Goal: Task Accomplishment & Management: Use online tool/utility

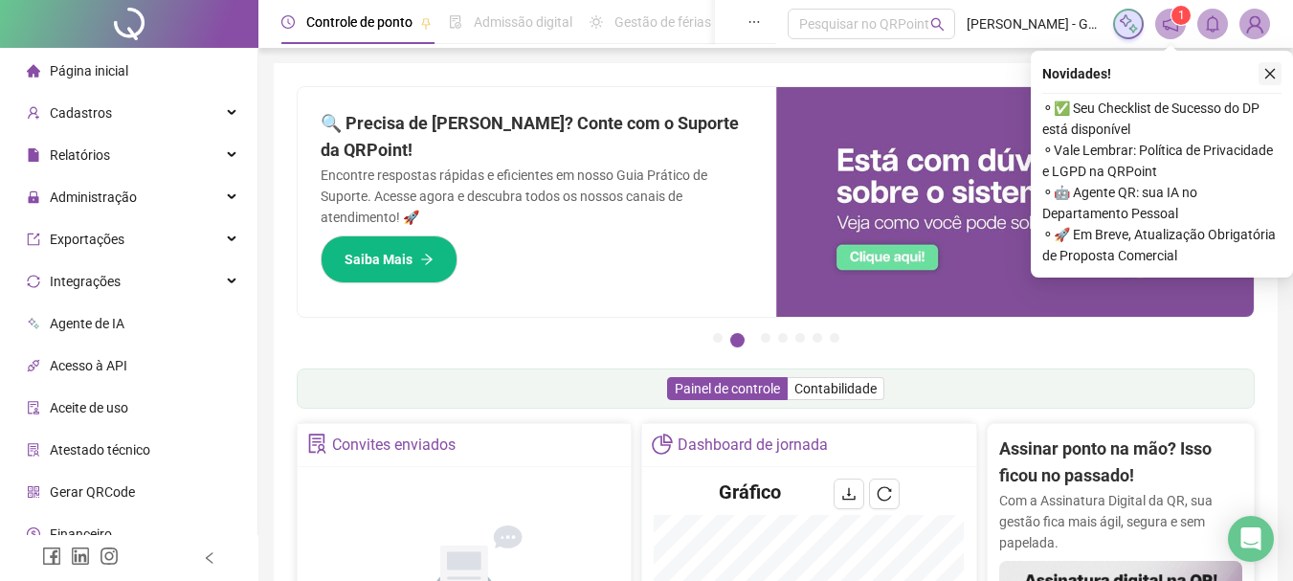
click at [1268, 74] on icon "close" at bounding box center [1269, 73] width 13 height 13
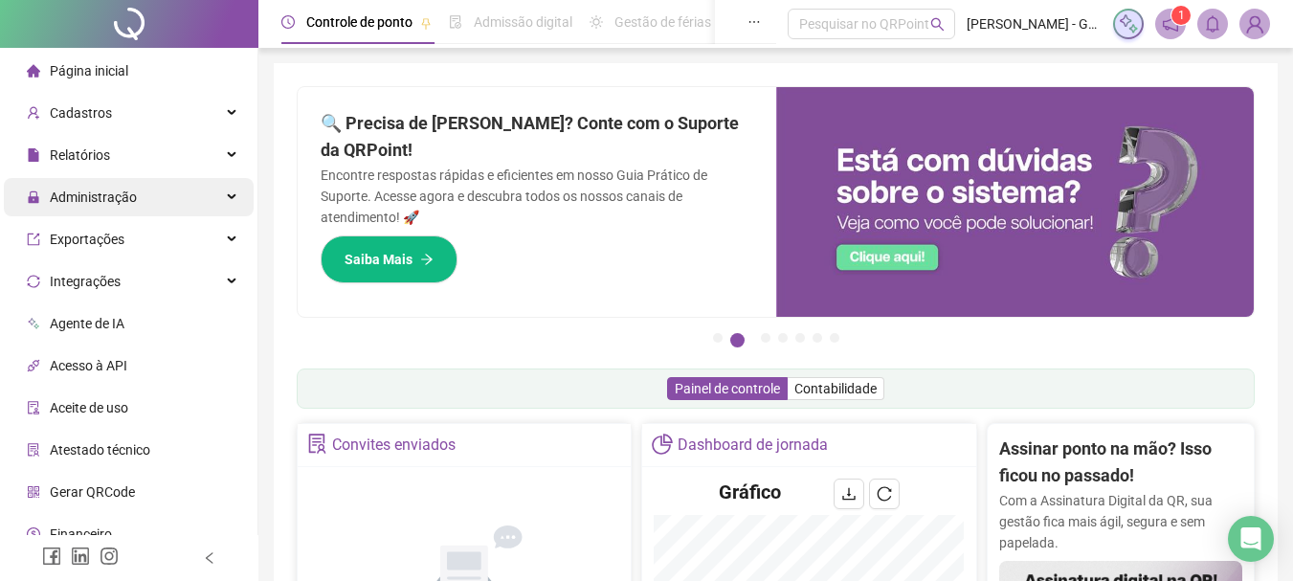
click at [81, 193] on span "Administração" at bounding box center [93, 196] width 87 height 15
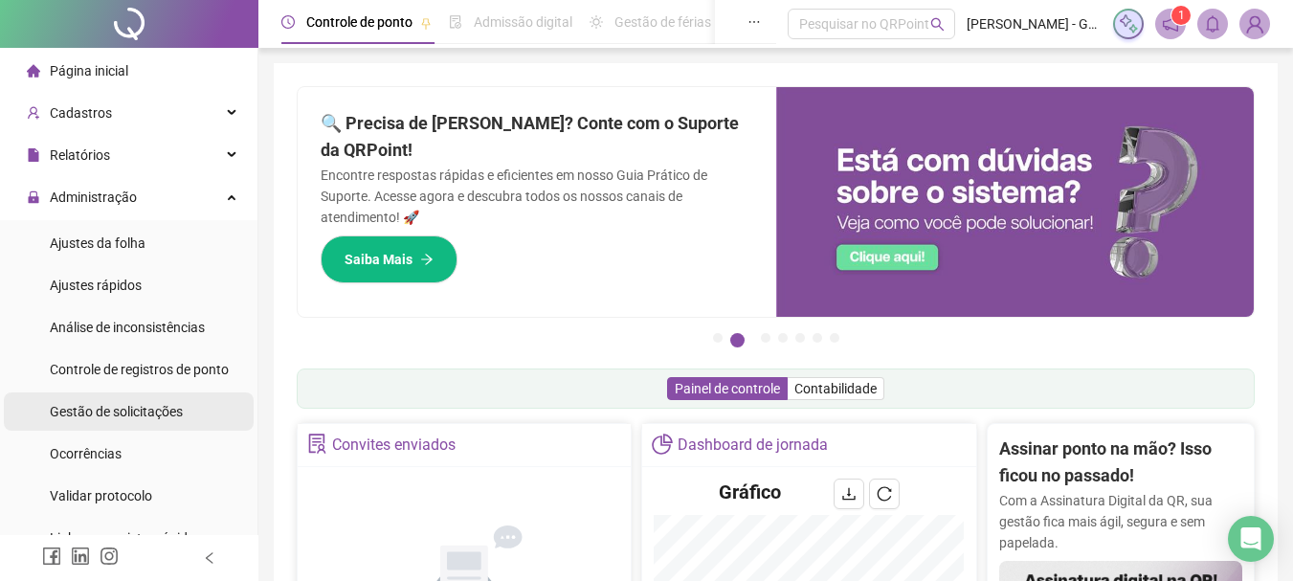
click at [128, 406] on span "Gestão de solicitações" at bounding box center [116, 411] width 133 height 15
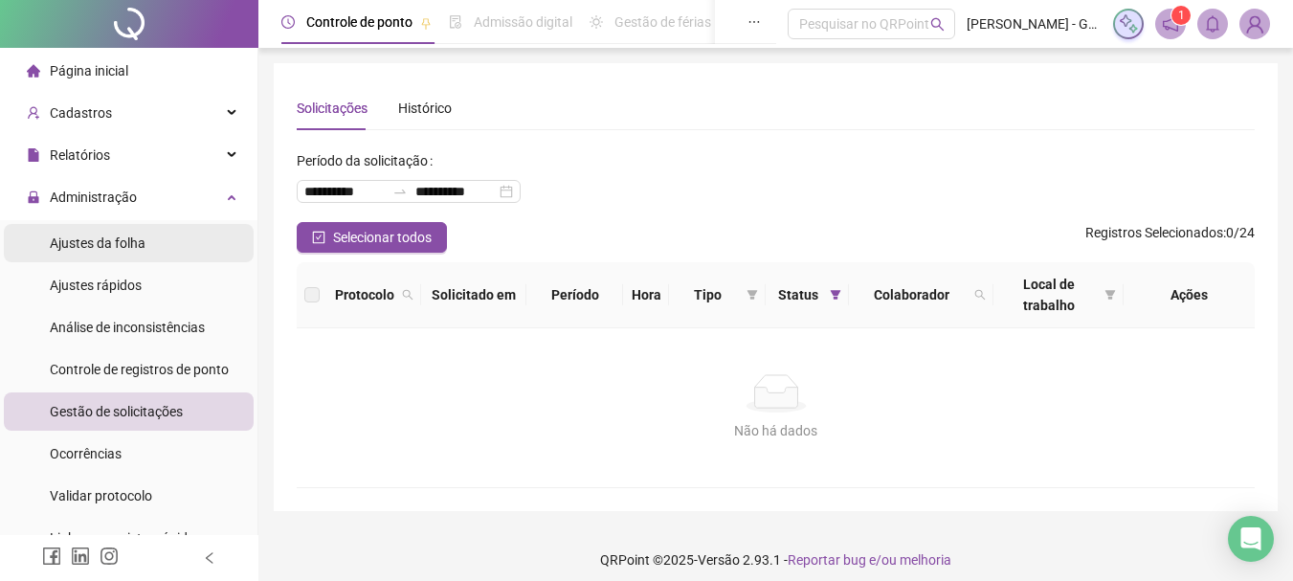
click at [122, 249] on span "Ajustes da folha" at bounding box center [98, 242] width 96 height 15
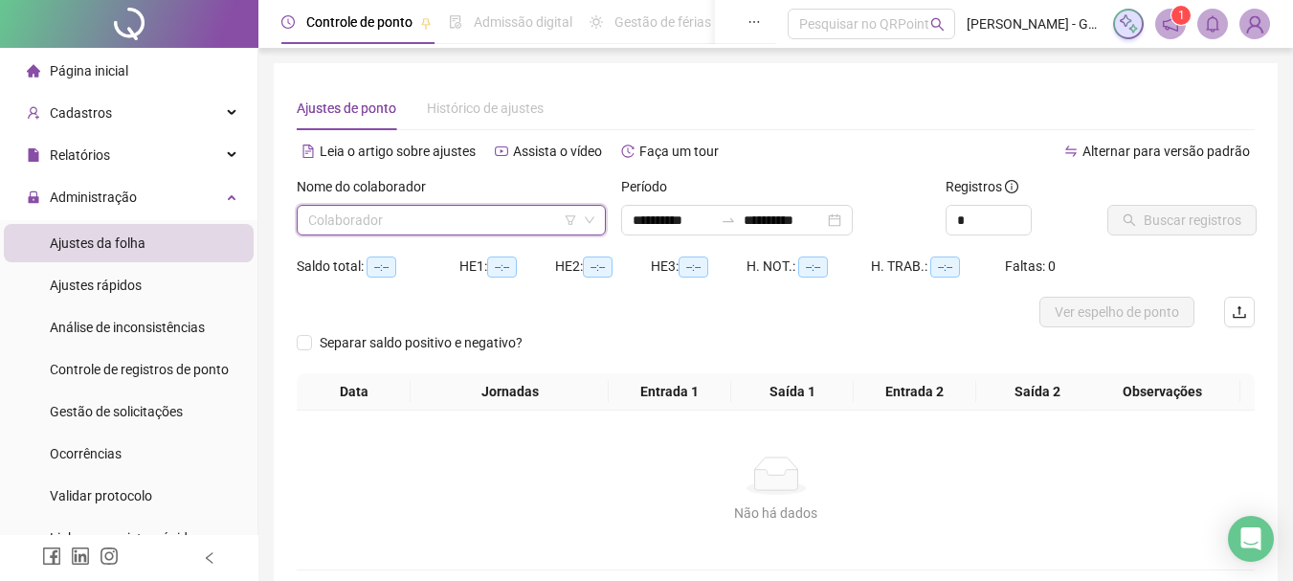
click at [464, 213] on input "search" at bounding box center [442, 220] width 269 height 29
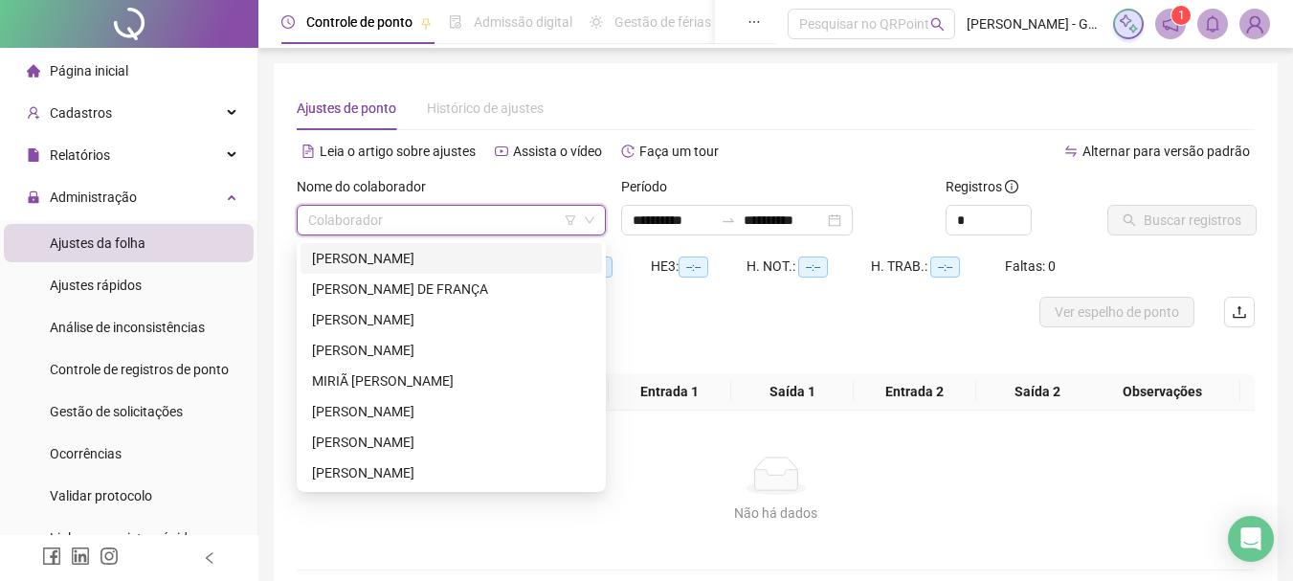
click at [427, 260] on div "DIANDRA DE SOUZA SILVA" at bounding box center [451, 258] width 278 height 21
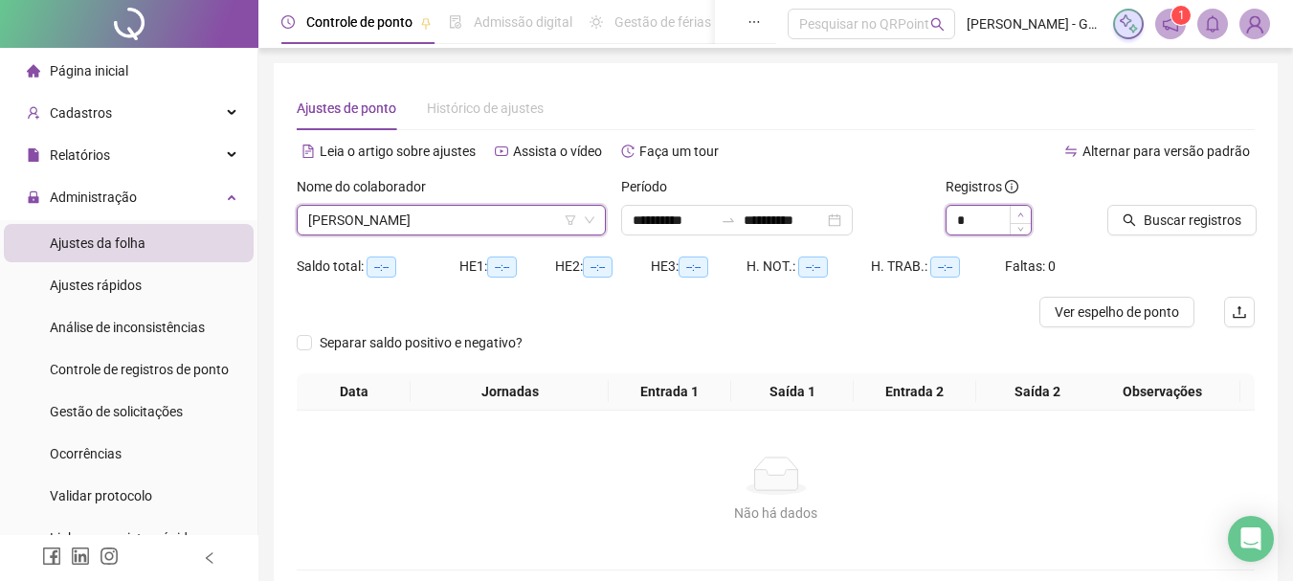
type input "*"
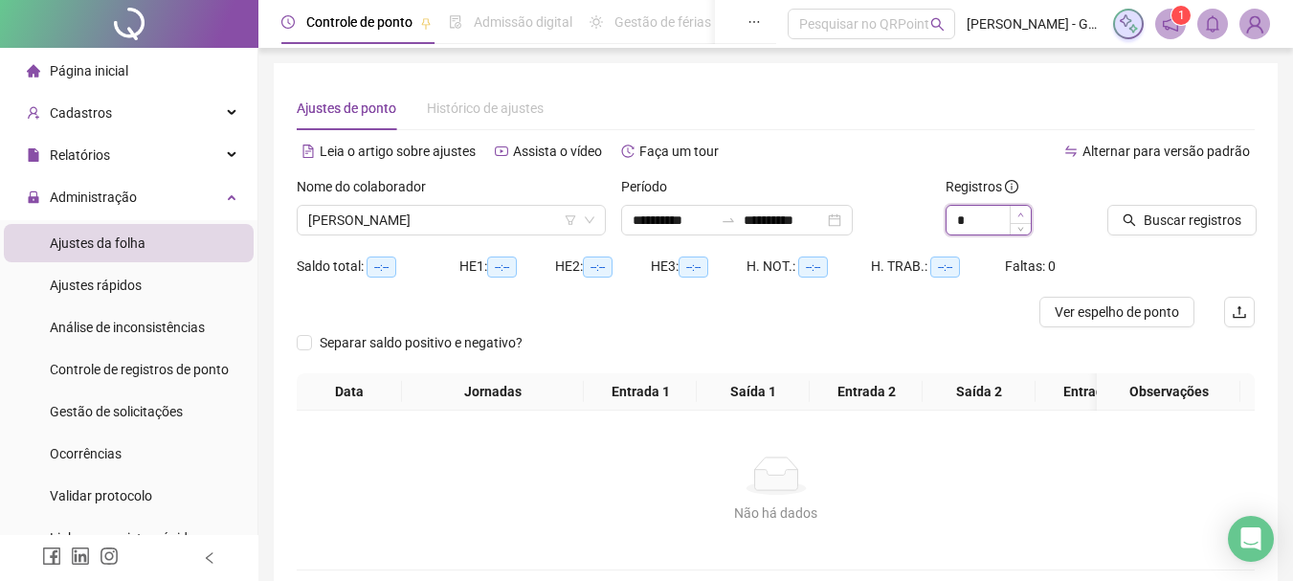
click at [1017, 215] on icon "up" at bounding box center [1020, 214] width 7 height 7
click at [805, 221] on input "**********" at bounding box center [783, 220] width 80 height 21
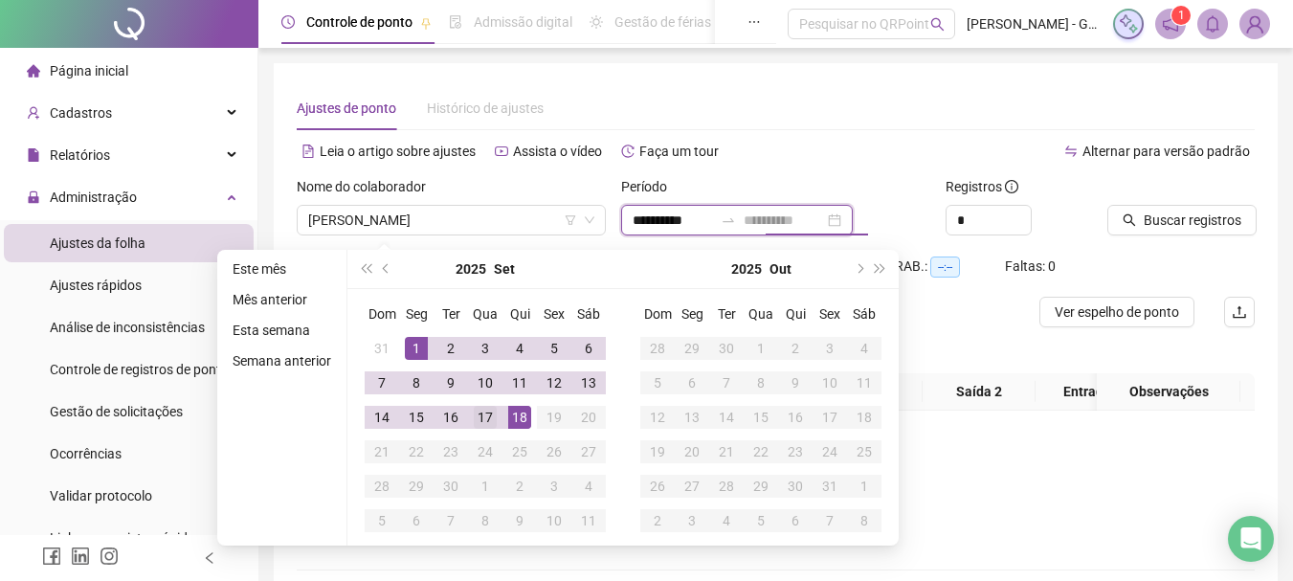
type input "**********"
click at [482, 414] on div "17" at bounding box center [485, 417] width 23 height 23
type input "**********"
click at [412, 350] on div "1" at bounding box center [416, 348] width 23 height 23
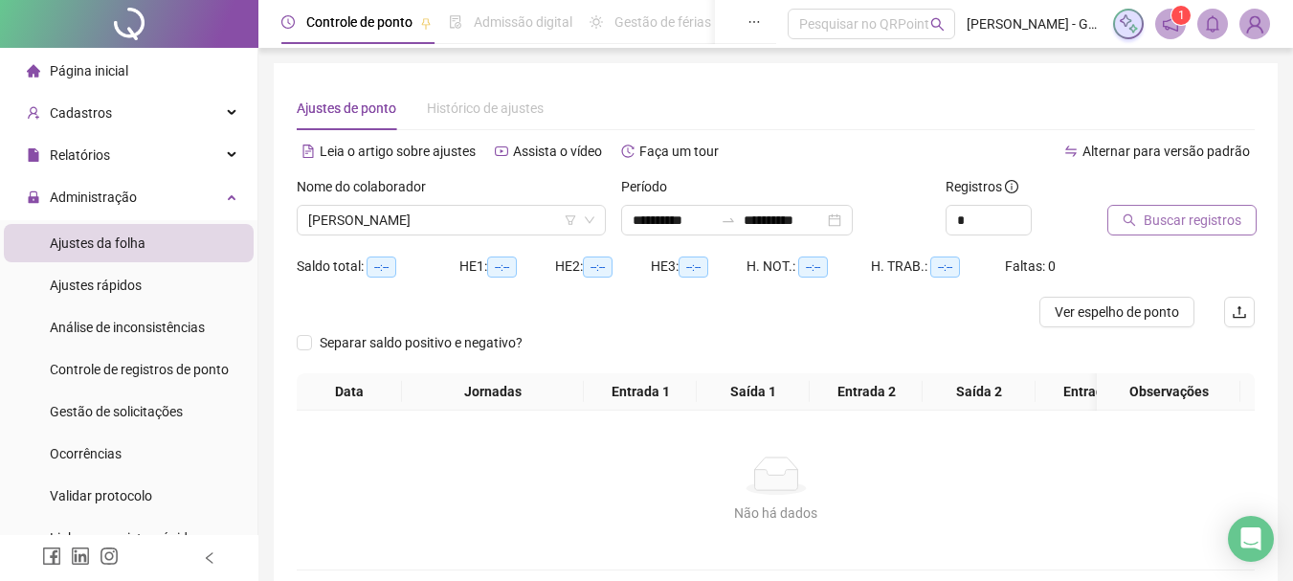
click at [1161, 218] on span "Buscar registros" at bounding box center [1192, 220] width 98 height 21
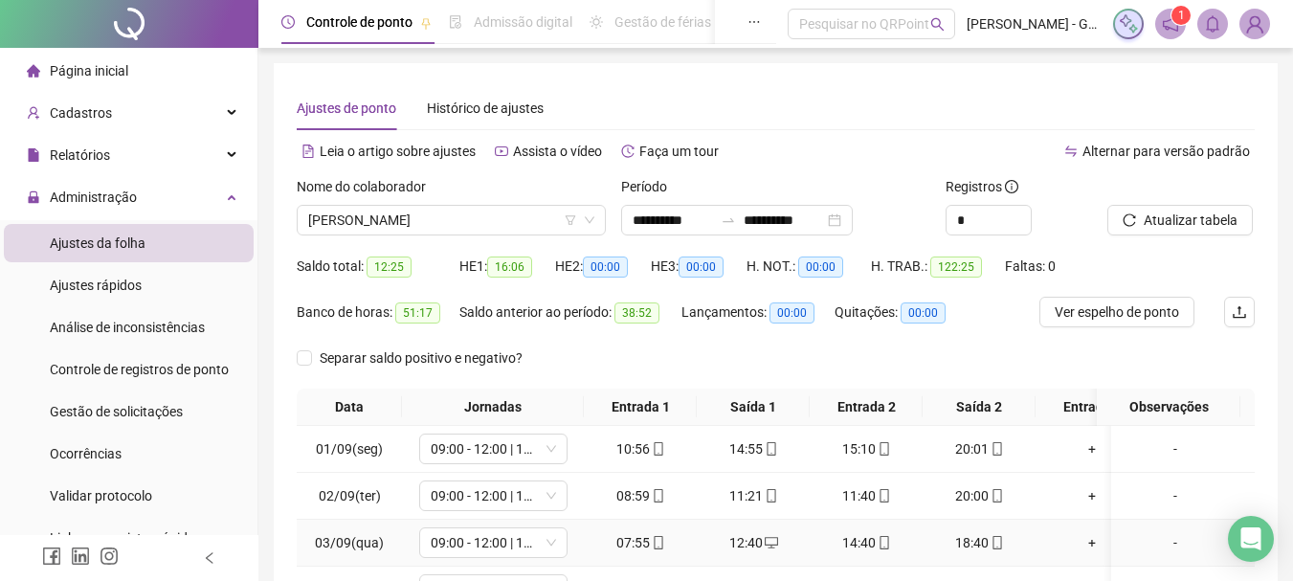
scroll to position [346, 0]
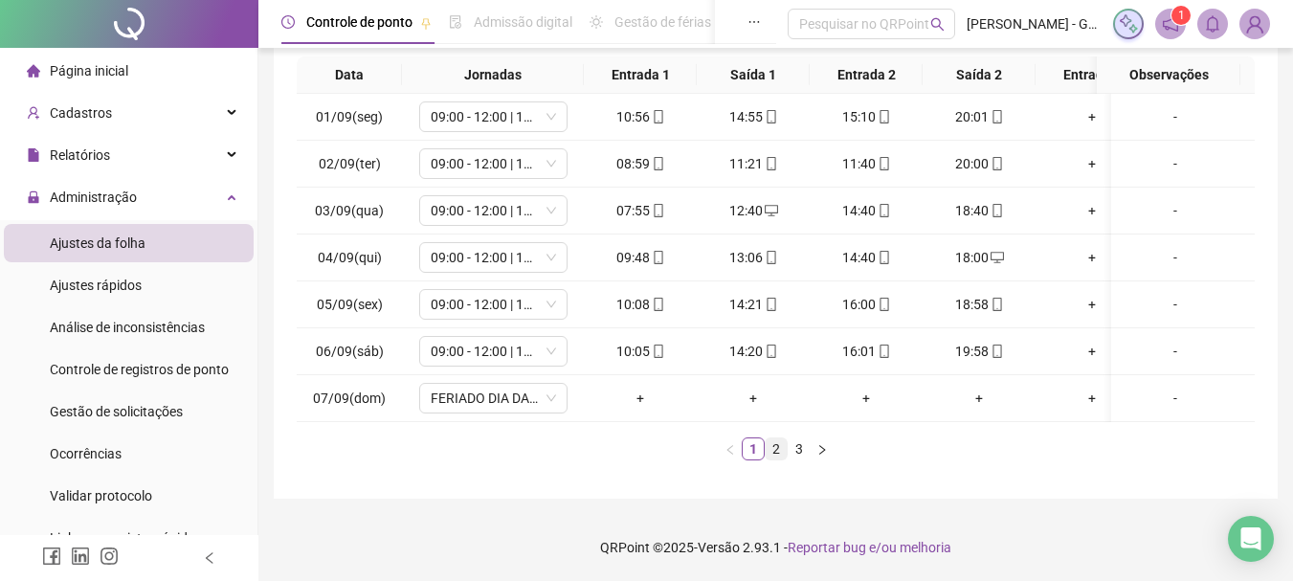
click at [780, 446] on link "2" at bounding box center [775, 448] width 21 height 21
click at [791, 449] on link "3" at bounding box center [798, 448] width 21 height 21
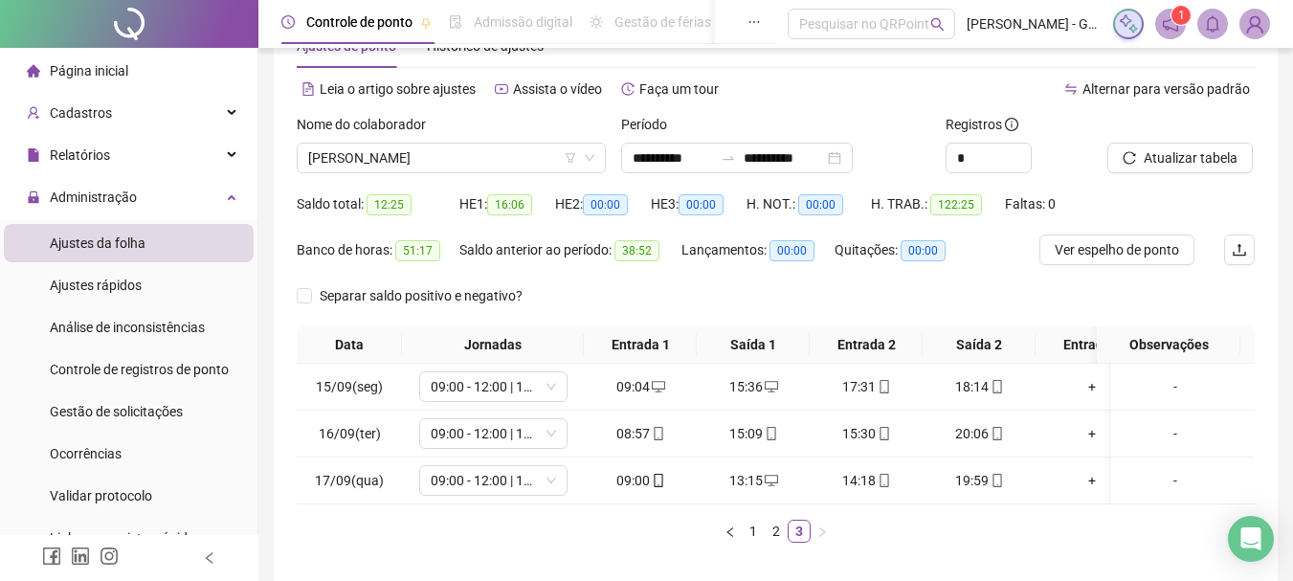
scroll to position [96, 0]
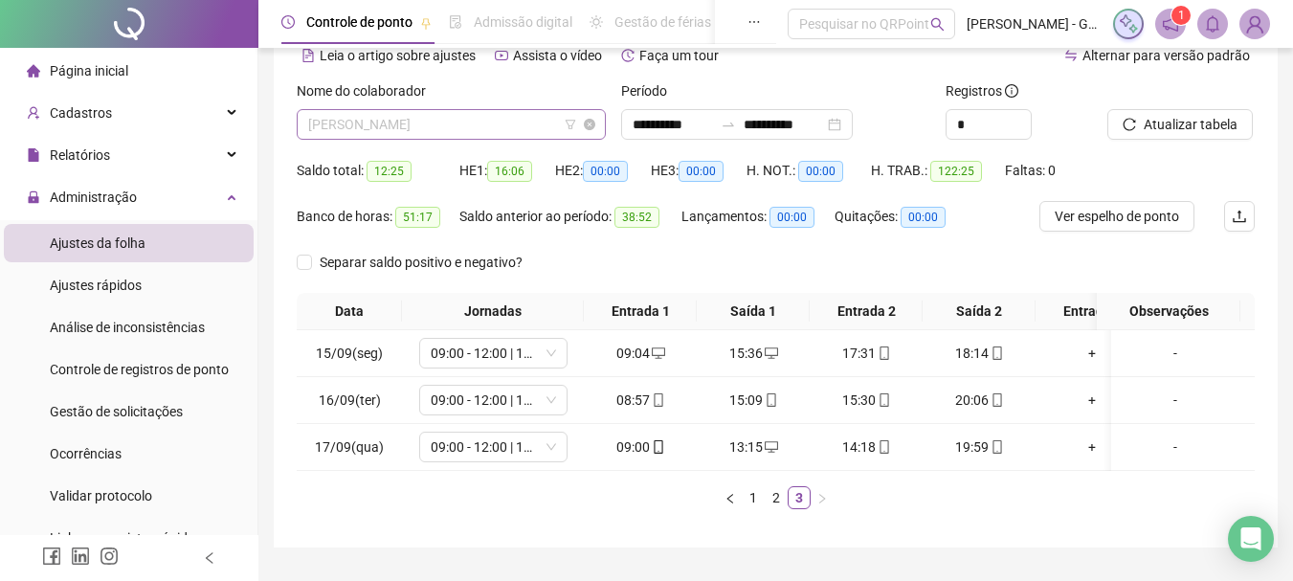
click at [348, 132] on span "DIANDRA DE SOUZA SILVA" at bounding box center [451, 124] width 286 height 29
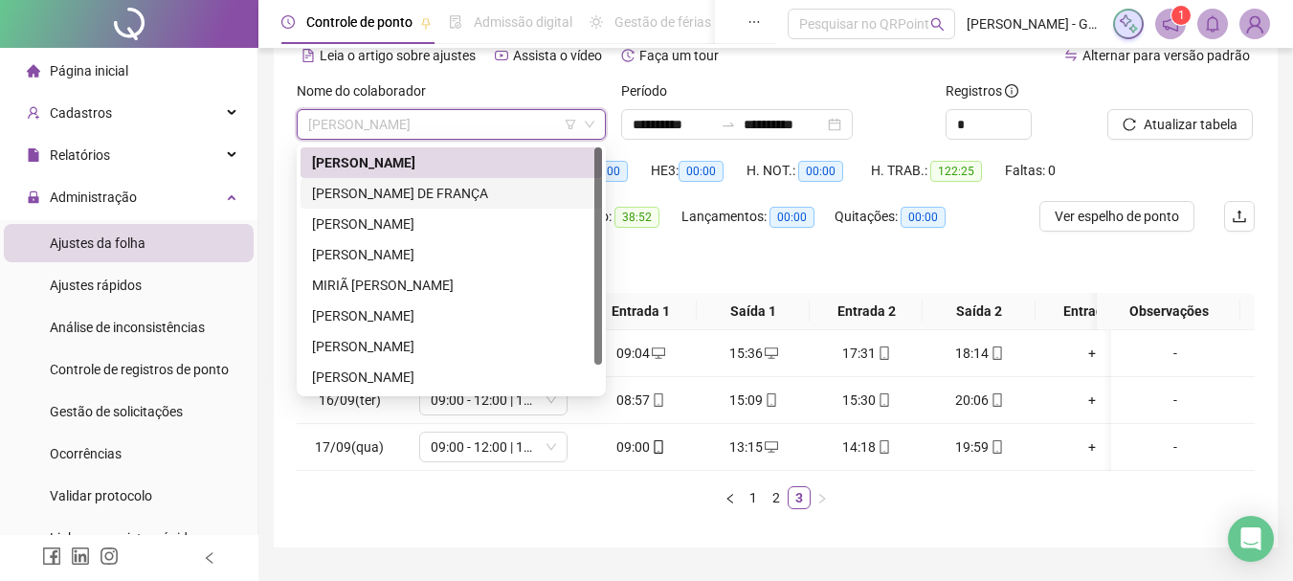
click at [370, 182] on div "HIAGO SANTOS DE FRANÇA" at bounding box center [450, 193] width 301 height 31
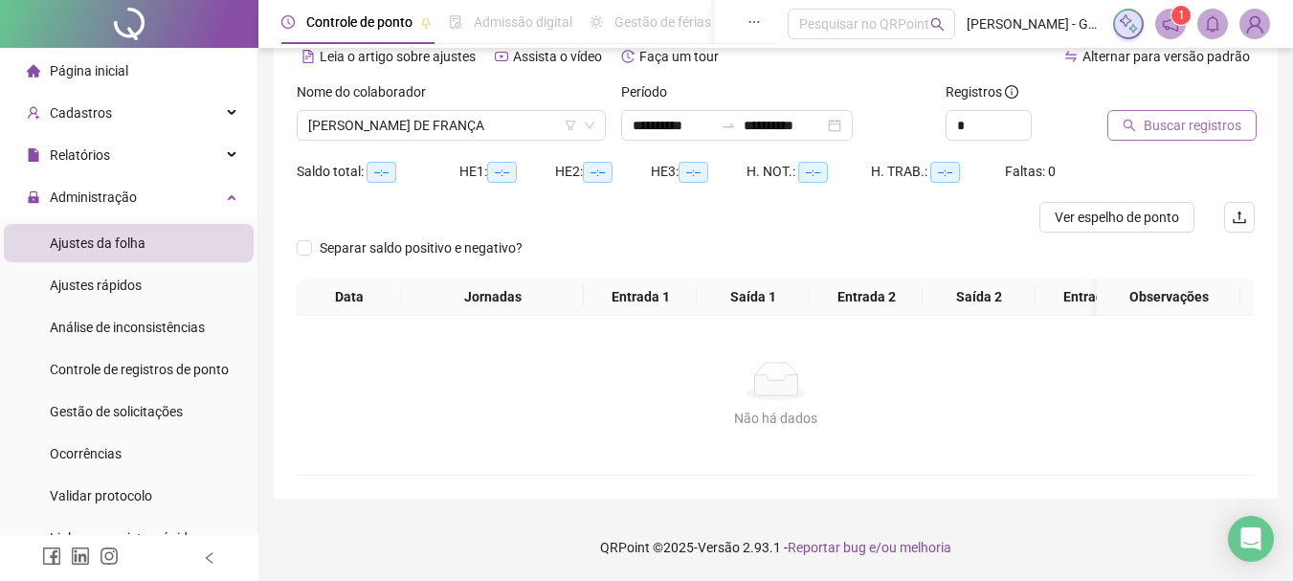
click at [1227, 117] on span "Buscar registros" at bounding box center [1192, 125] width 98 height 21
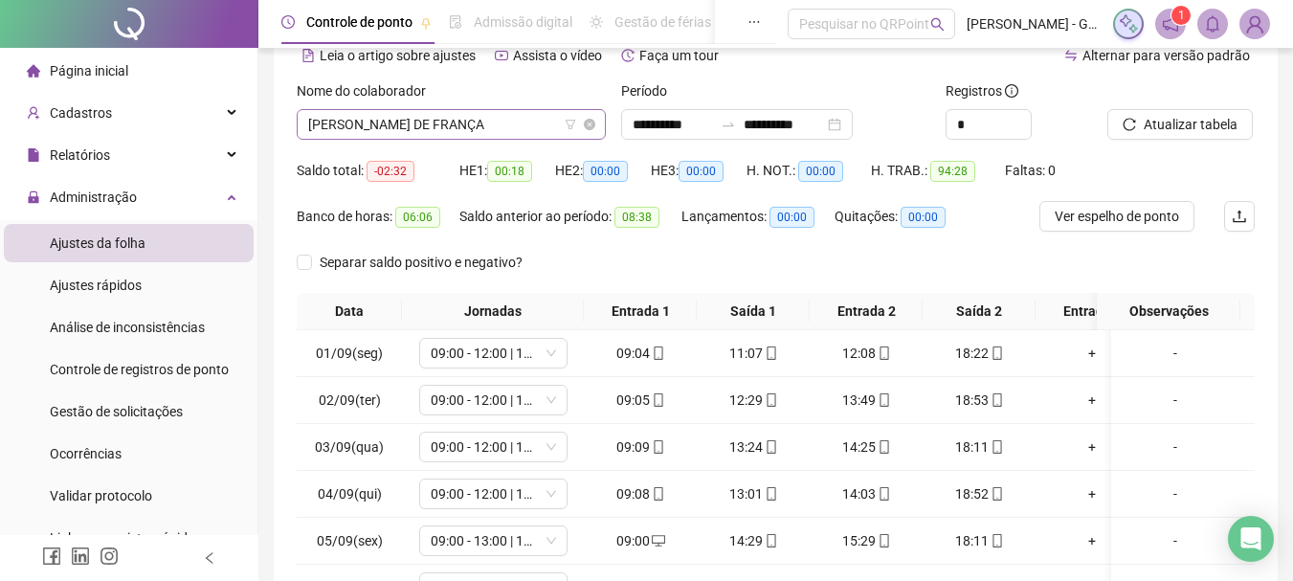
click at [357, 132] on span "HIAGO SANTOS DE FRANÇA" at bounding box center [451, 124] width 286 height 29
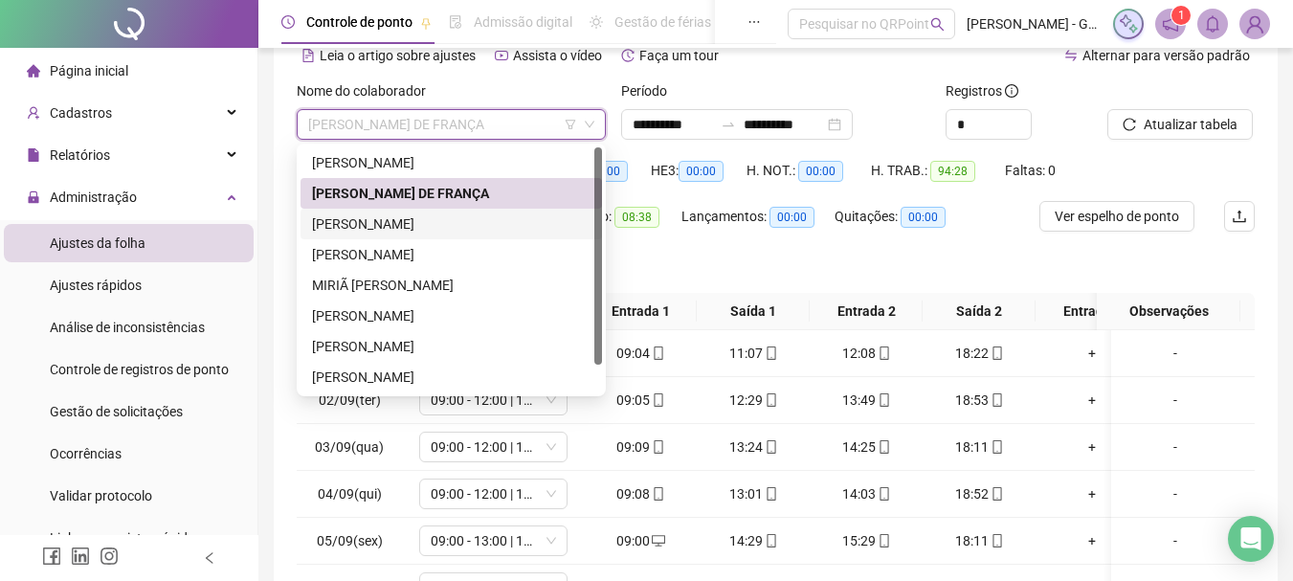
click at [400, 228] on div "IZABELA LIMA DOS SANTOS" at bounding box center [451, 223] width 278 height 21
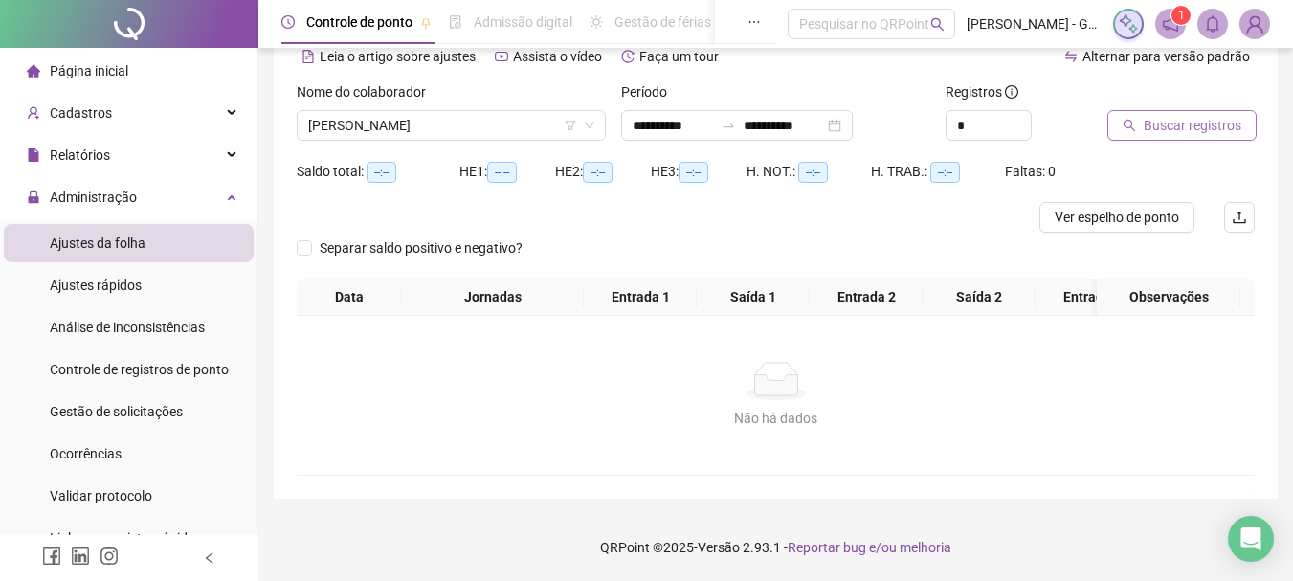
click at [1138, 116] on button "Buscar registros" at bounding box center [1181, 125] width 149 height 31
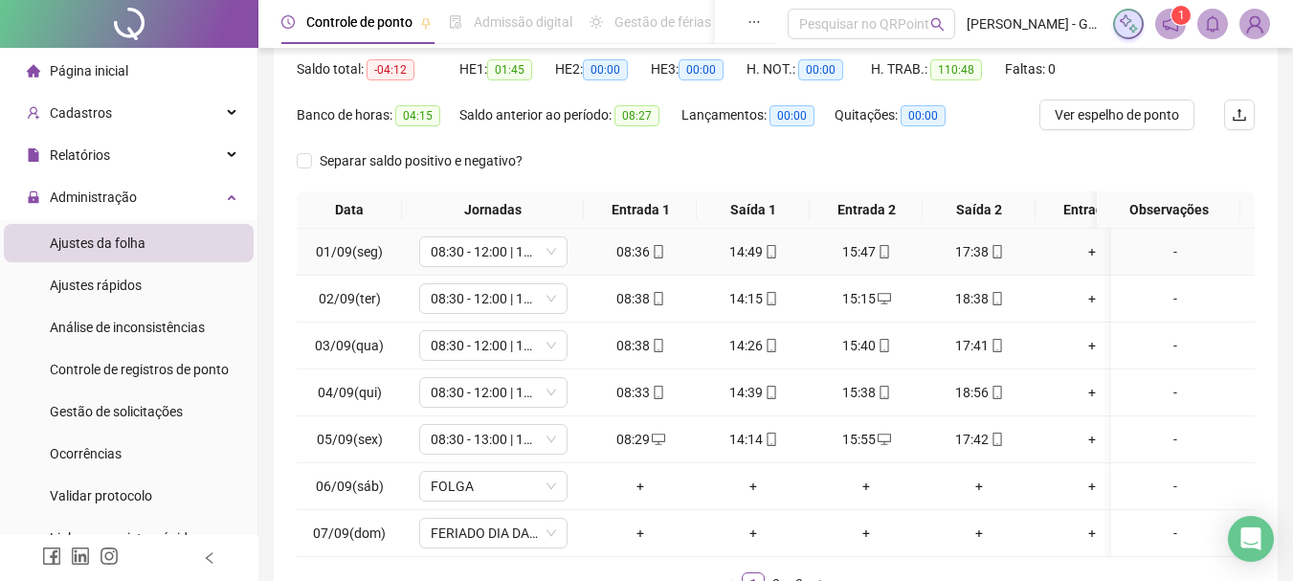
scroll to position [346, 0]
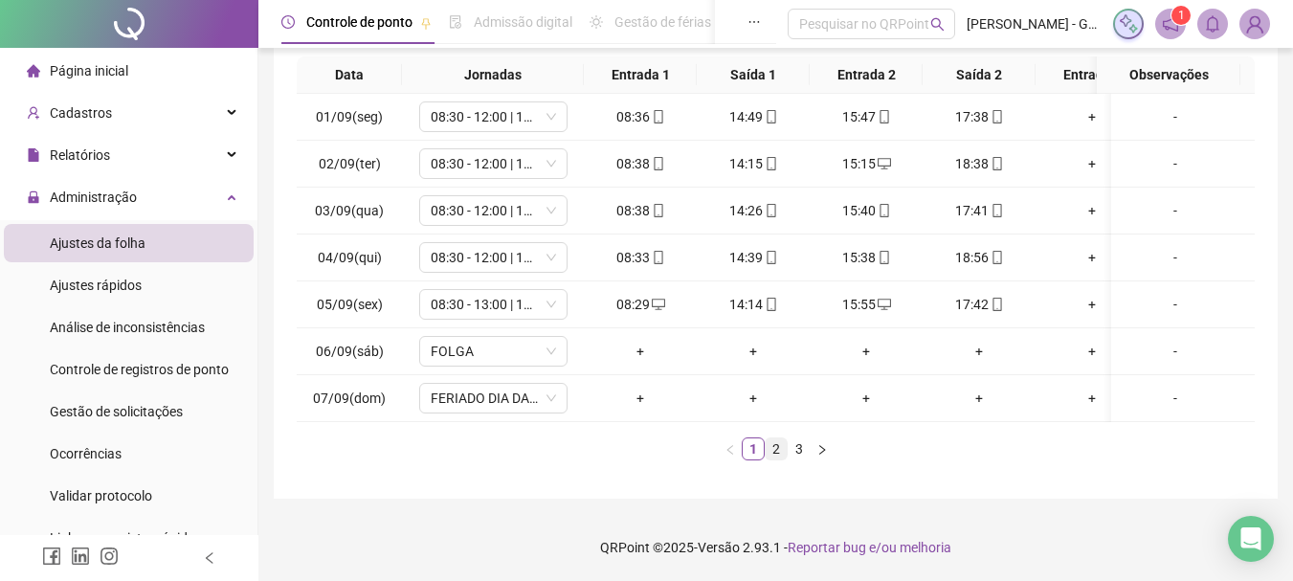
click at [774, 458] on link "2" at bounding box center [775, 448] width 21 height 21
click at [796, 452] on link "3" at bounding box center [798, 448] width 21 height 21
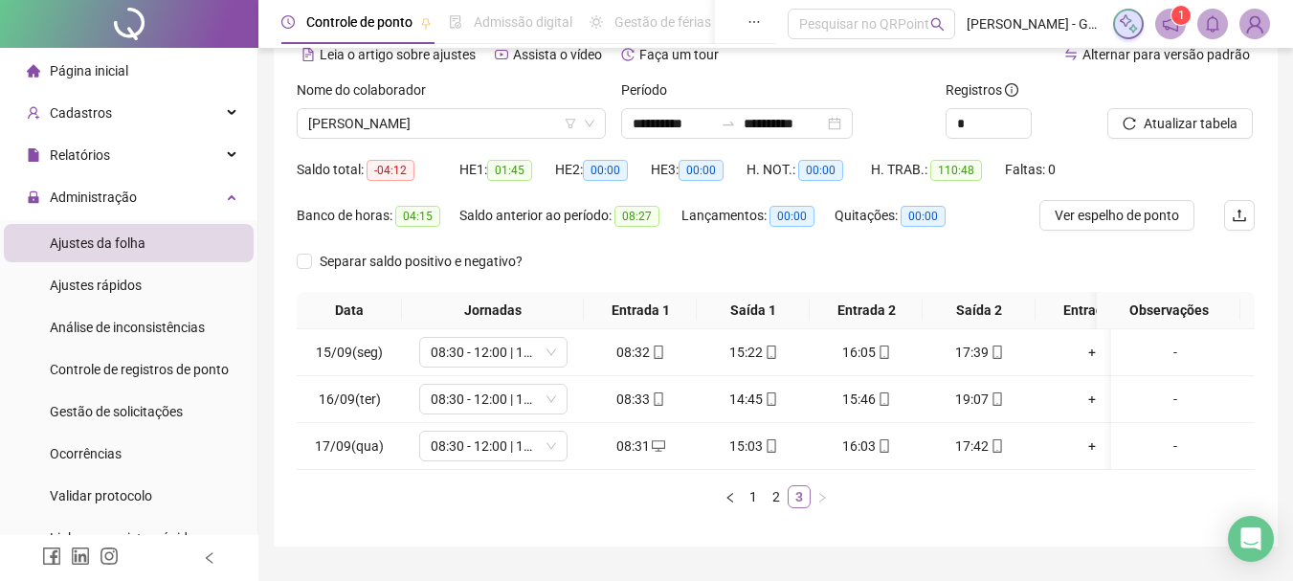
scroll to position [63, 0]
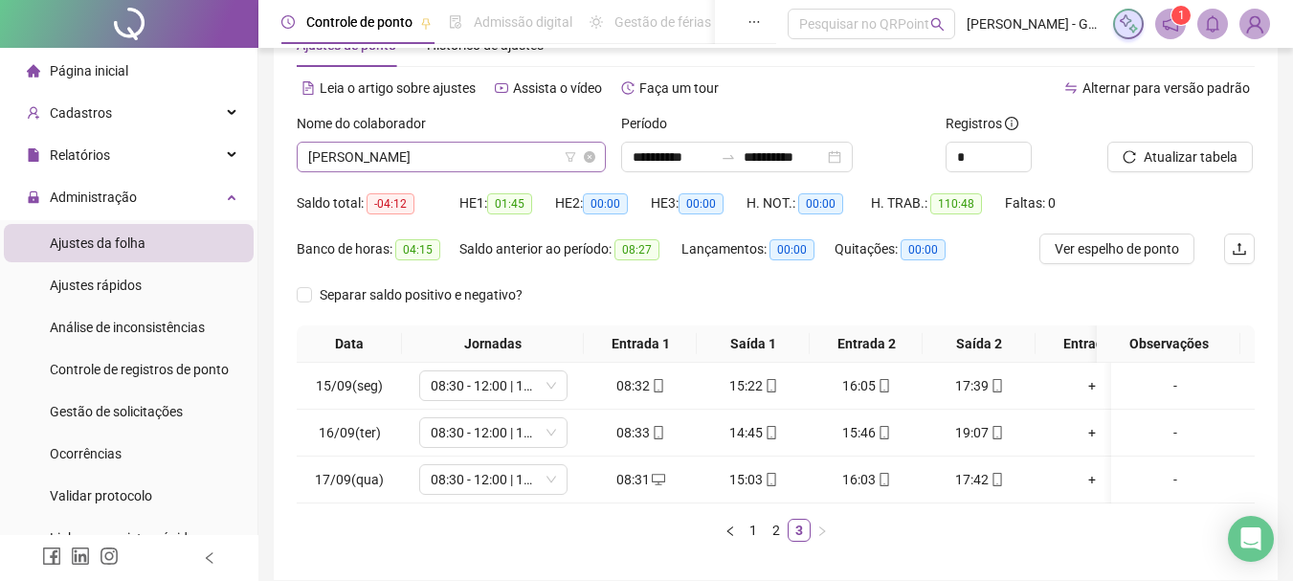
click at [363, 152] on span "IZABELA LIMA DOS SANTOS" at bounding box center [451, 157] width 286 height 29
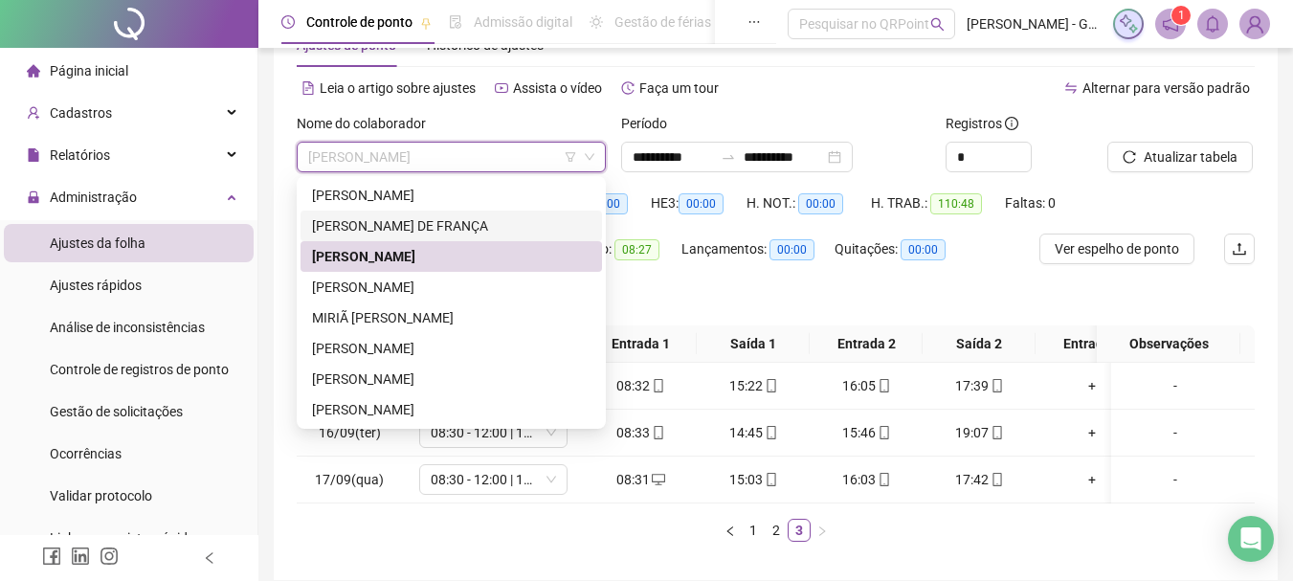
drag, startPoint x: 417, startPoint y: 222, endPoint x: 452, endPoint y: 222, distance: 34.4
click at [417, 222] on div "HIAGO SANTOS DE FRANÇA" at bounding box center [451, 225] width 278 height 21
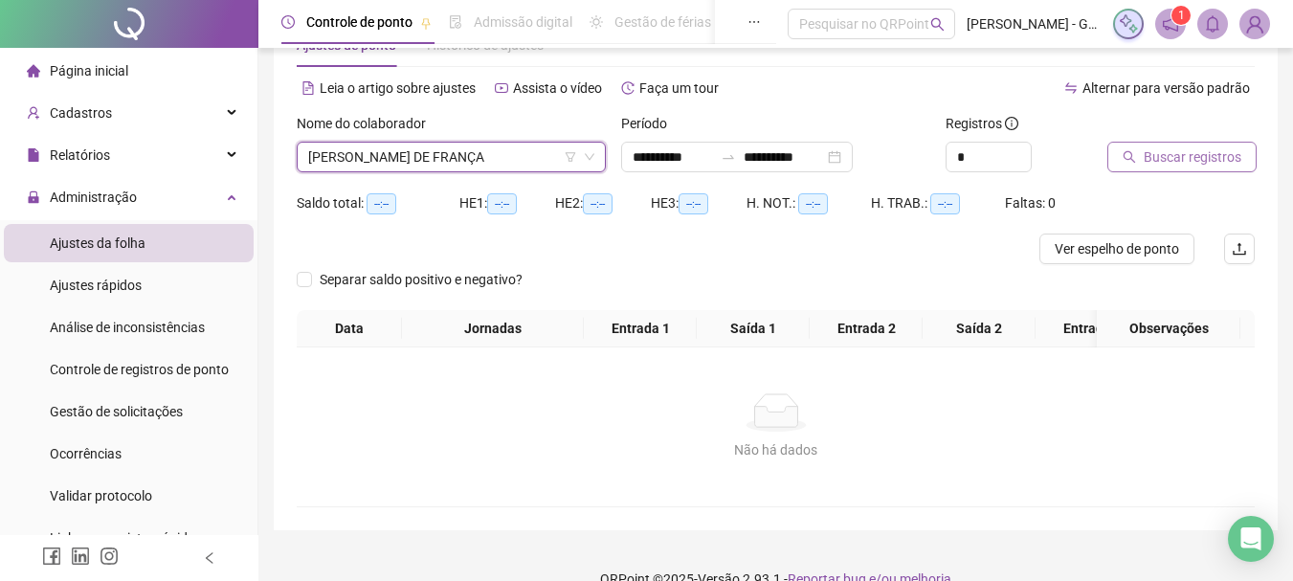
click at [1207, 156] on span "Buscar registros" at bounding box center [1192, 156] width 98 height 21
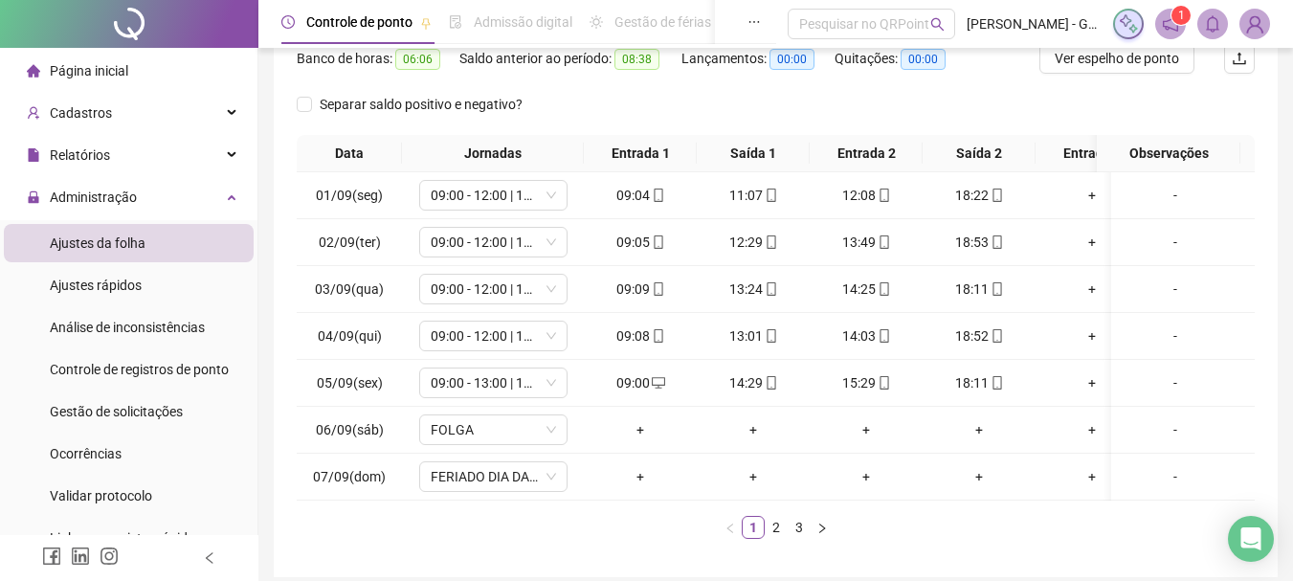
scroll to position [254, 0]
click at [774, 537] on link "2" at bounding box center [775, 526] width 21 height 21
click at [796, 537] on link "3" at bounding box center [798, 526] width 21 height 21
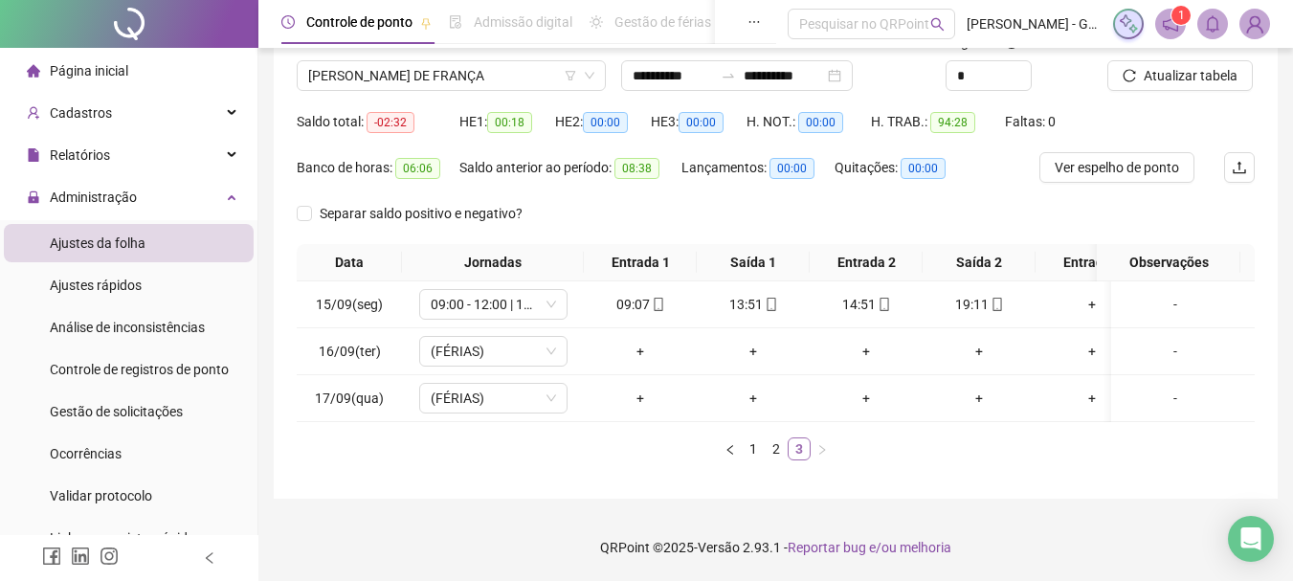
scroll to position [159, 0]
click at [774, 442] on link "2" at bounding box center [775, 448] width 21 height 21
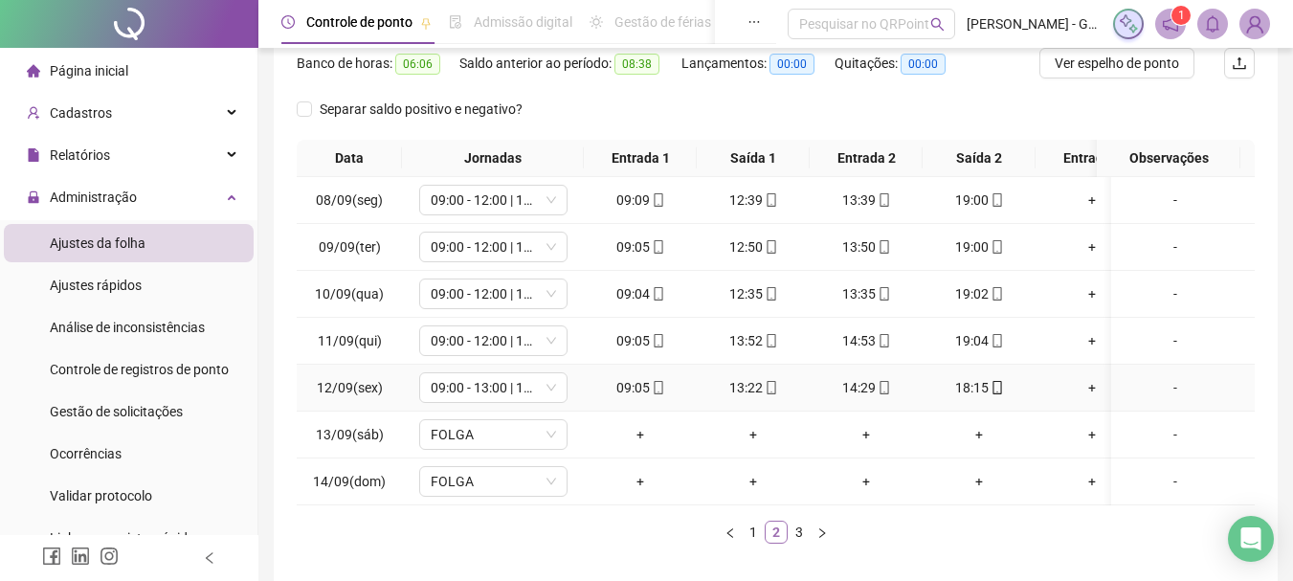
scroll to position [346, 0]
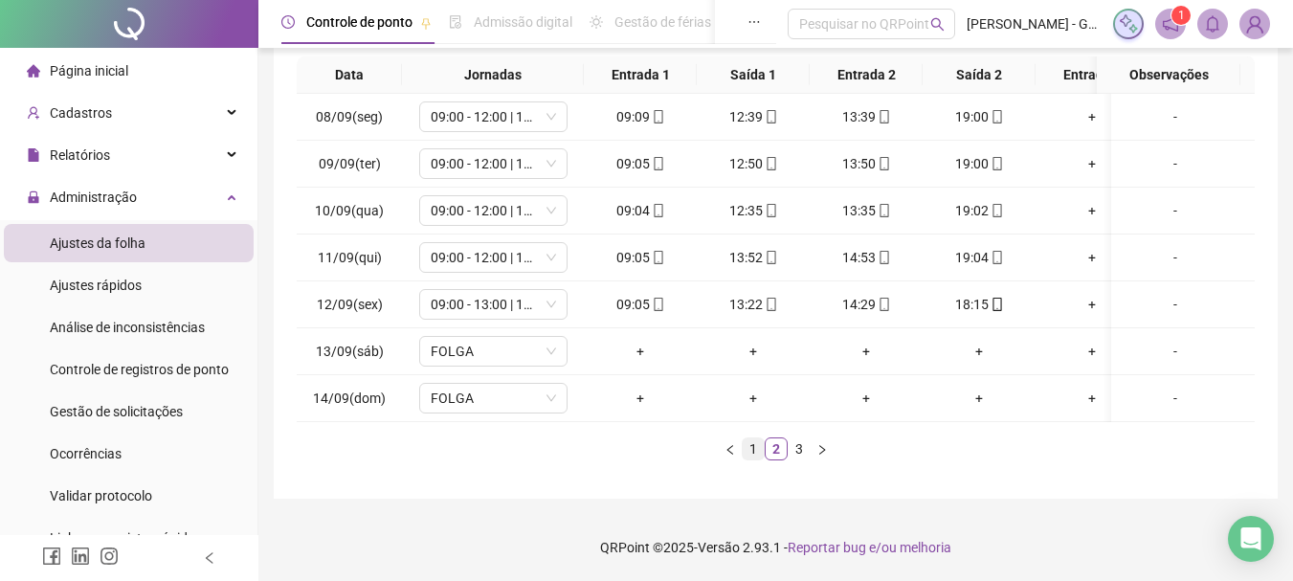
click at [747, 446] on link "1" at bounding box center [752, 448] width 21 height 21
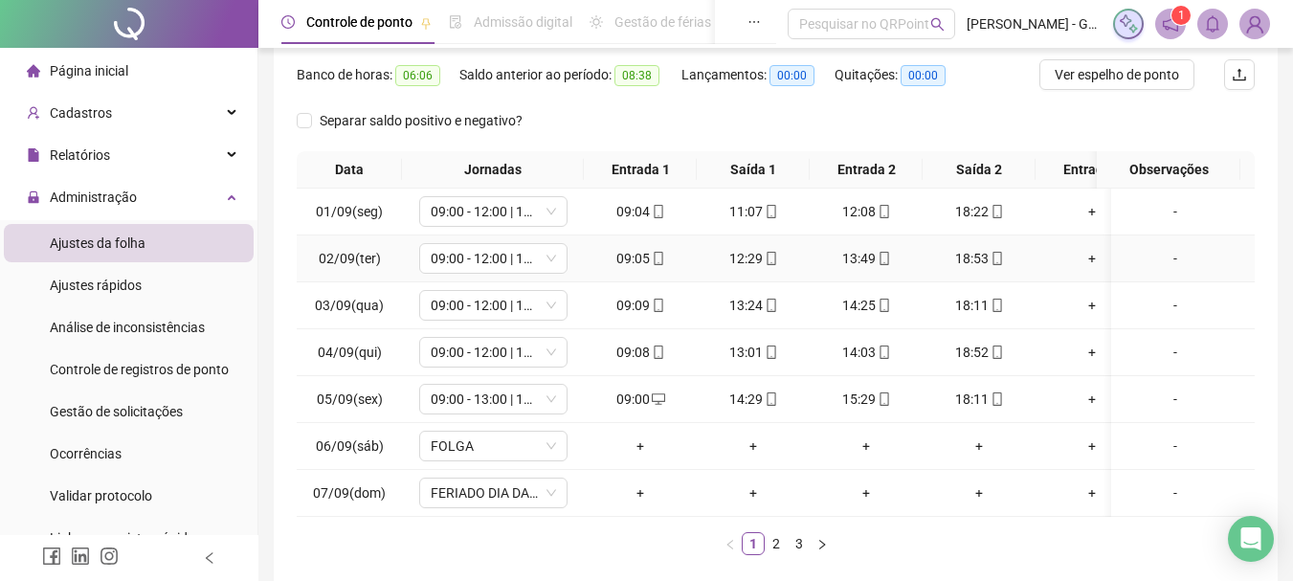
scroll to position [59, 0]
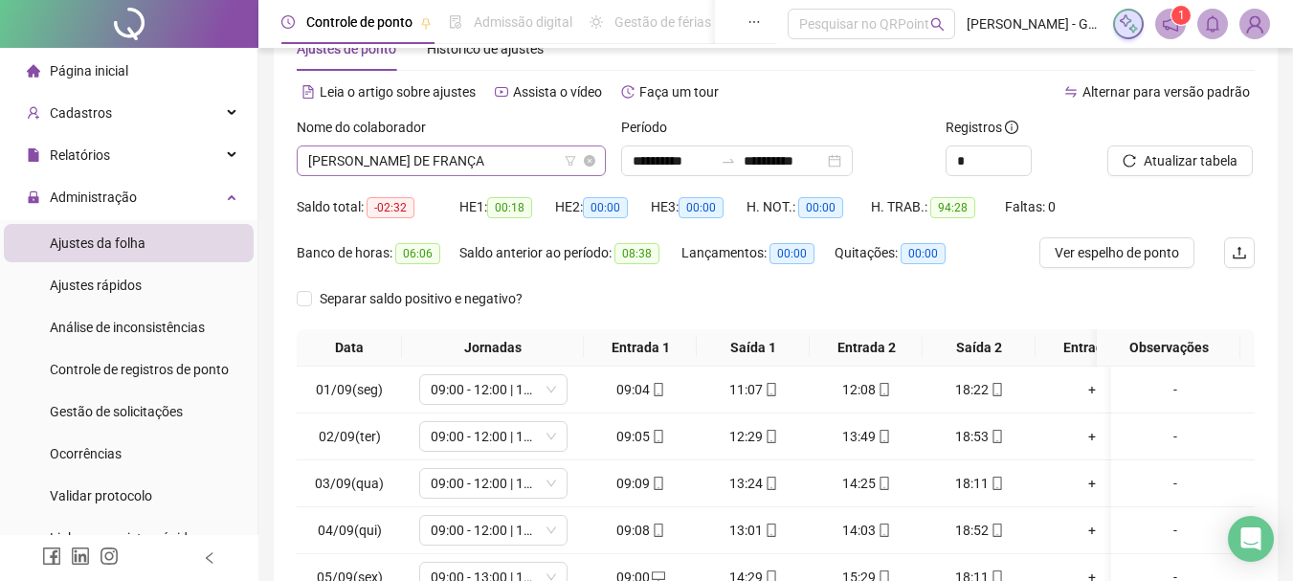
click at [515, 166] on span "HIAGO SANTOS DE FRANÇA" at bounding box center [451, 160] width 286 height 29
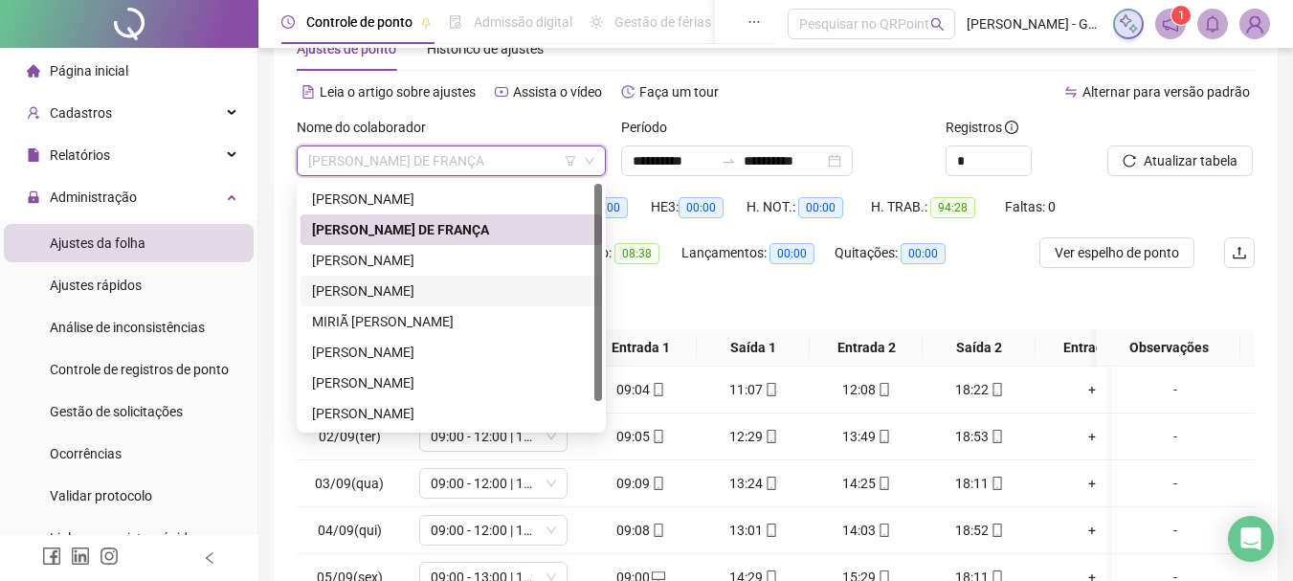
click at [456, 289] on div "JOICE VITORIA SANTOS MOURA" at bounding box center [451, 290] width 278 height 21
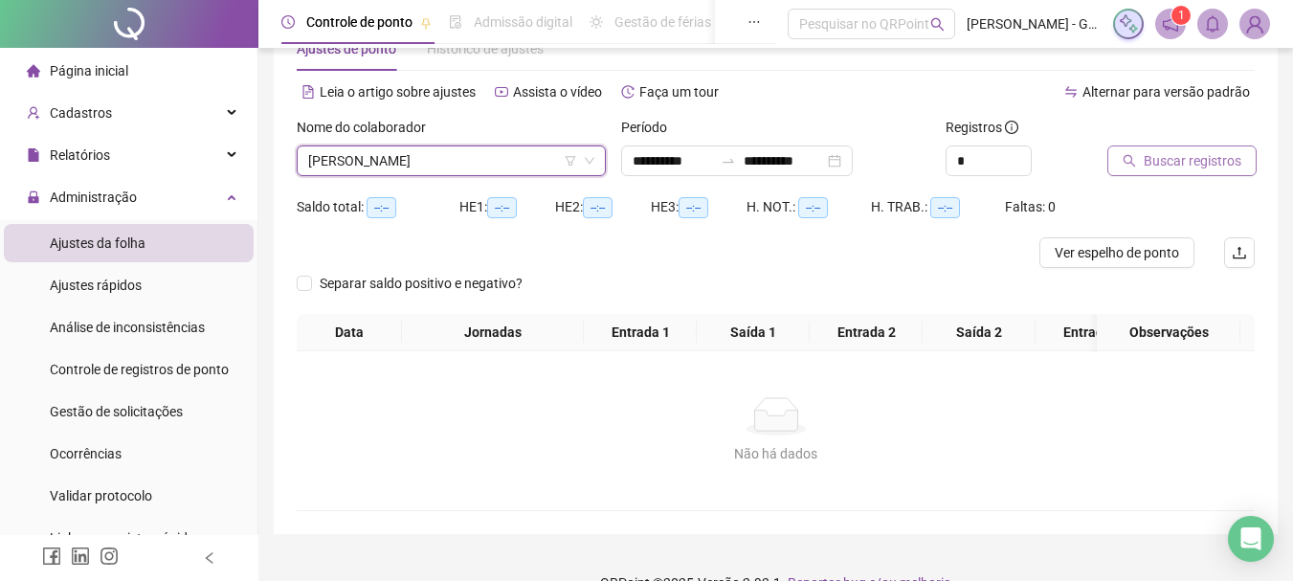
click at [1111, 147] on div "Buscar registros" at bounding box center [1157, 160] width 100 height 31
click at [1120, 151] on button "Buscar registros" at bounding box center [1181, 160] width 149 height 31
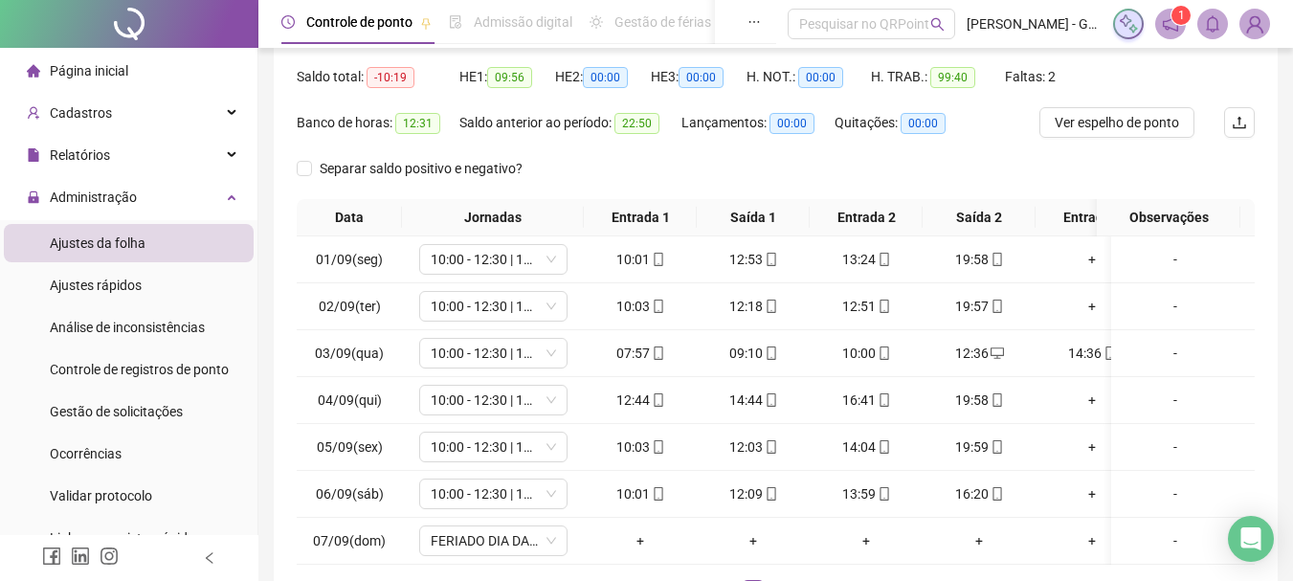
scroll to position [346, 0]
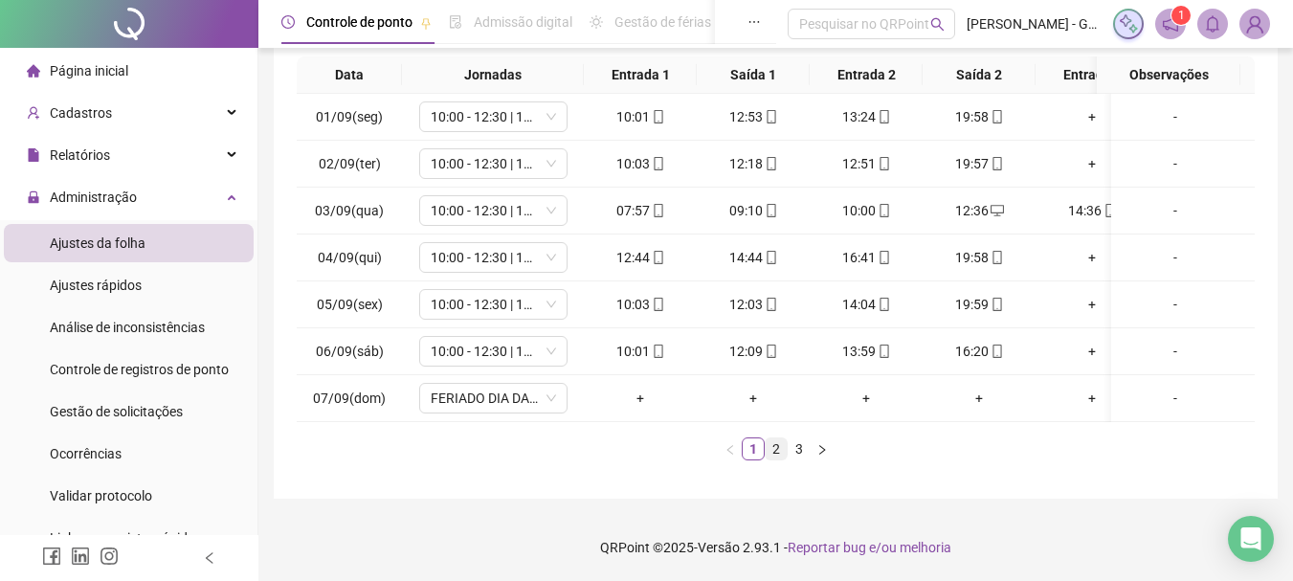
click at [778, 450] on link "2" at bounding box center [775, 448] width 21 height 21
click at [791, 452] on link "3" at bounding box center [798, 448] width 21 height 21
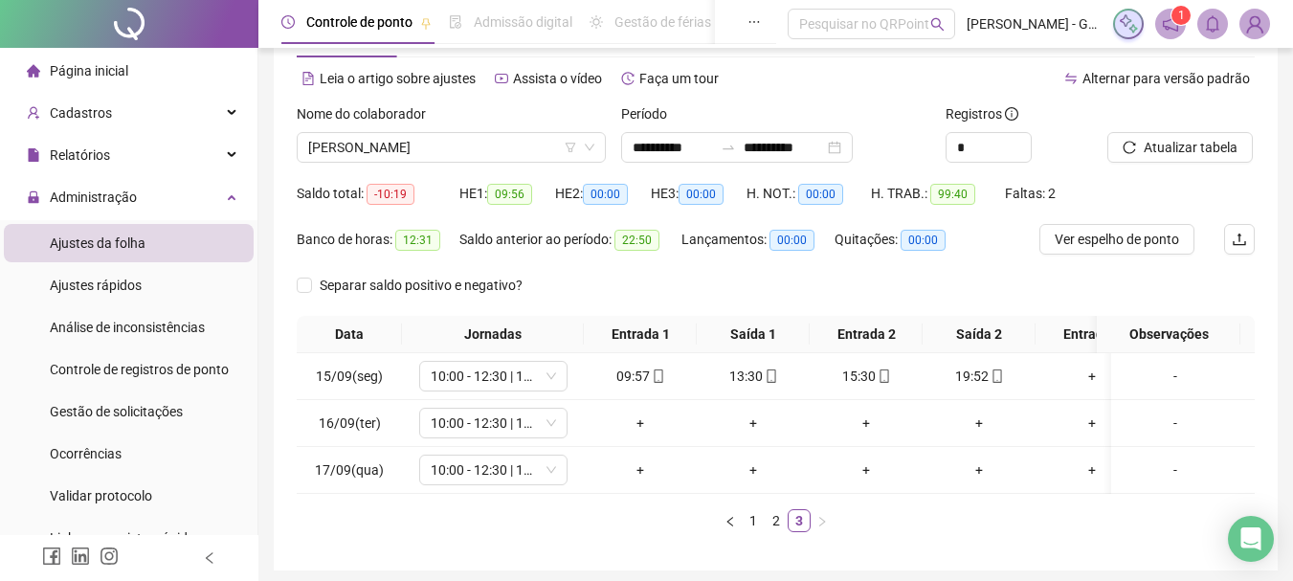
scroll to position [63, 0]
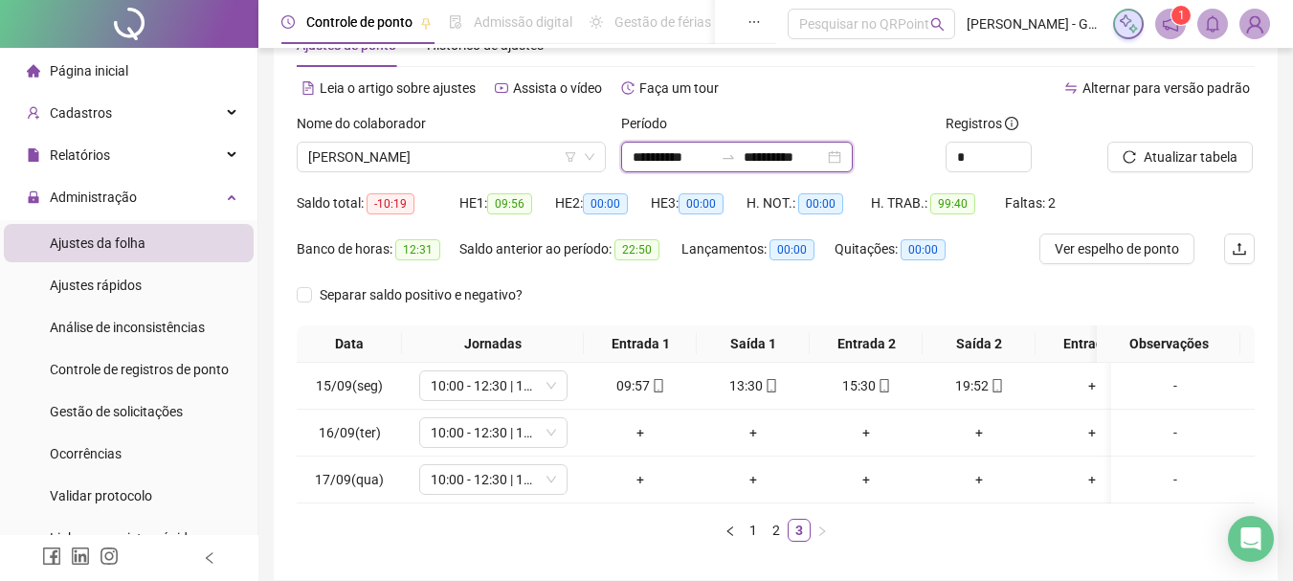
click at [774, 159] on input "**********" at bounding box center [783, 156] width 80 height 21
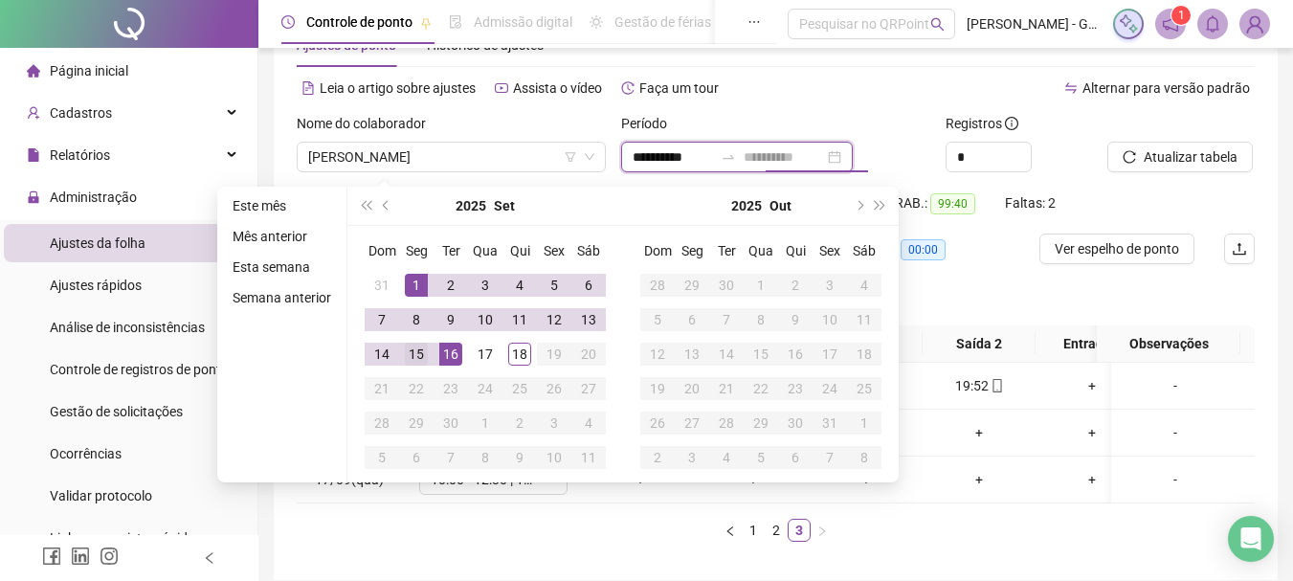
type input "**********"
click at [409, 354] on div "15" at bounding box center [416, 354] width 23 height 23
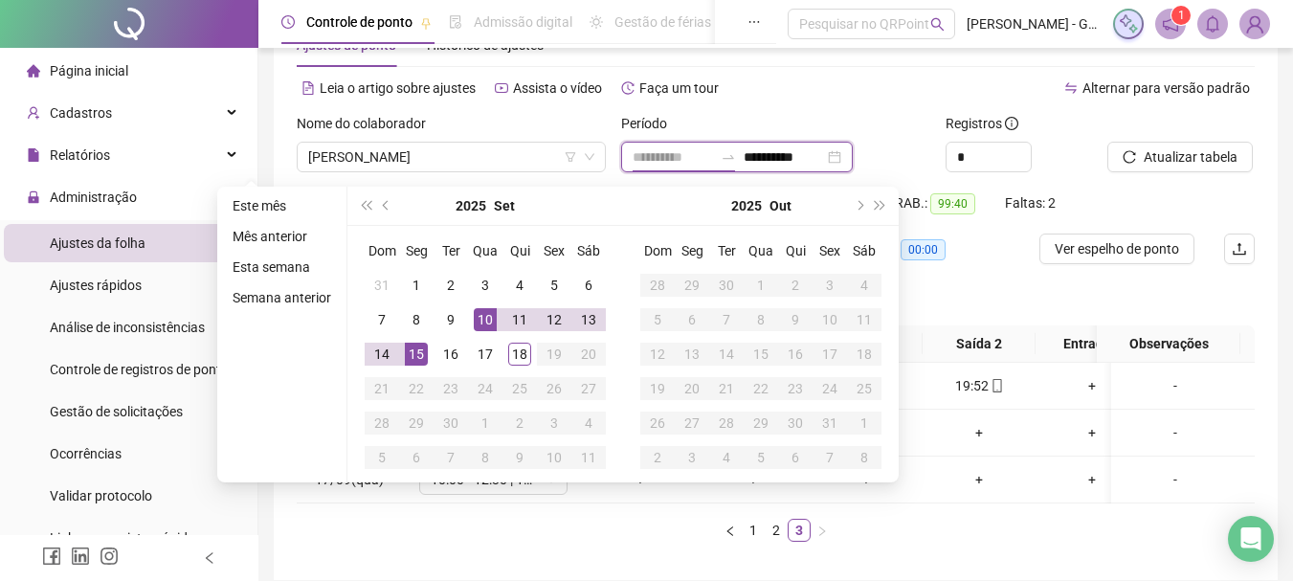
type input "**********"
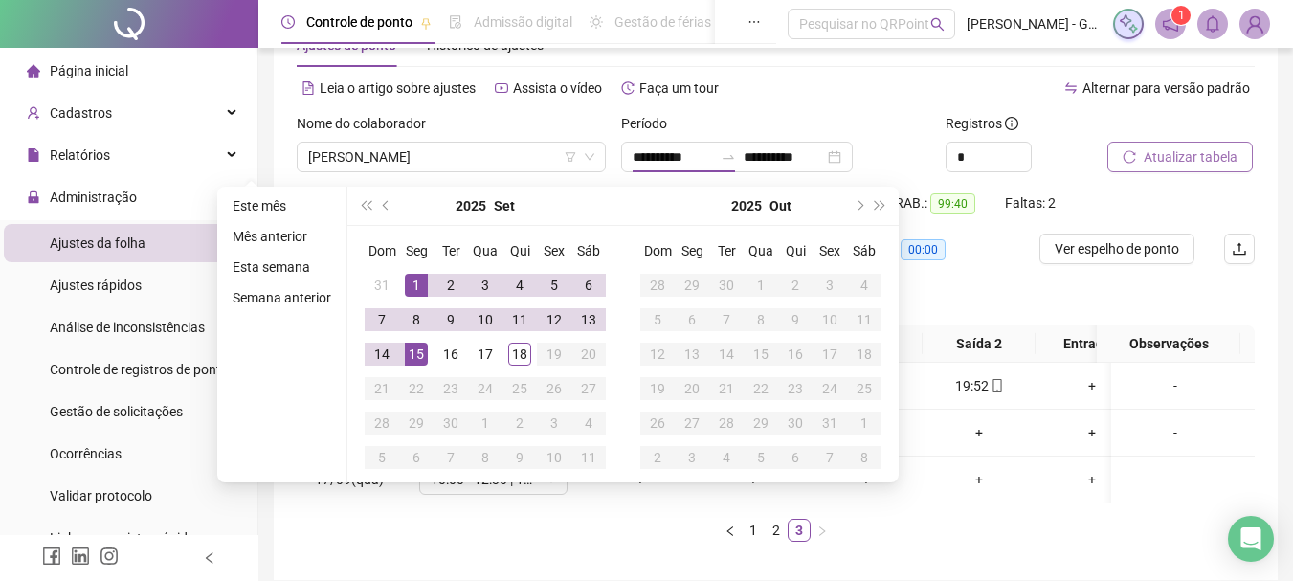
click at [1138, 162] on button "Atualizar tabela" at bounding box center [1179, 157] width 145 height 31
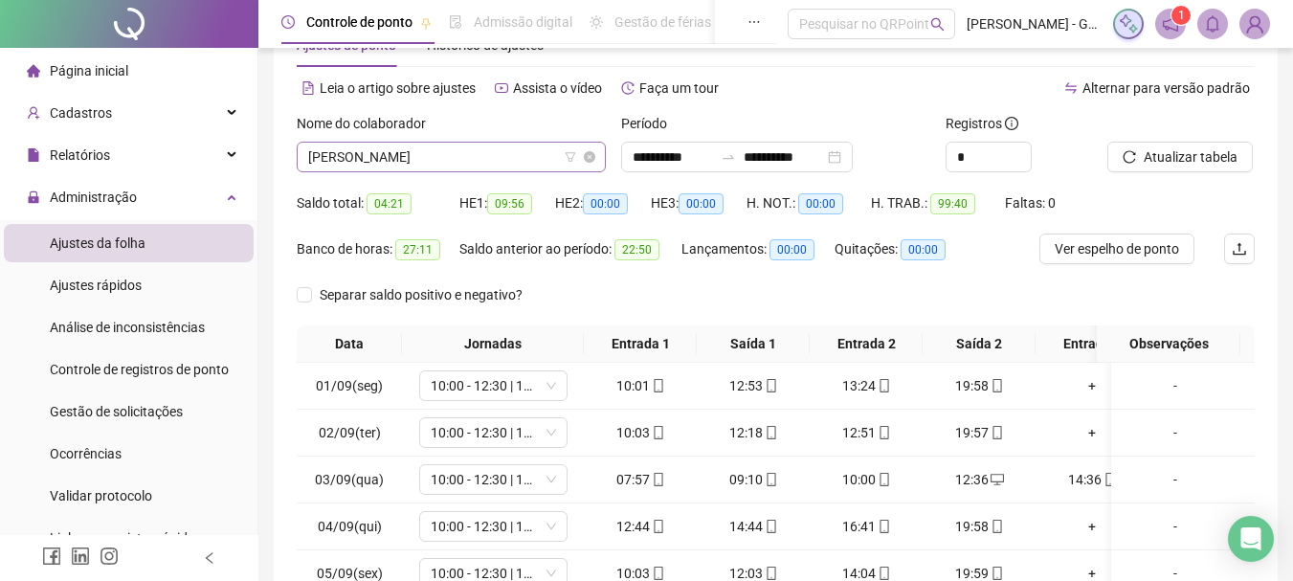
click at [371, 162] on span "JOICE VITORIA SANTOS MOURA" at bounding box center [451, 157] width 286 height 29
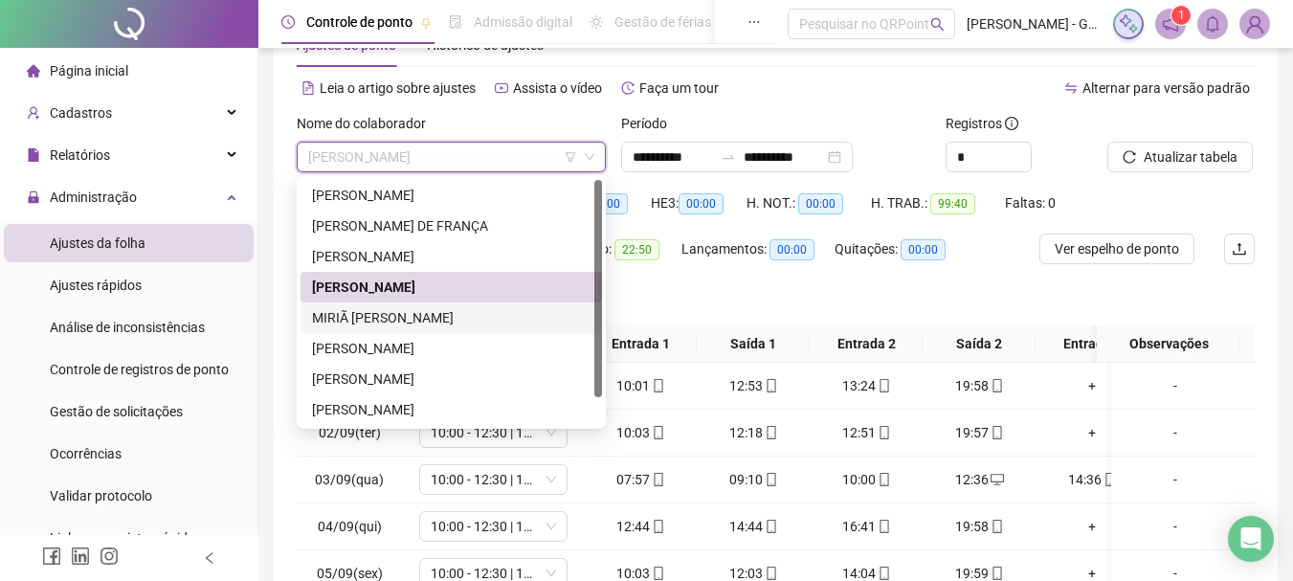
click at [432, 311] on div "MIRIÃ MILENA DE PAULA" at bounding box center [451, 317] width 278 height 21
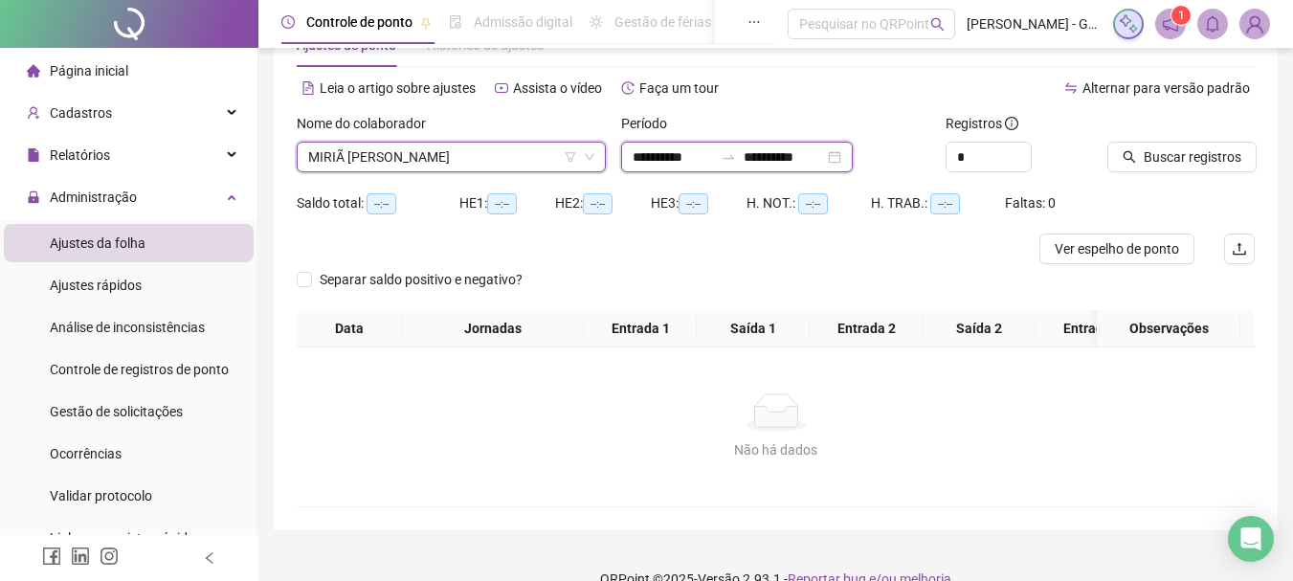
click at [778, 156] on input "**********" at bounding box center [783, 156] width 80 height 21
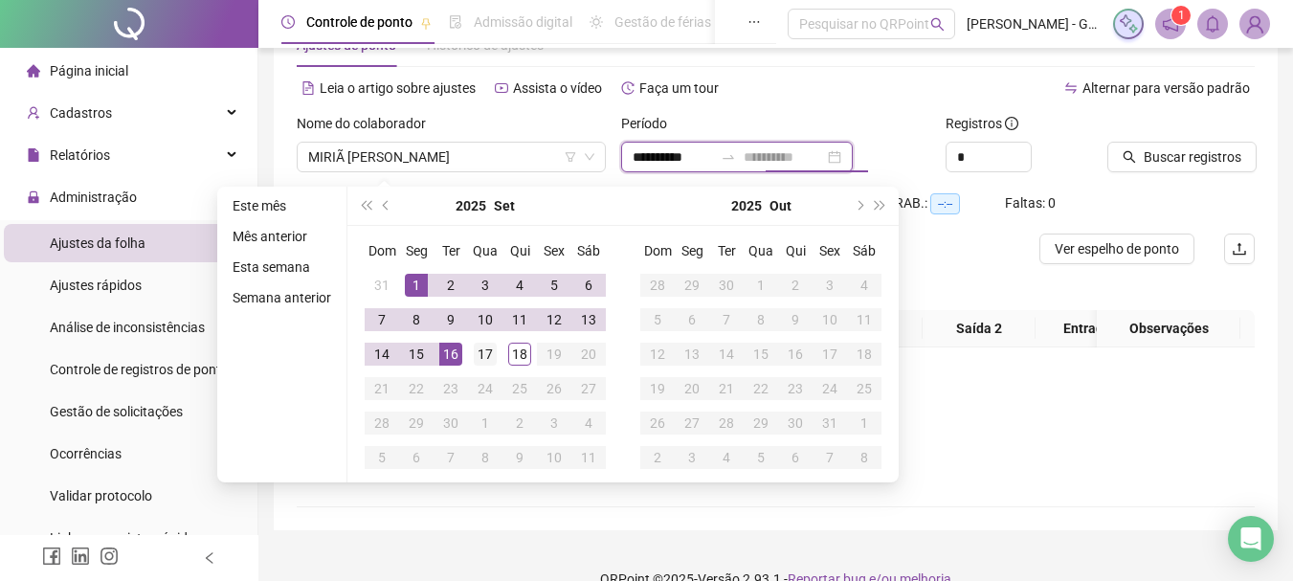
type input "**********"
click at [477, 353] on div "17" at bounding box center [485, 354] width 23 height 23
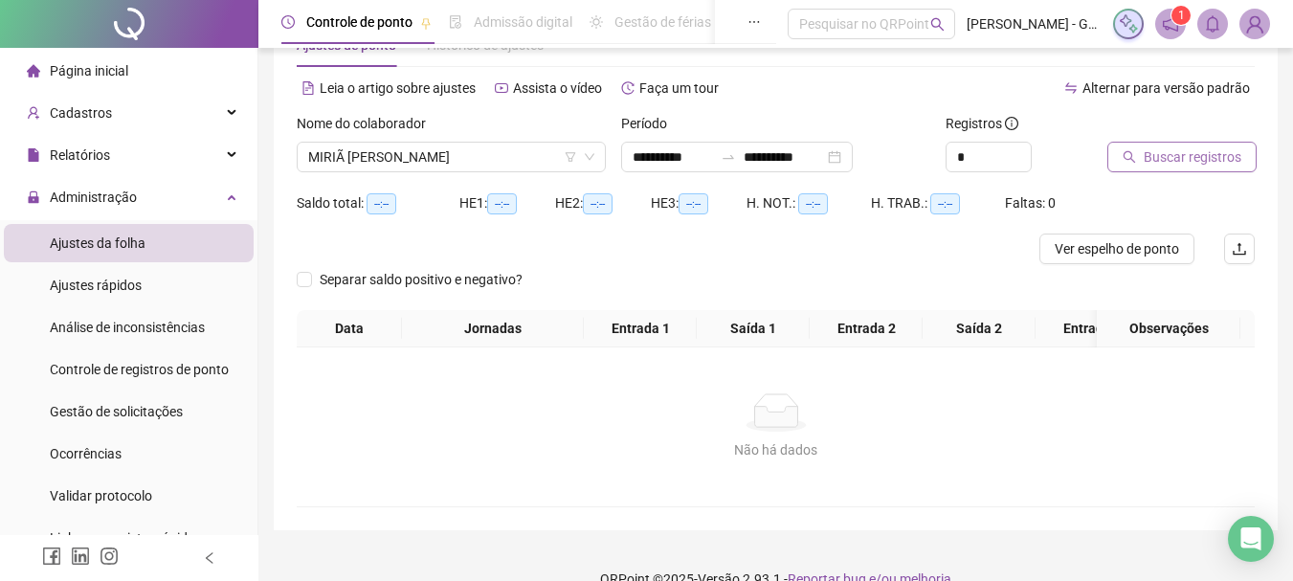
click at [1168, 167] on button "Buscar registros" at bounding box center [1181, 157] width 149 height 31
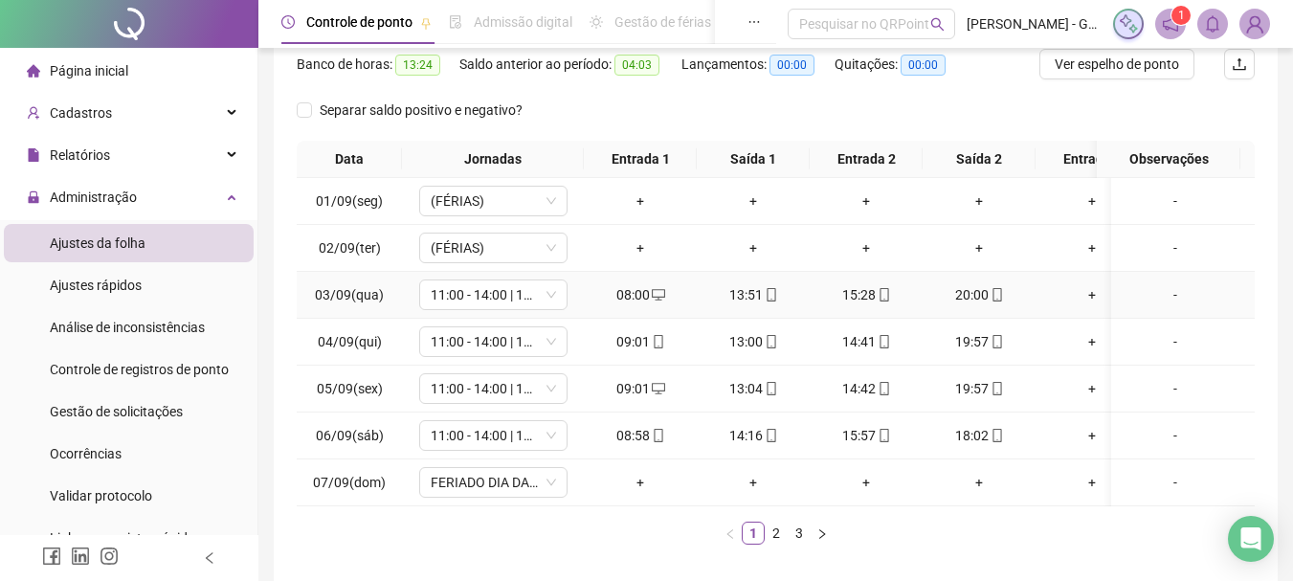
scroll to position [346, 0]
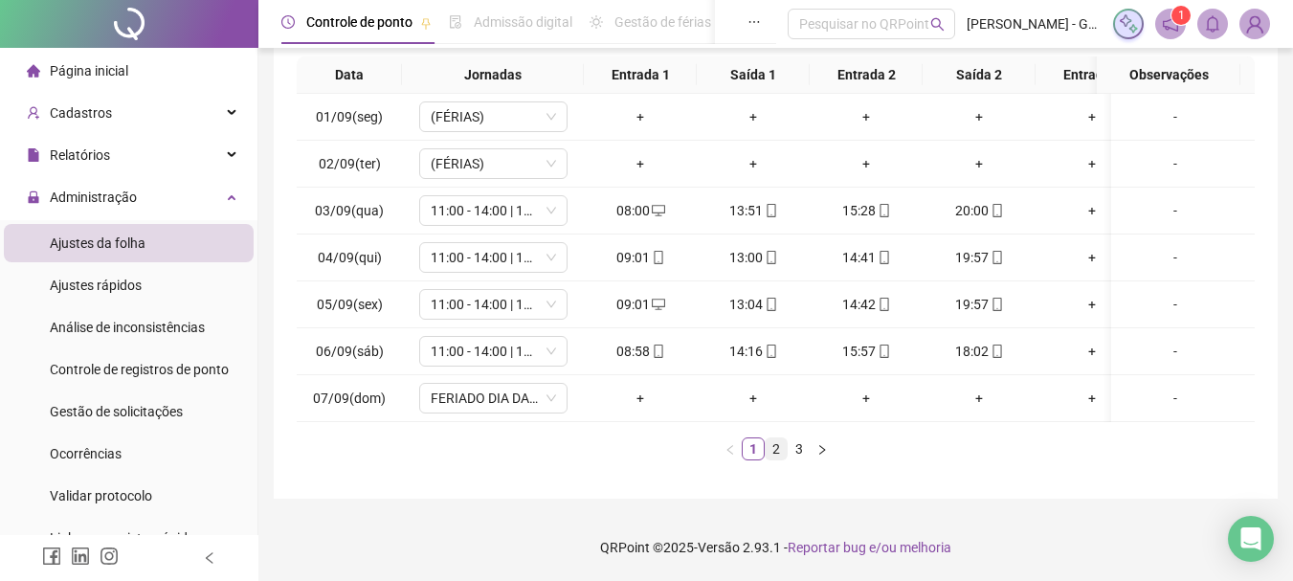
click at [765, 453] on link "2" at bounding box center [775, 448] width 21 height 21
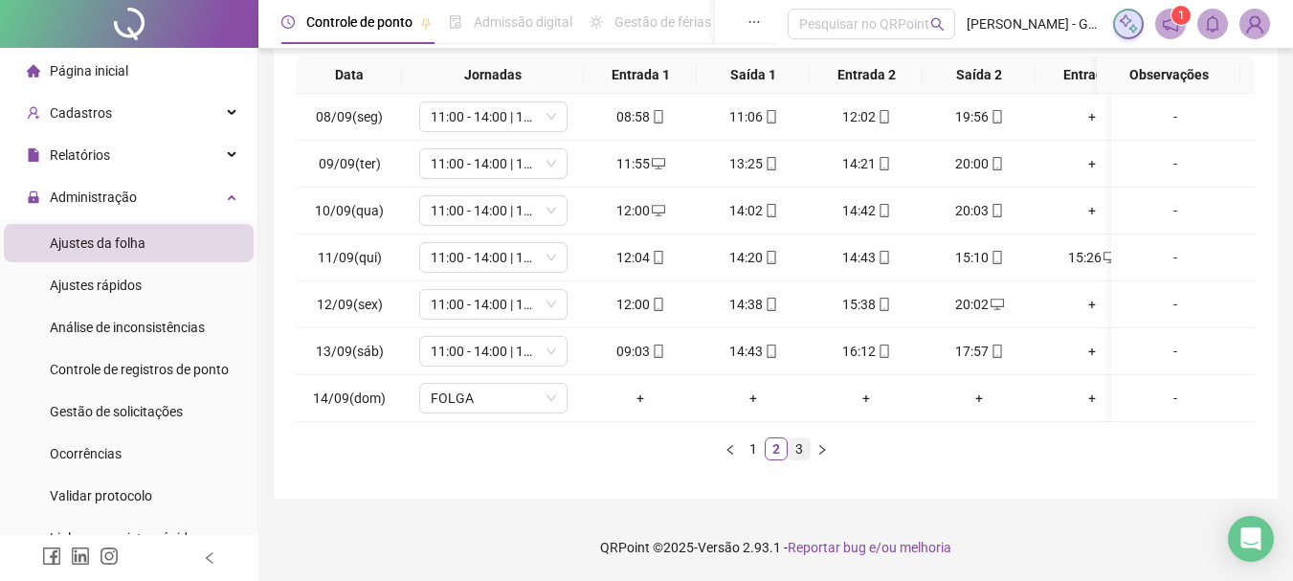
click at [794, 451] on link "3" at bounding box center [798, 448] width 21 height 21
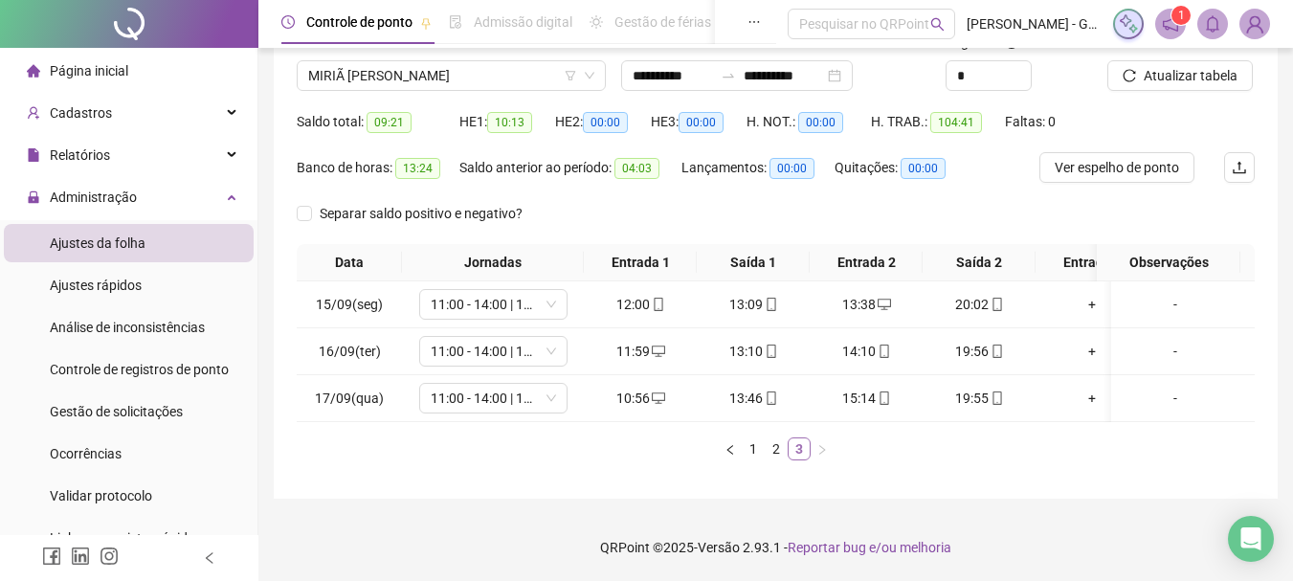
scroll to position [159, 0]
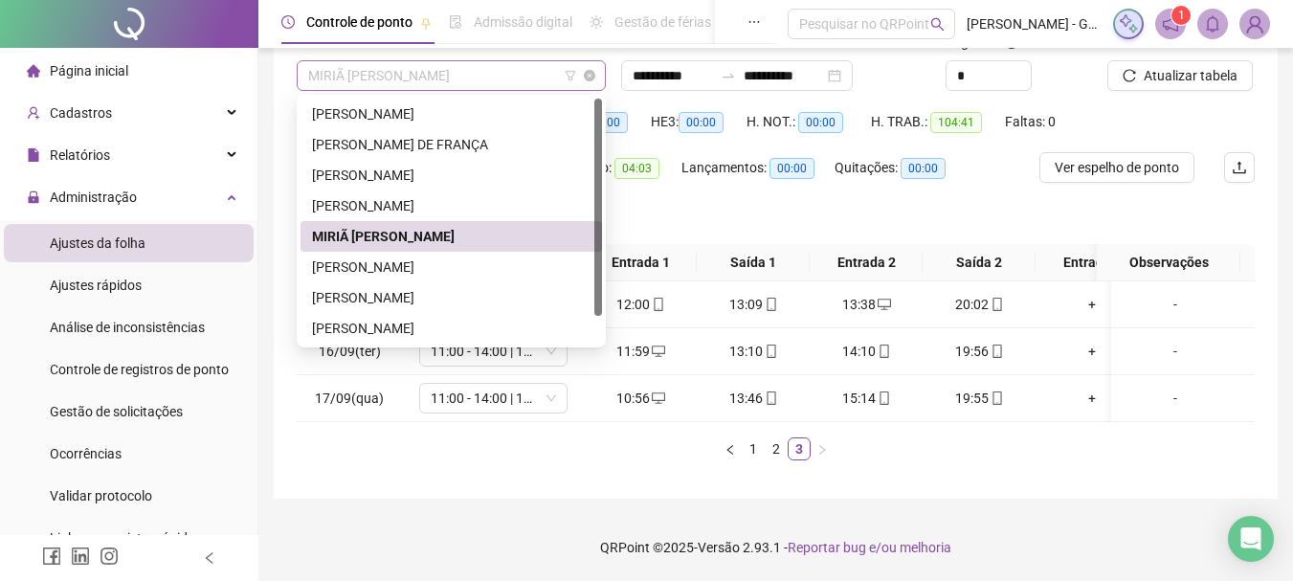
click at [343, 68] on span "MIRIÃ MILENA DE PAULA" at bounding box center [451, 75] width 286 height 29
click at [417, 256] on div "SABRINA OLIVEIRA SILVA" at bounding box center [451, 266] width 278 height 21
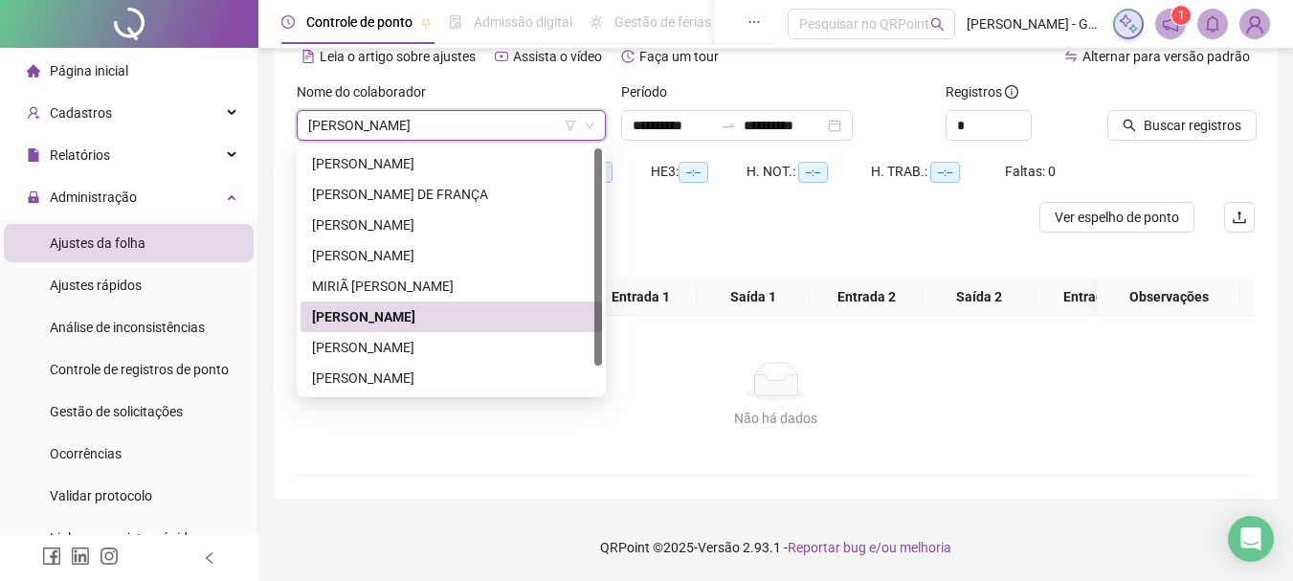
scroll to position [109, 0]
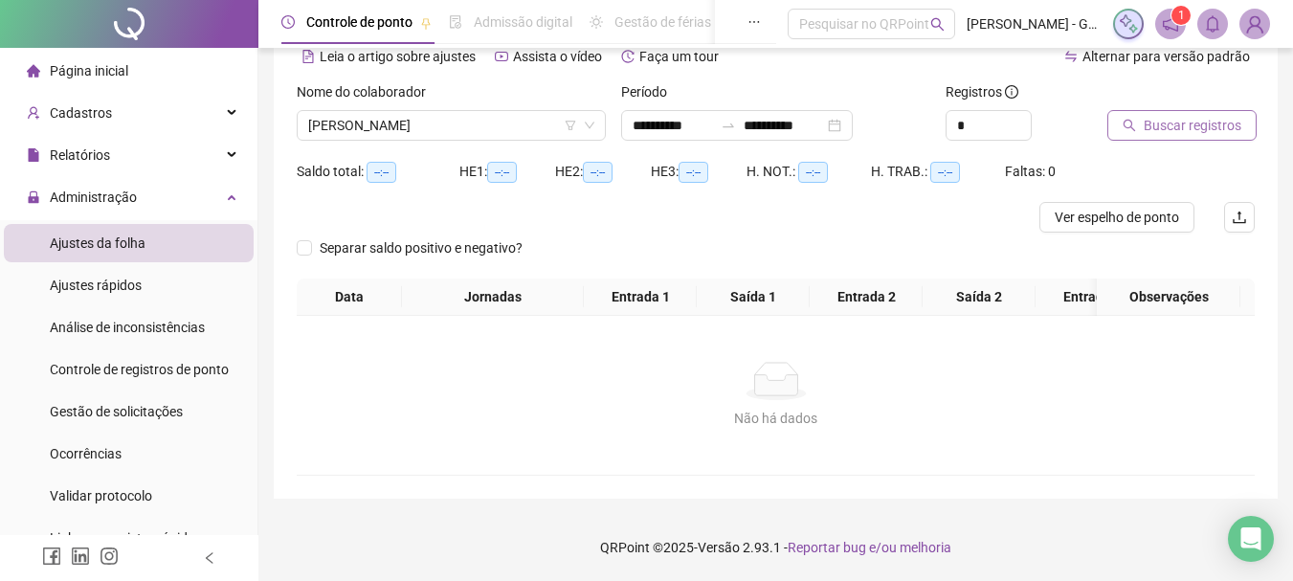
click at [1201, 115] on span "Buscar registros" at bounding box center [1192, 125] width 98 height 21
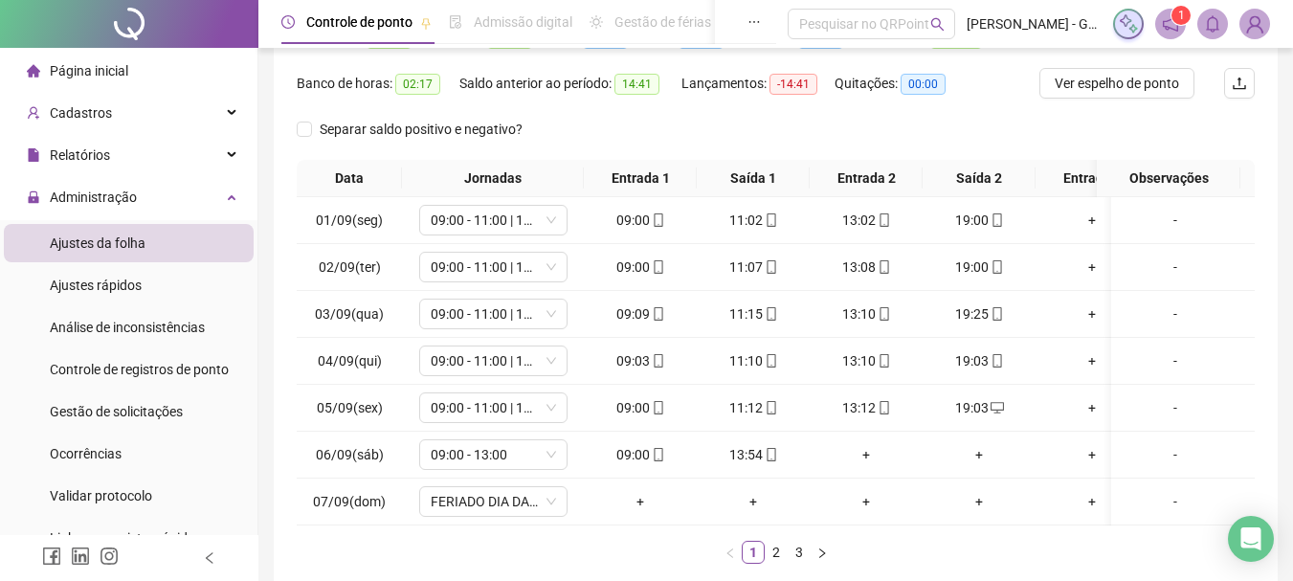
scroll to position [300, 0]
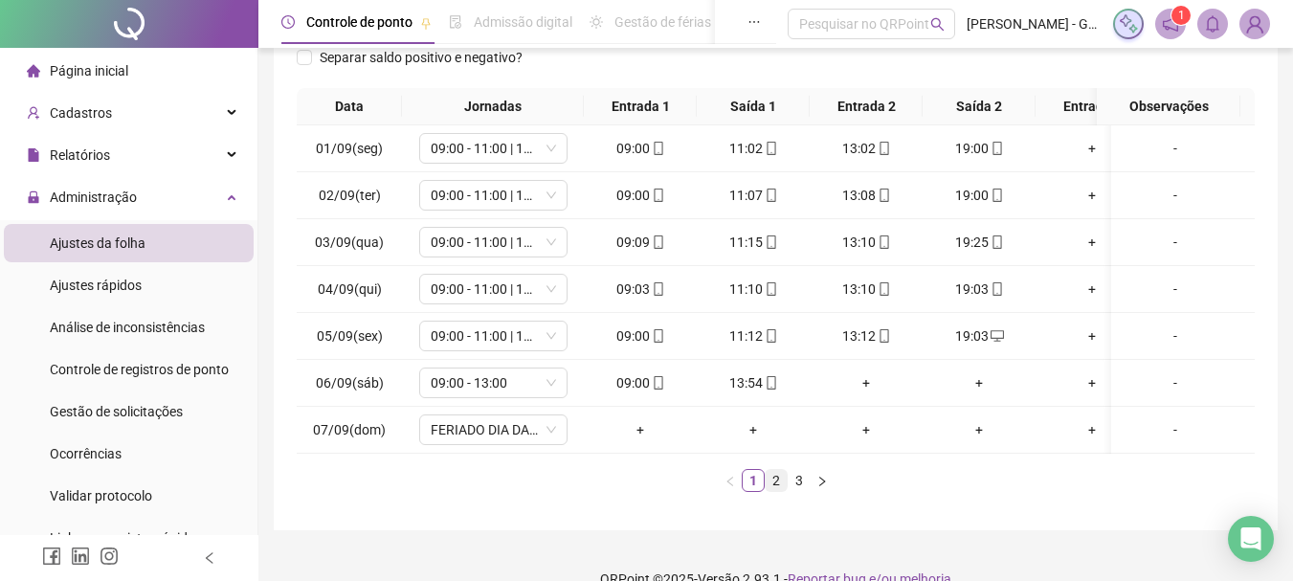
click at [766, 491] on link "2" at bounding box center [775, 480] width 21 height 21
click at [799, 491] on link "3" at bounding box center [798, 480] width 21 height 21
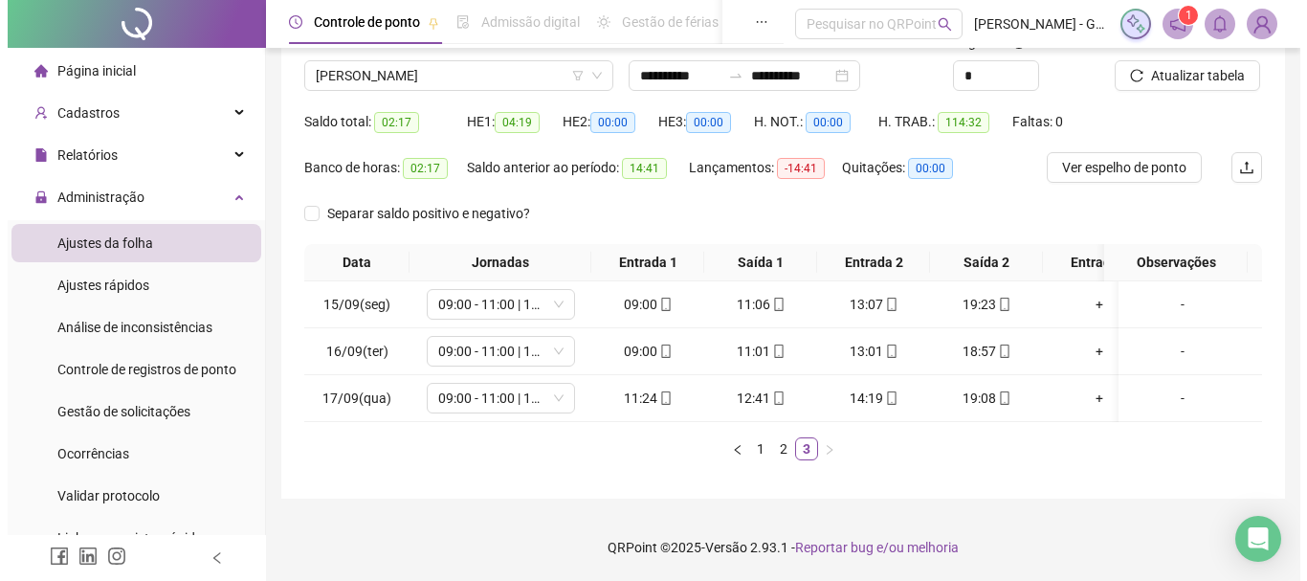
scroll to position [63, 0]
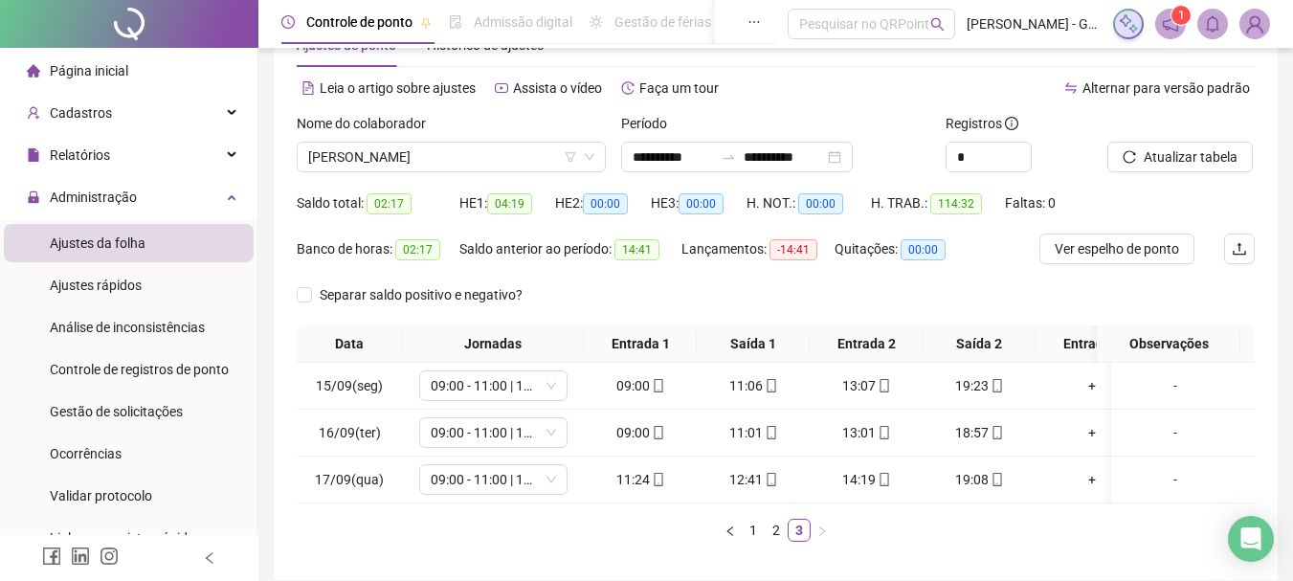
click at [351, 542] on ul "1 2 3" at bounding box center [776, 530] width 958 height 23
click at [1163, 472] on div "-" at bounding box center [1174, 479] width 113 height 21
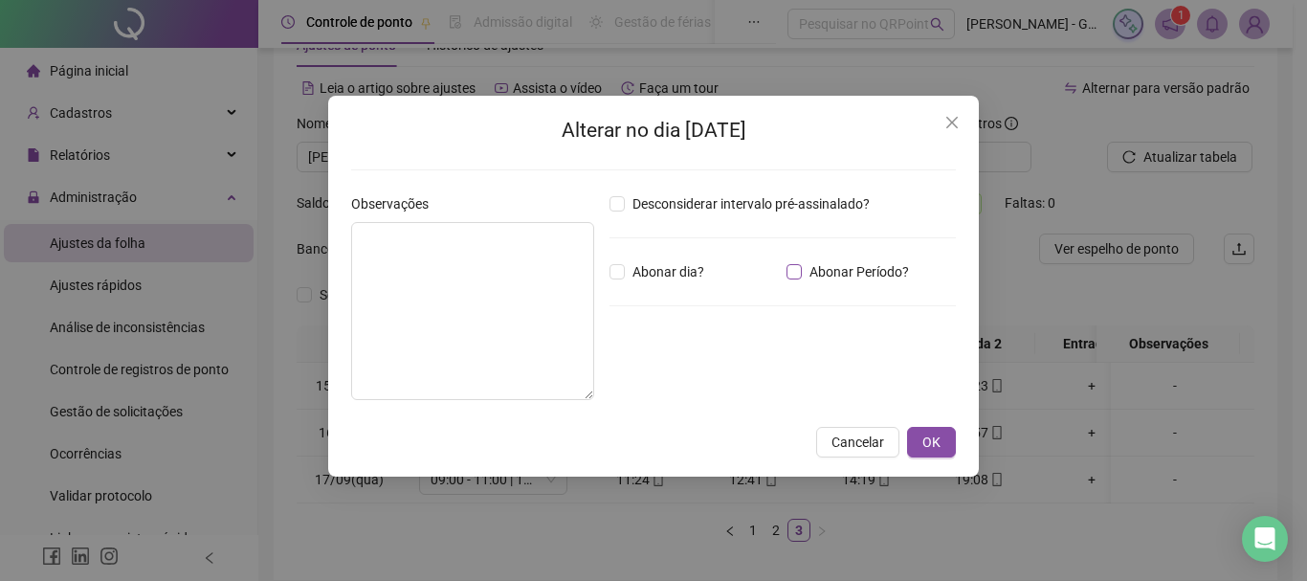
click at [854, 267] on span "Abonar Período?" at bounding box center [859, 271] width 115 height 21
click at [632, 381] on input "*****" at bounding box center [659, 376] width 77 height 23
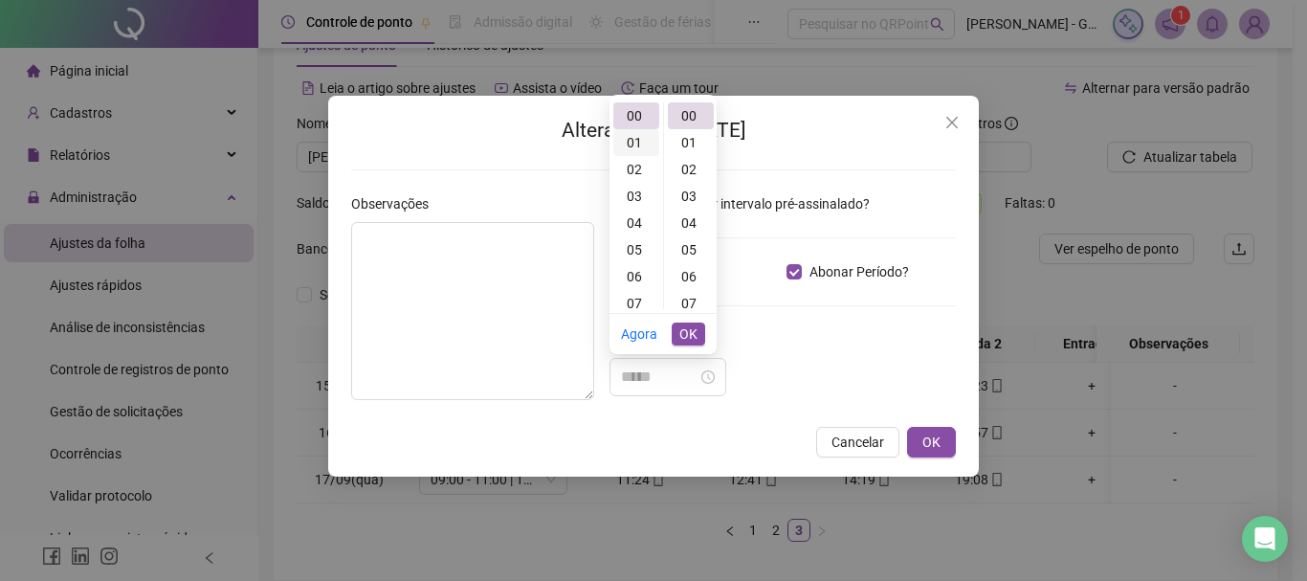
click at [635, 143] on div "01" at bounding box center [636, 142] width 46 height 27
click at [692, 155] on div "30" at bounding box center [691, 154] width 46 height 27
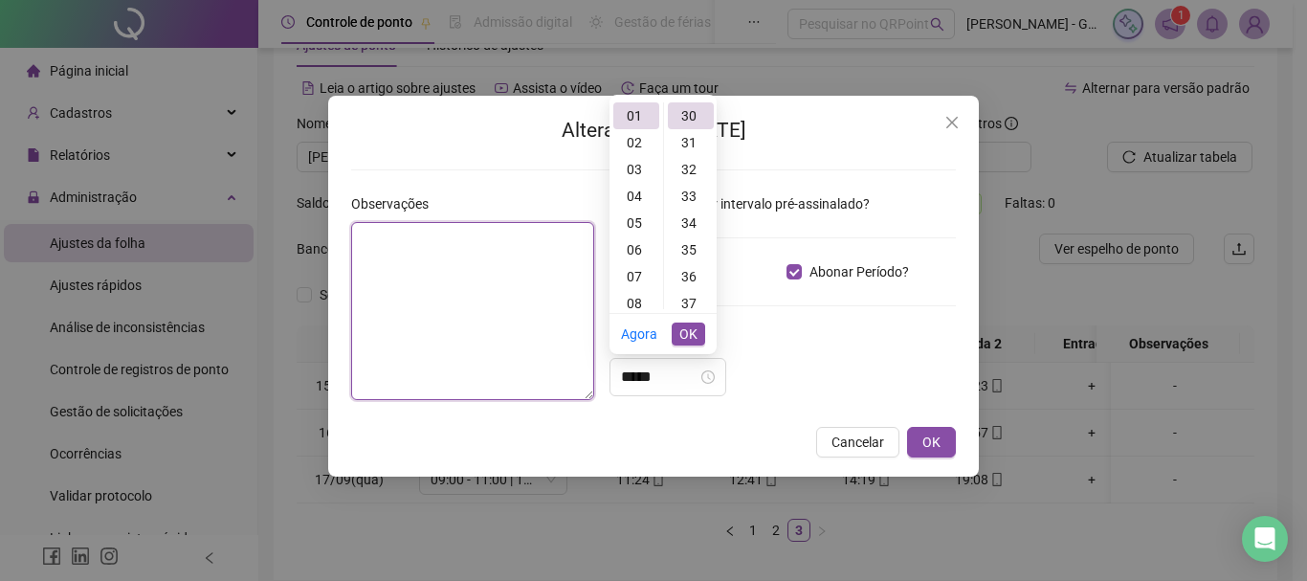
type input "*****"
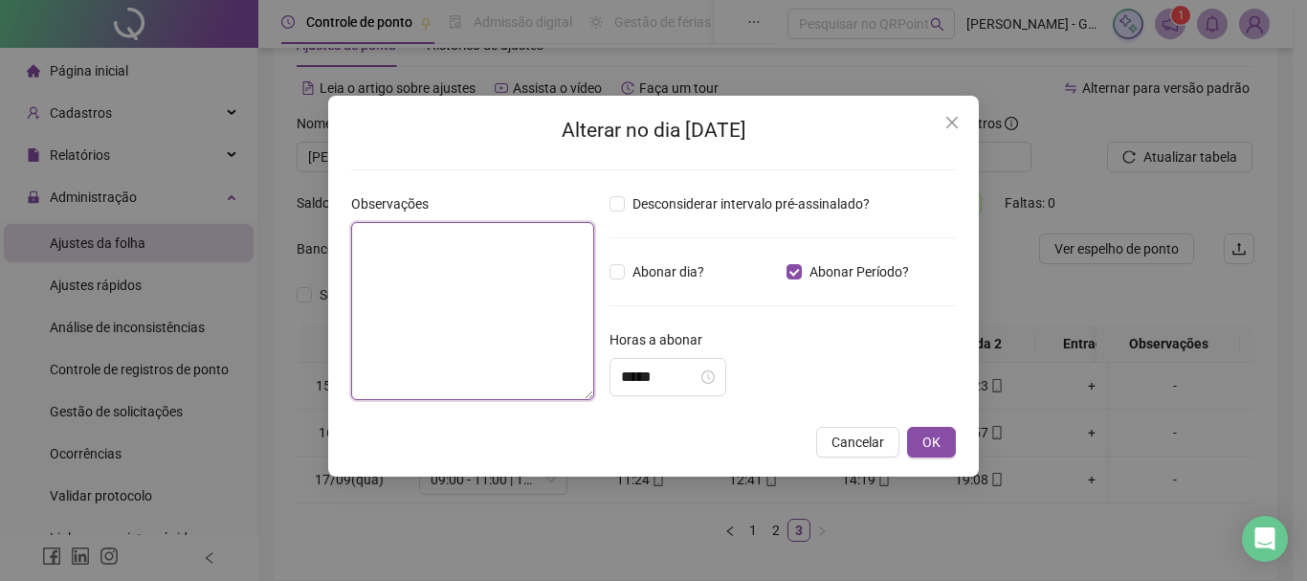
click at [521, 255] on textarea at bounding box center [472, 311] width 243 height 178
type textarea "**********"
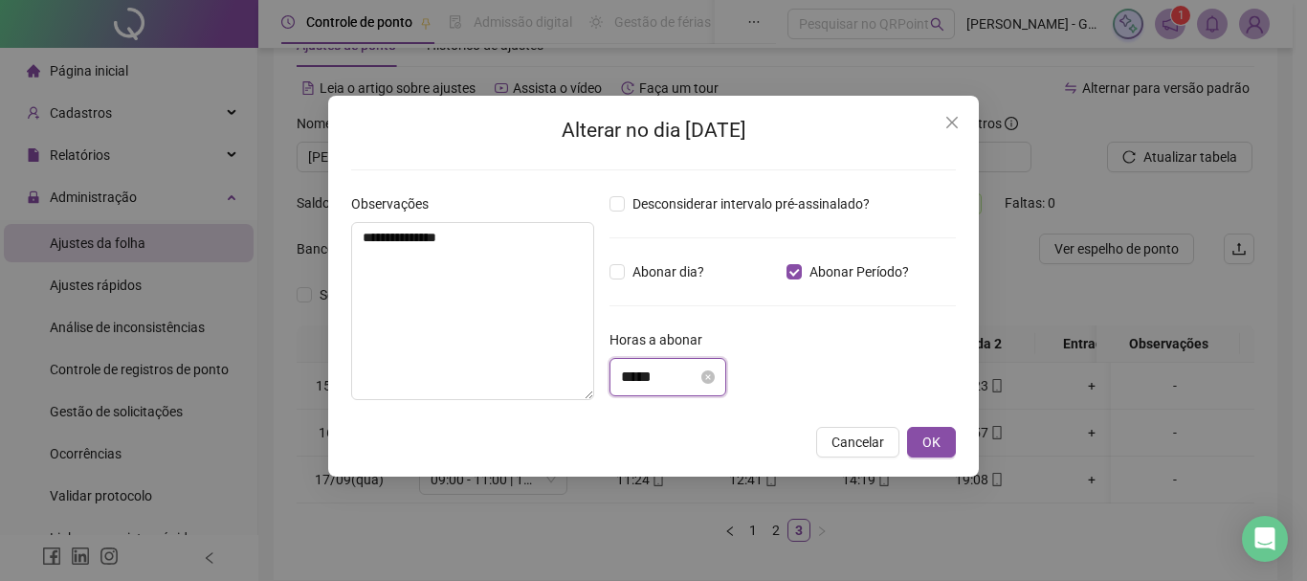
click at [634, 379] on input "*****" at bounding box center [659, 376] width 77 height 23
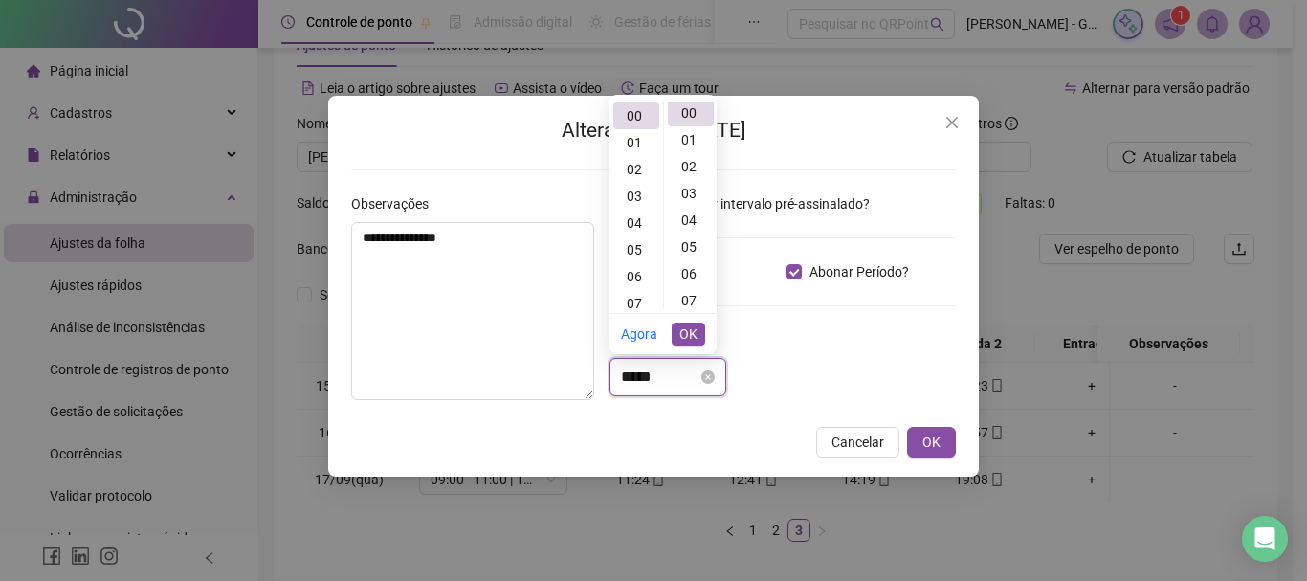
scroll to position [0, 0]
click at [638, 146] on div "01" at bounding box center [636, 142] width 46 height 27
click at [690, 148] on div "30" at bounding box center [691, 154] width 46 height 27
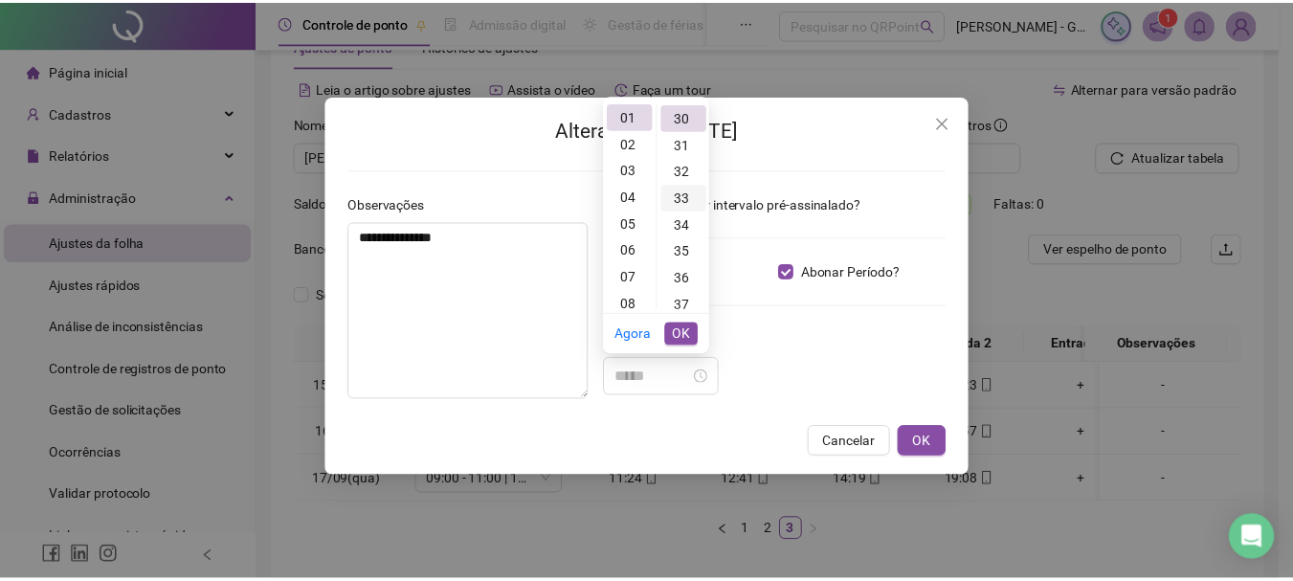
scroll to position [804, 0]
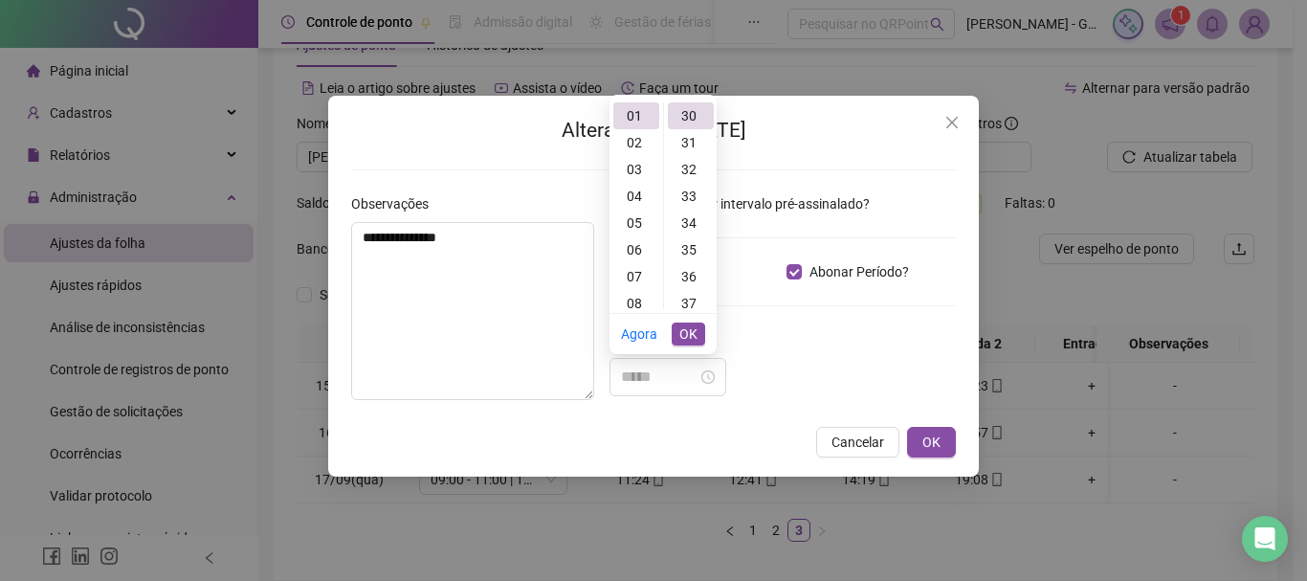
type input "*****"
click at [697, 334] on button "OK" at bounding box center [688, 333] width 33 height 23
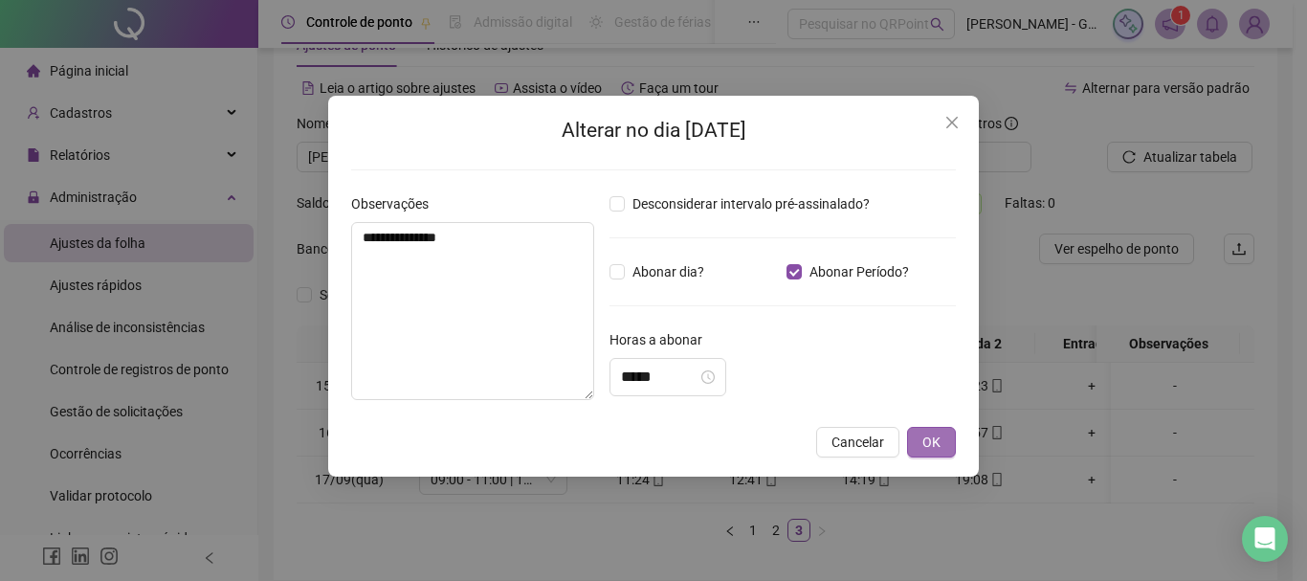
click at [948, 443] on button "OK" at bounding box center [931, 442] width 49 height 31
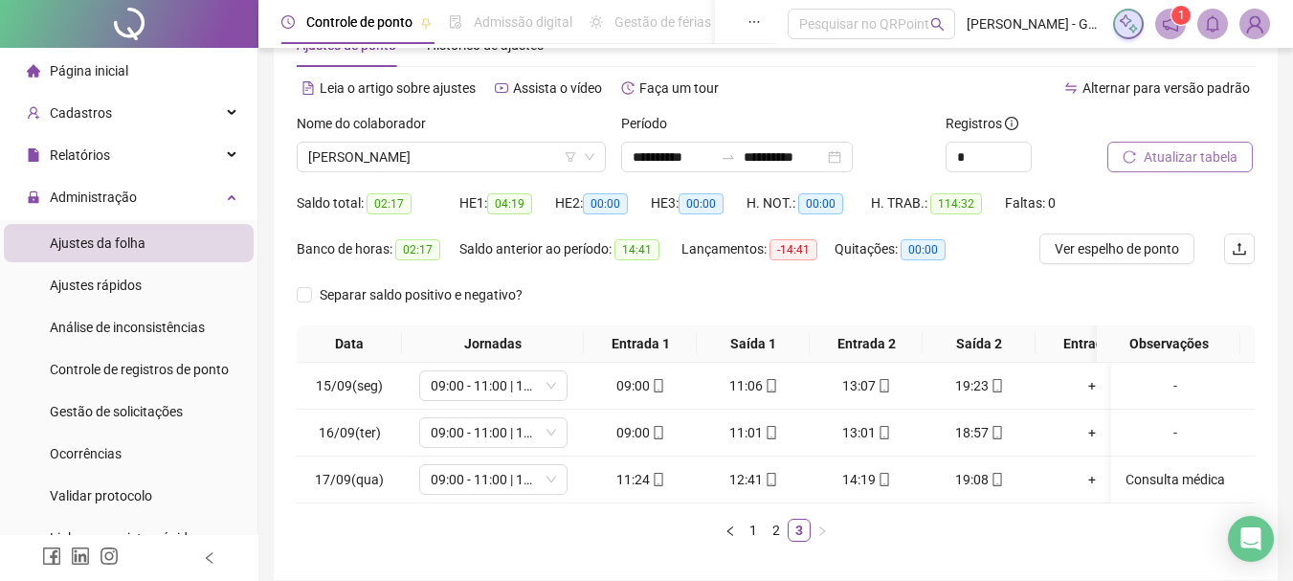
click at [1190, 151] on span "Atualizar tabela" at bounding box center [1190, 156] width 94 height 21
click at [366, 166] on span "SABRINA OLIVEIRA SILVA" at bounding box center [451, 157] width 286 height 29
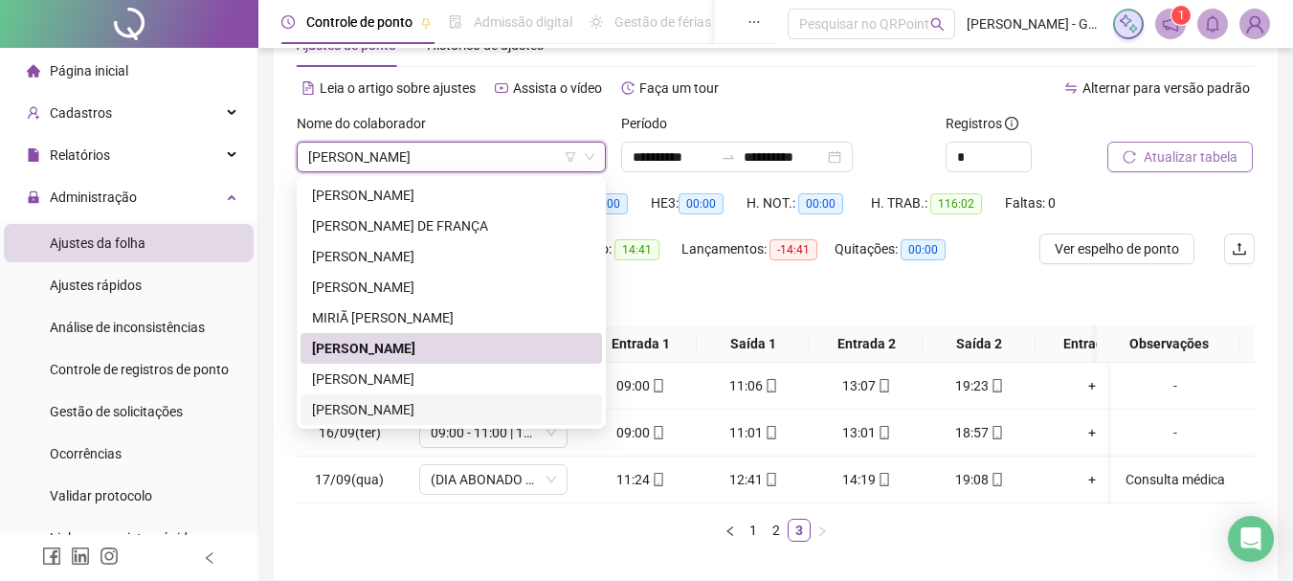
click at [1179, 157] on span "Atualizar tabela" at bounding box center [1190, 156] width 94 height 21
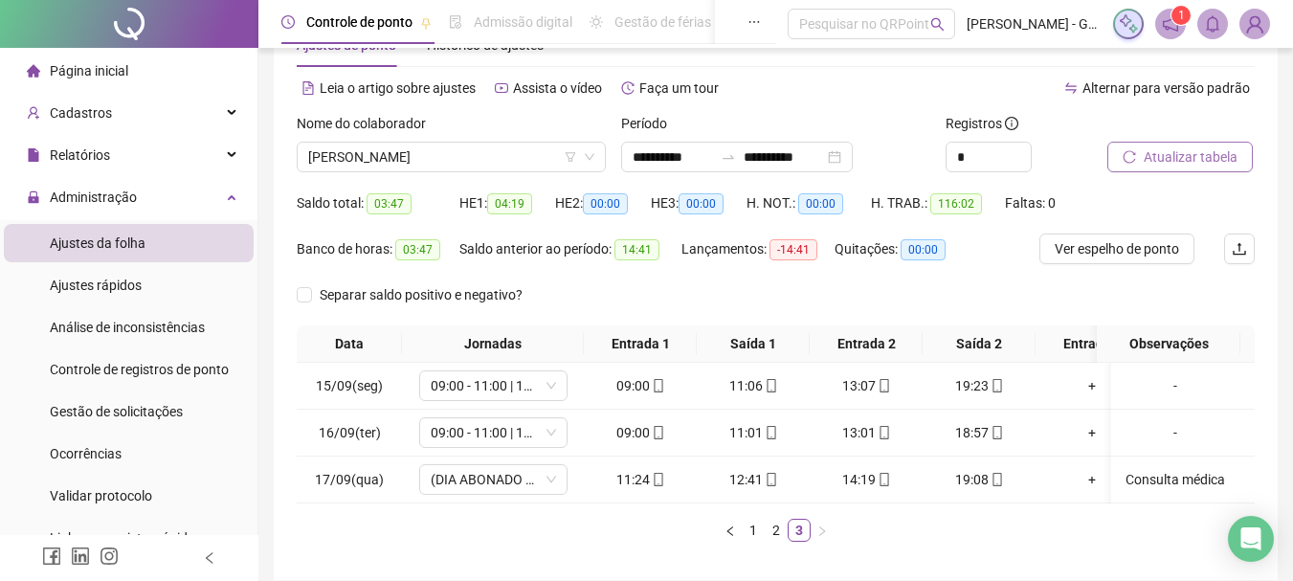
click at [1153, 155] on span "Atualizar tabela" at bounding box center [1190, 156] width 94 height 21
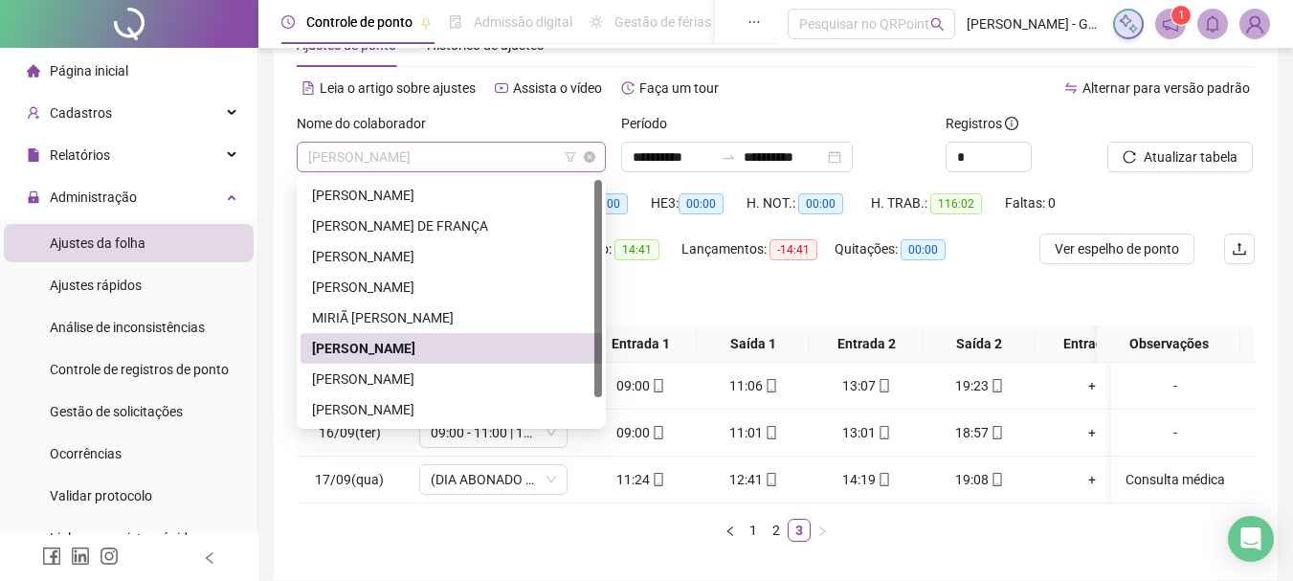
click at [413, 154] on span "SABRINA OLIVEIRA SILVA" at bounding box center [451, 157] width 286 height 29
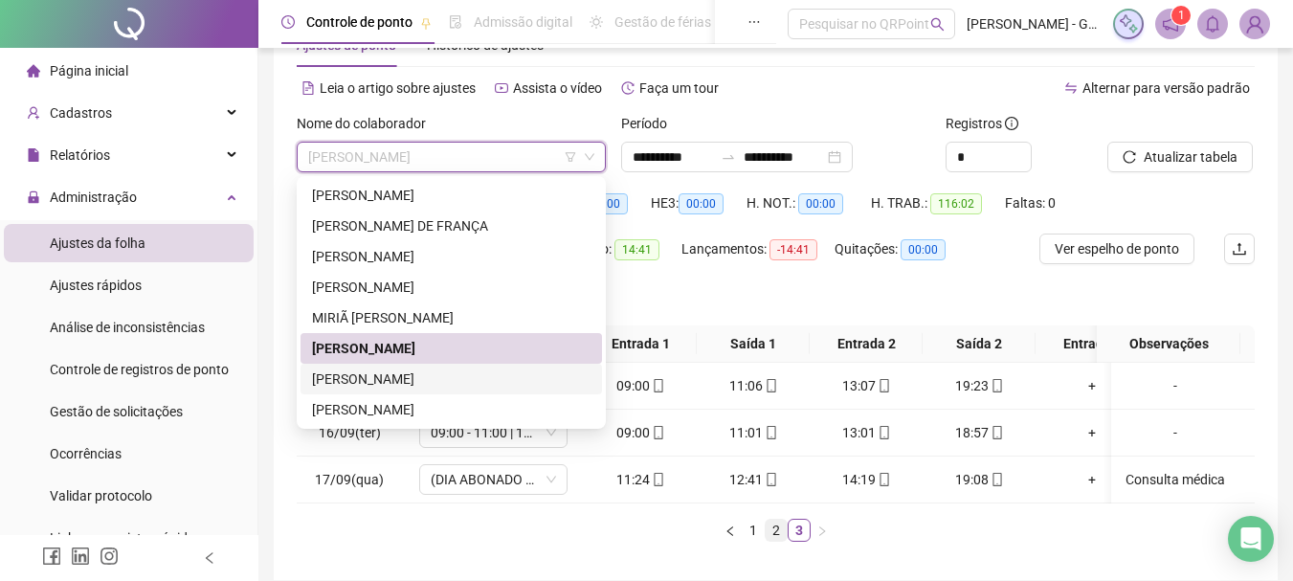
click at [776, 541] on link "2" at bounding box center [775, 530] width 21 height 21
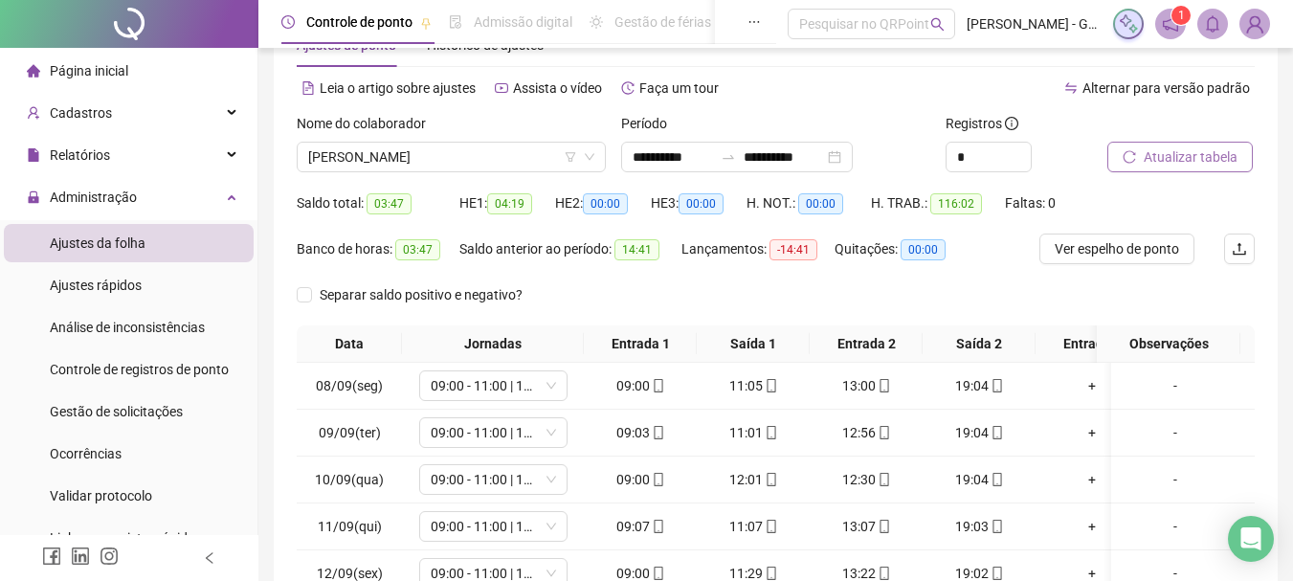
click at [1150, 167] on button "Atualizar tabela" at bounding box center [1179, 157] width 145 height 31
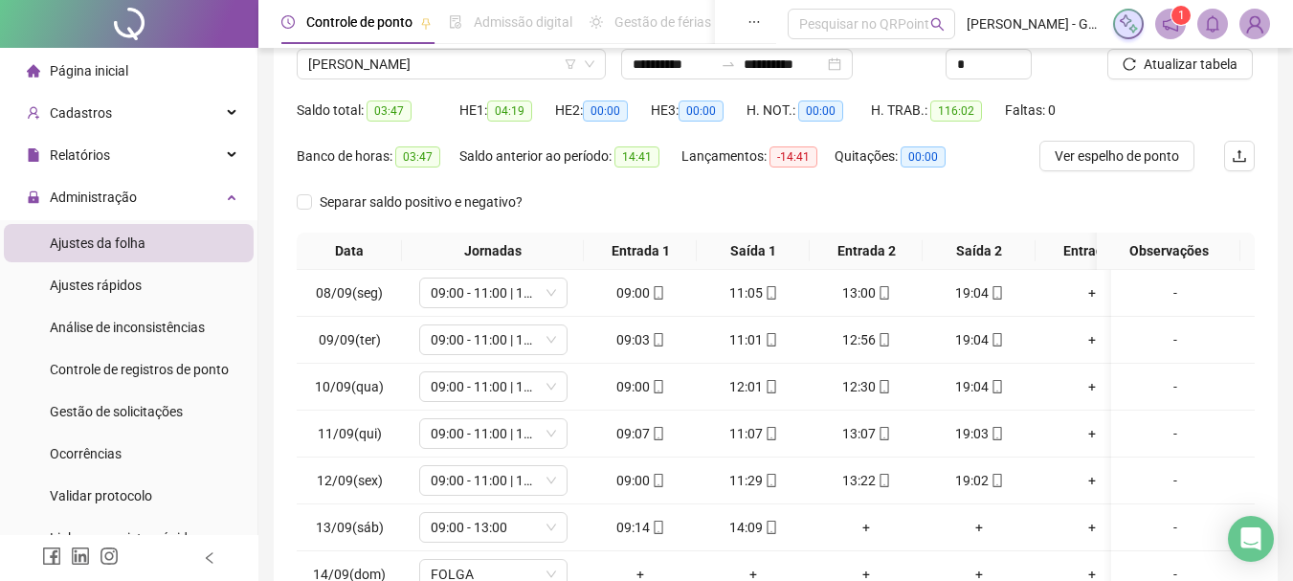
scroll to position [155, 0]
click at [415, 69] on span "SABRINA OLIVEIRA SILVA" at bounding box center [451, 65] width 286 height 29
click at [816, 215] on div "Separar saldo positivo e negativo?" at bounding box center [776, 211] width 958 height 46
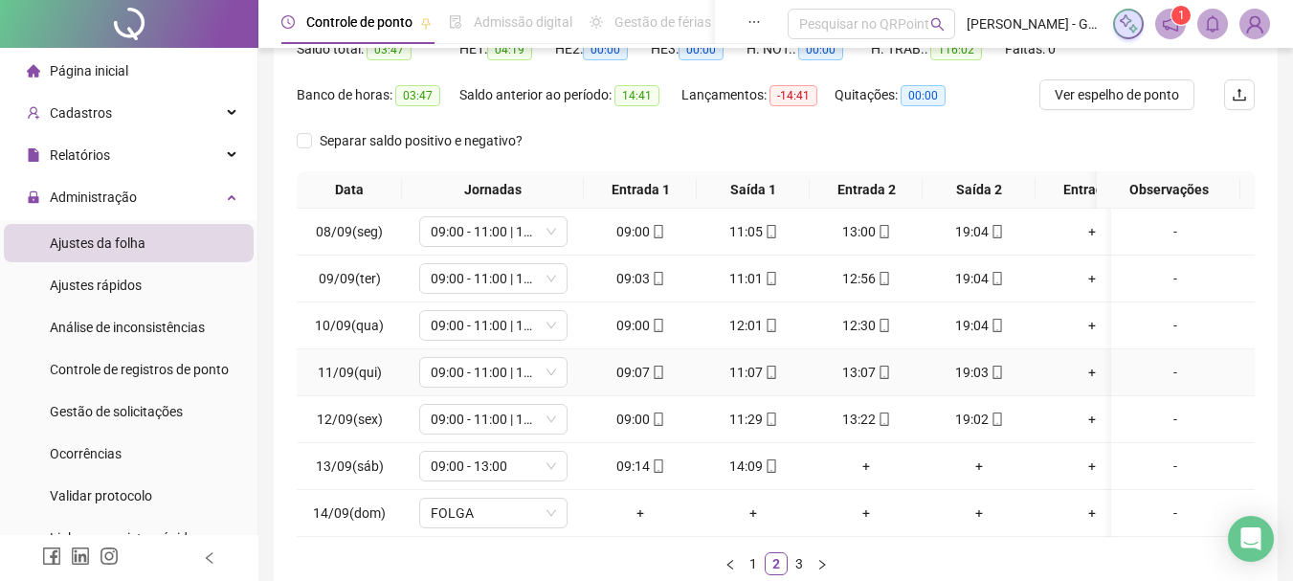
scroll to position [251, 0]
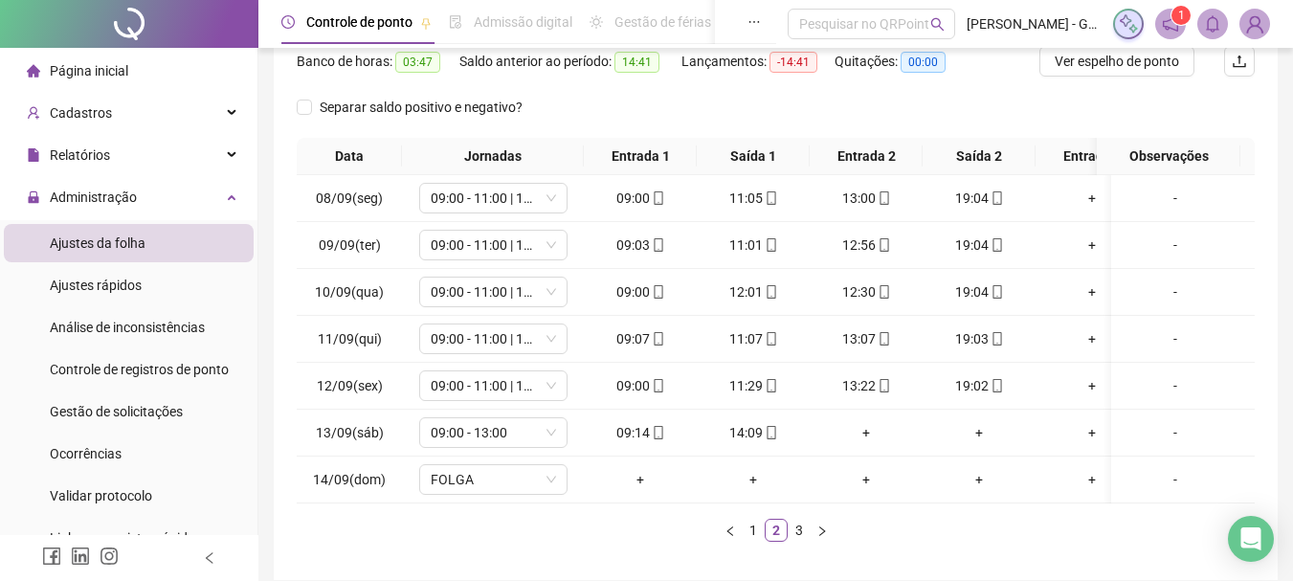
click at [791, 541] on link "3" at bounding box center [798, 530] width 21 height 21
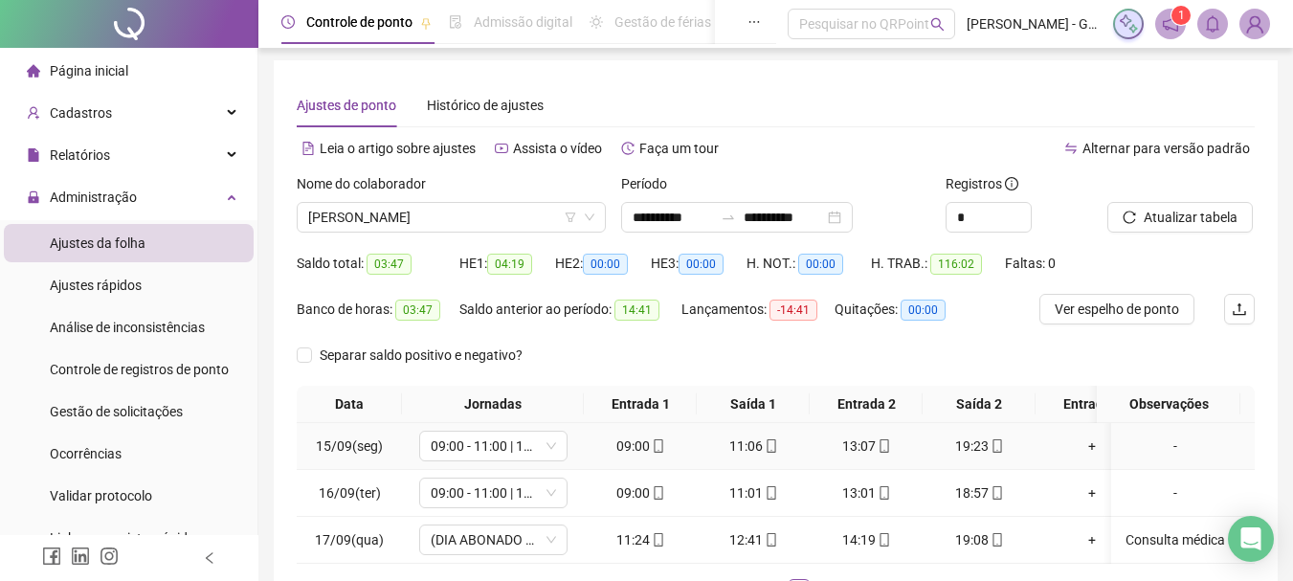
scroll to position [0, 0]
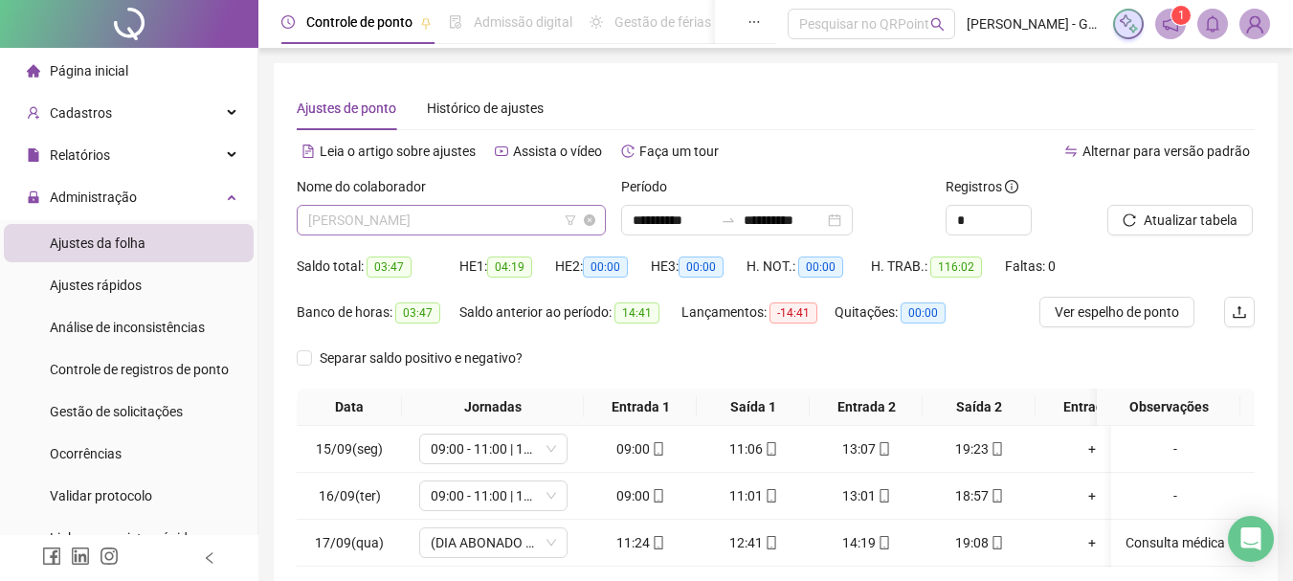
click at [485, 229] on span "SABRINA OLIVEIRA SILVA" at bounding box center [451, 220] width 286 height 29
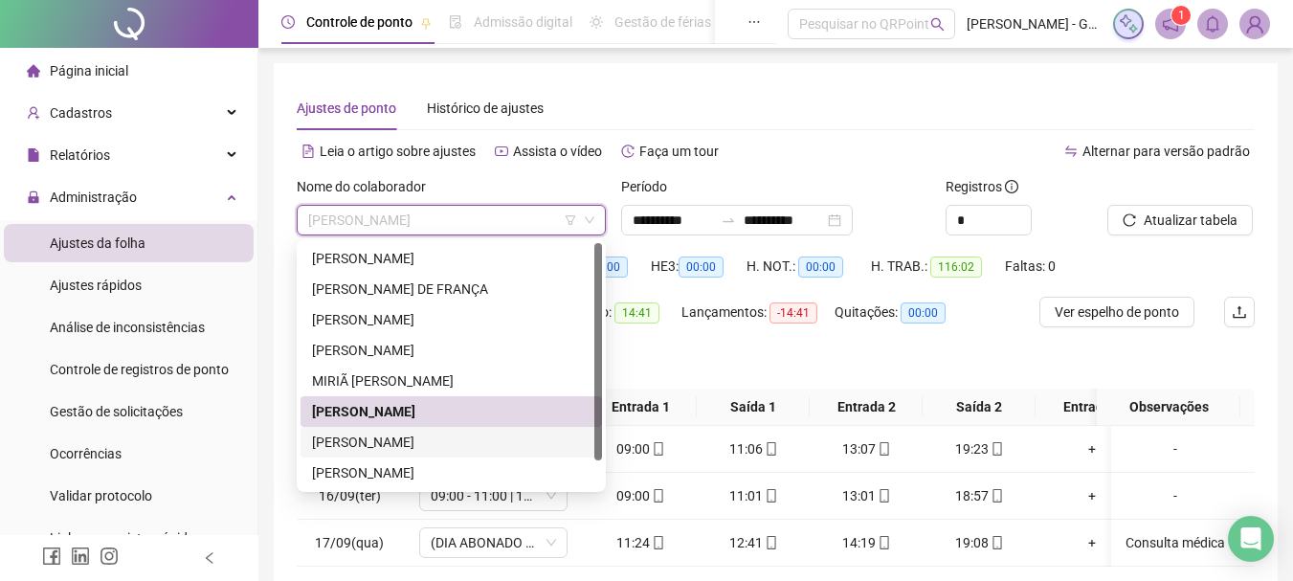
click at [460, 437] on div "SANDRA SANTOS DE OLIVEIRA" at bounding box center [451, 441] width 278 height 21
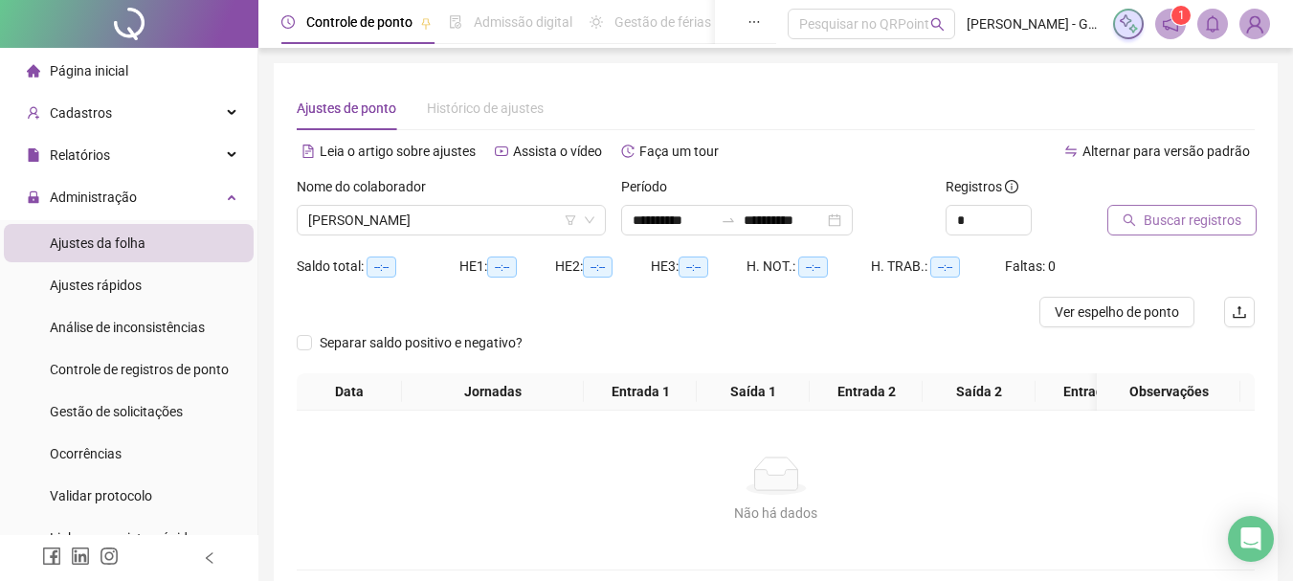
click at [1117, 211] on button "Buscar registros" at bounding box center [1181, 220] width 149 height 31
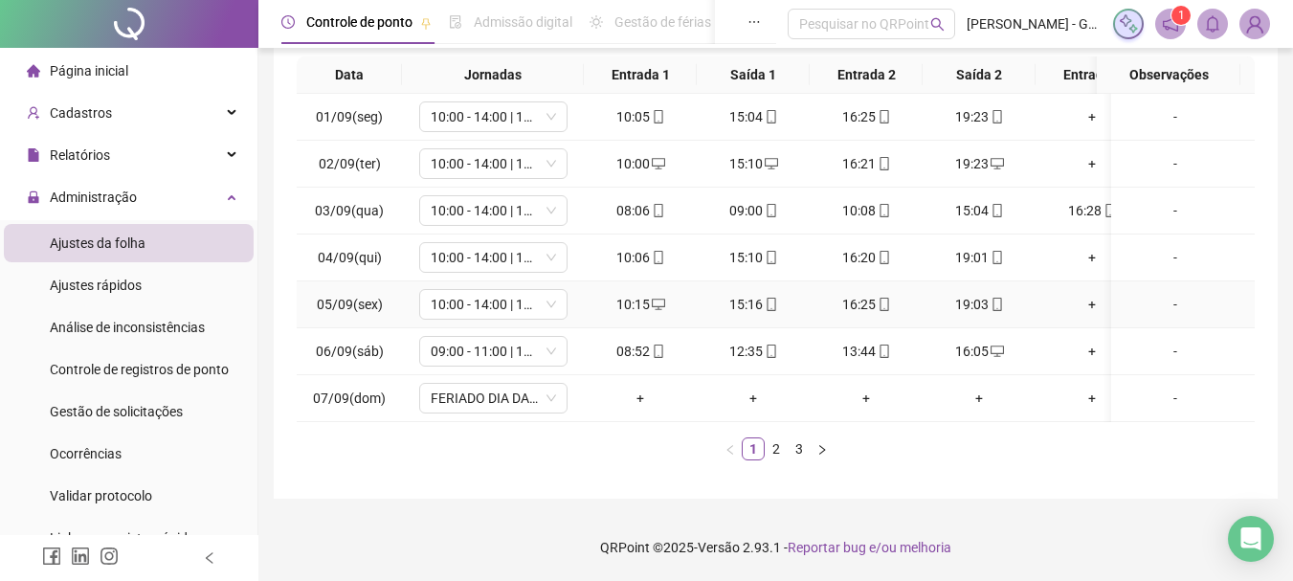
scroll to position [346, 0]
click at [775, 452] on link "2" at bounding box center [775, 448] width 21 height 21
click at [802, 452] on link "3" at bounding box center [798, 448] width 21 height 21
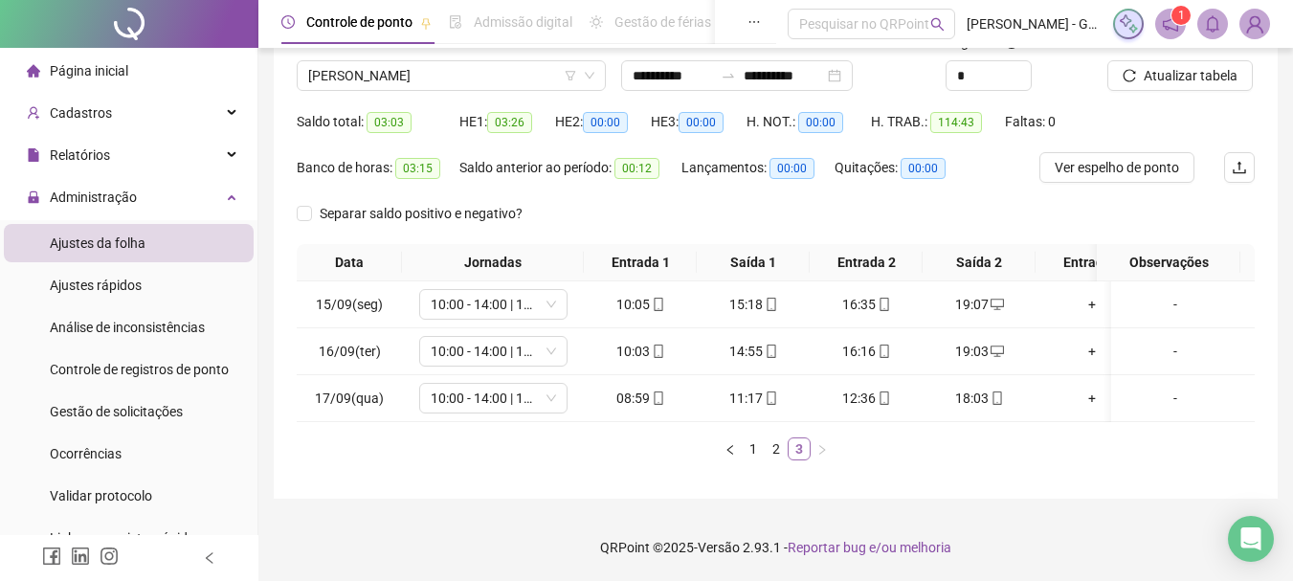
scroll to position [159, 0]
click at [330, 63] on span "SANDRA SANTOS DE OLIVEIRA" at bounding box center [451, 75] width 286 height 29
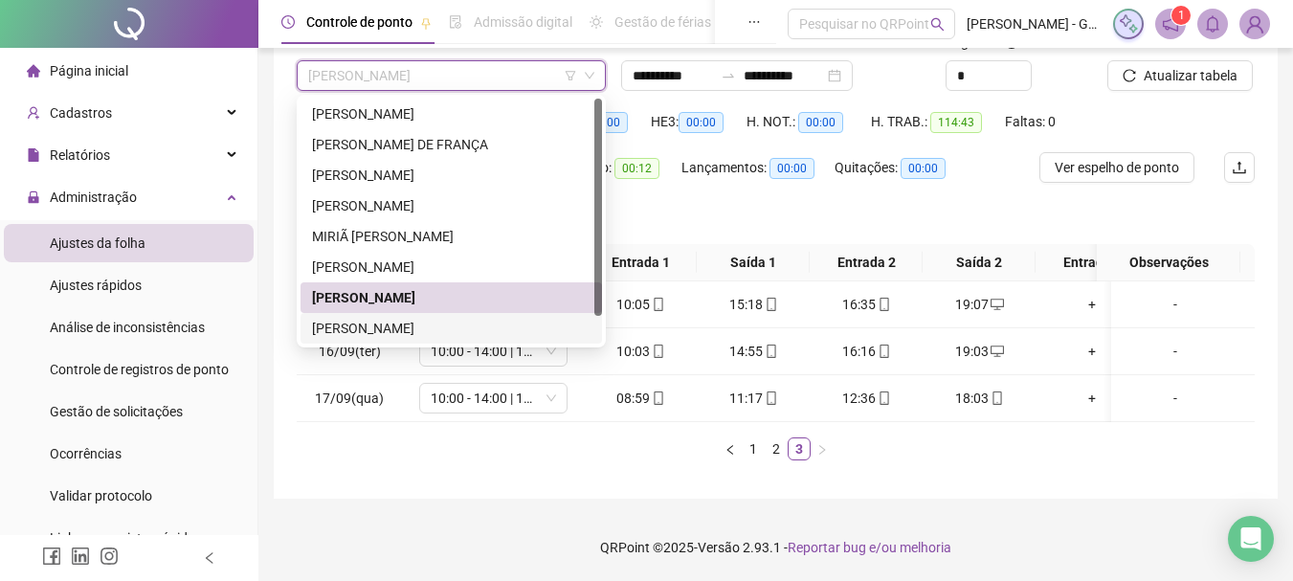
click at [404, 318] on div "THALIA MIRANDA RIBEIRO DOS SANTOS" at bounding box center [451, 328] width 278 height 21
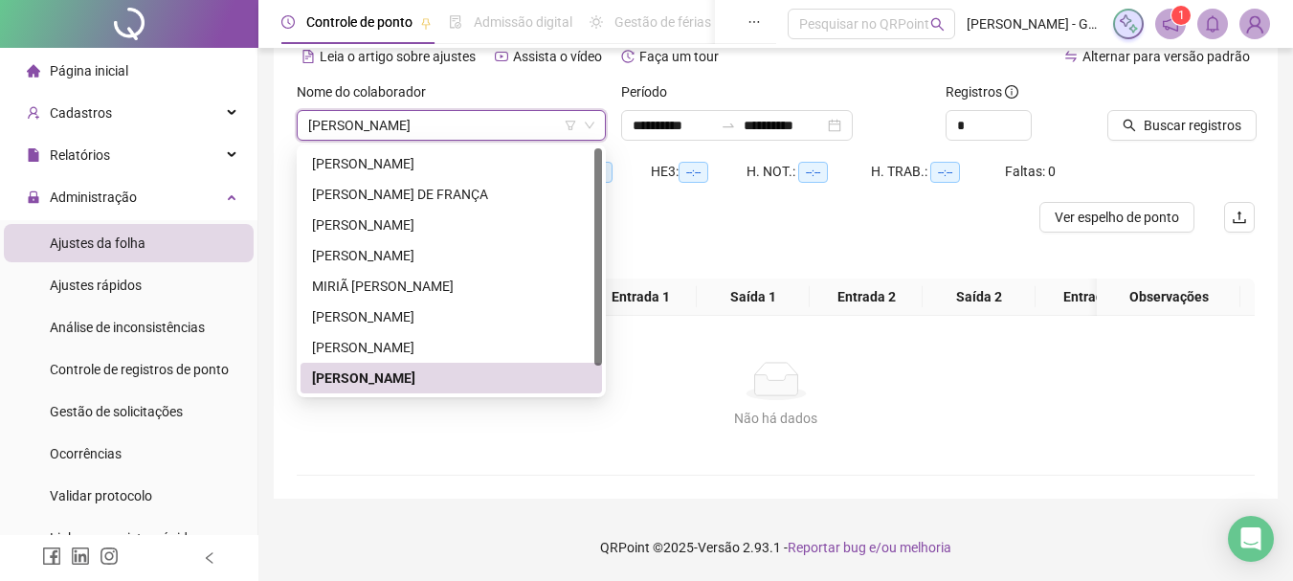
scroll to position [109, 0]
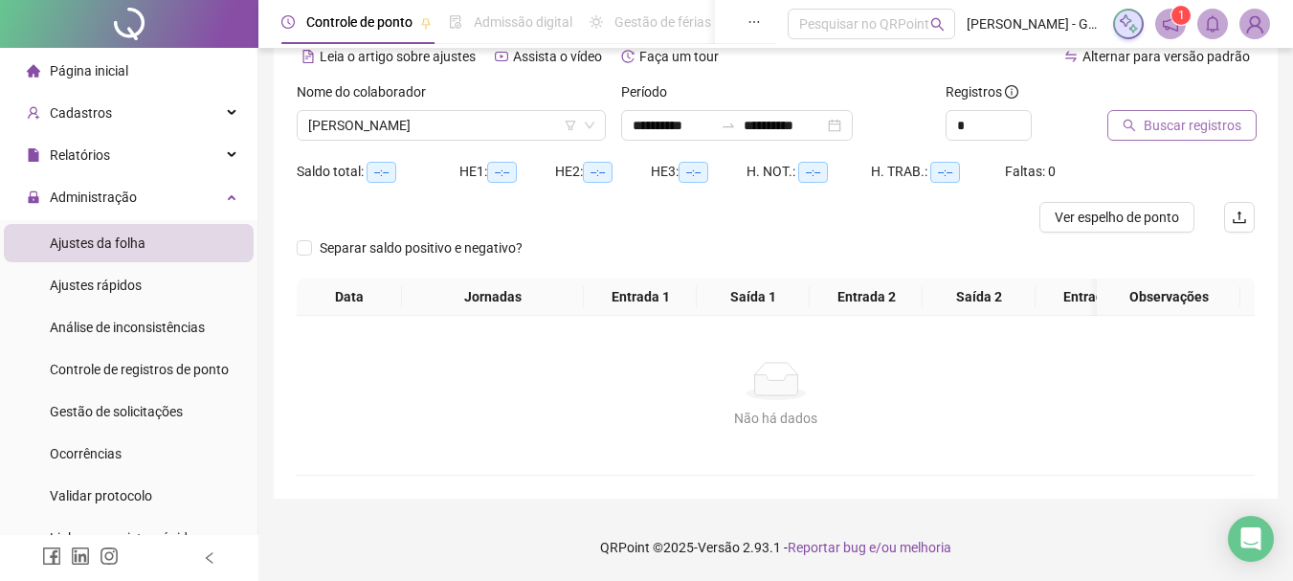
click at [1176, 115] on span "Buscar registros" at bounding box center [1192, 125] width 98 height 21
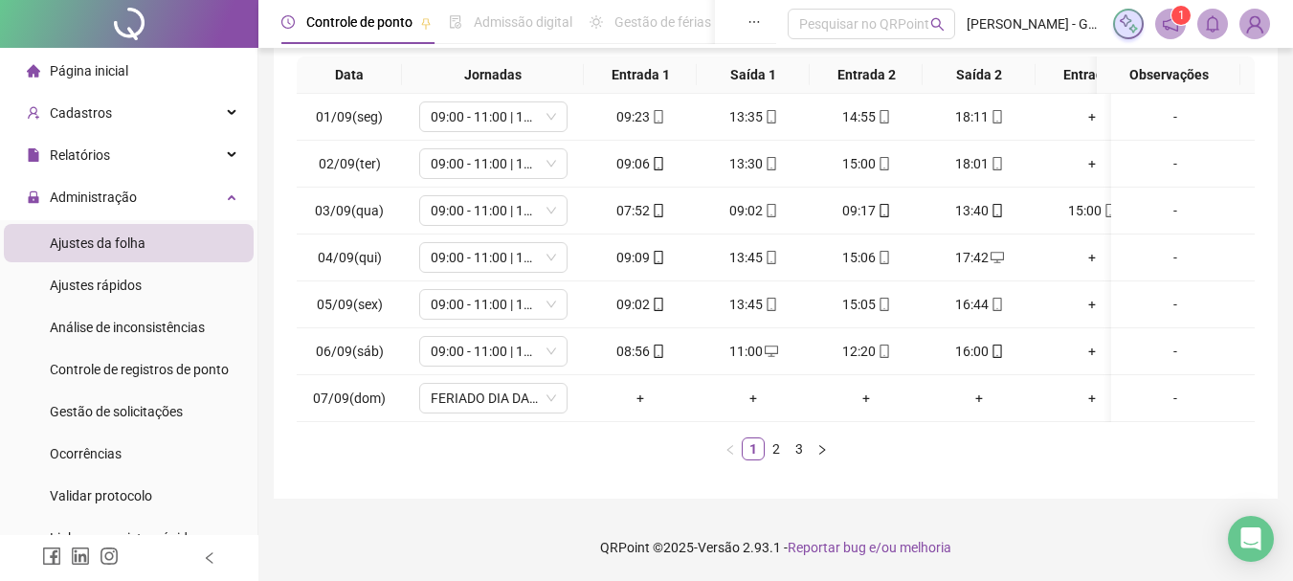
scroll to position [346, 0]
click at [770, 454] on link "2" at bounding box center [775, 448] width 21 height 21
click at [799, 456] on link "3" at bounding box center [798, 448] width 21 height 21
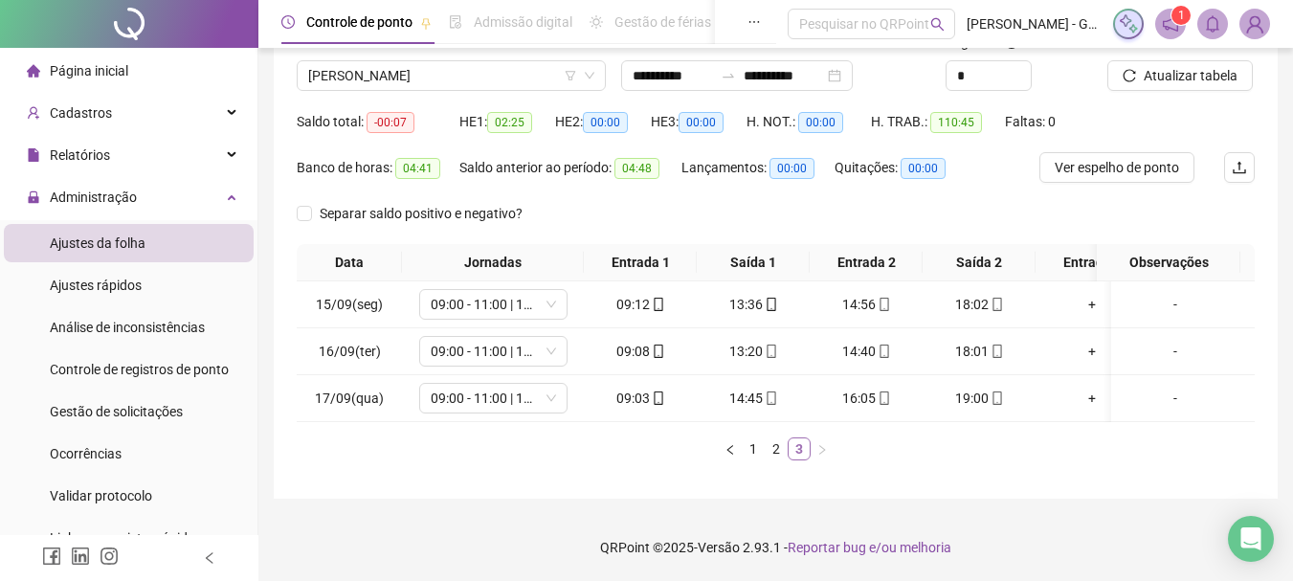
scroll to position [159, 0]
click at [776, 455] on link "2" at bounding box center [775, 448] width 21 height 21
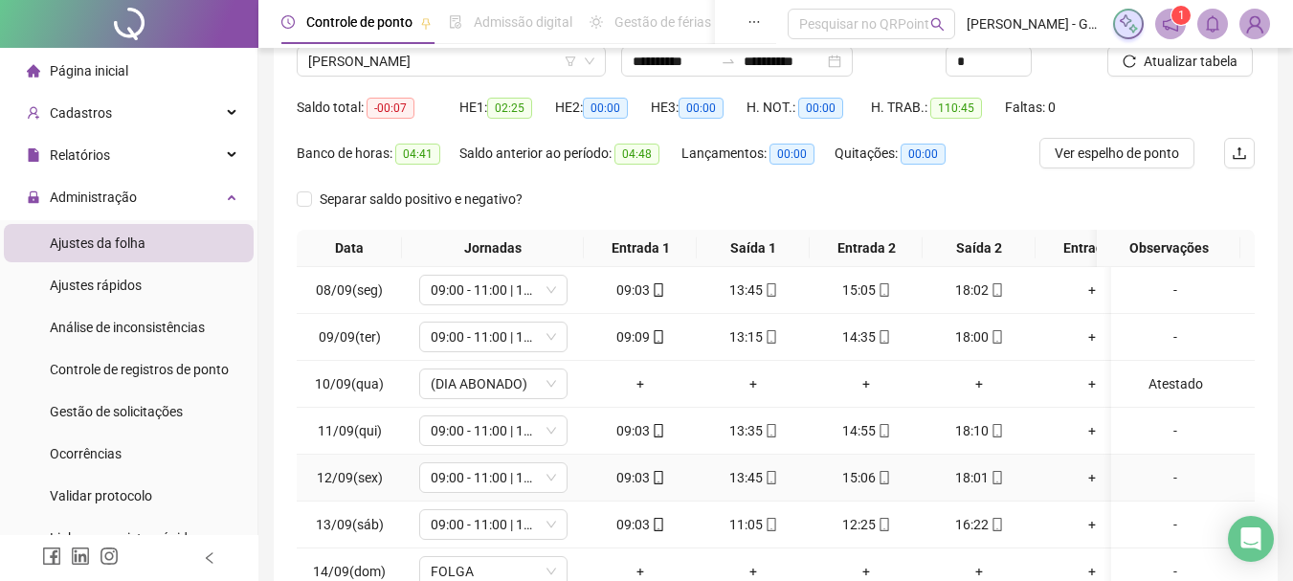
click at [776, 455] on td "13:45" at bounding box center [753, 477] width 113 height 47
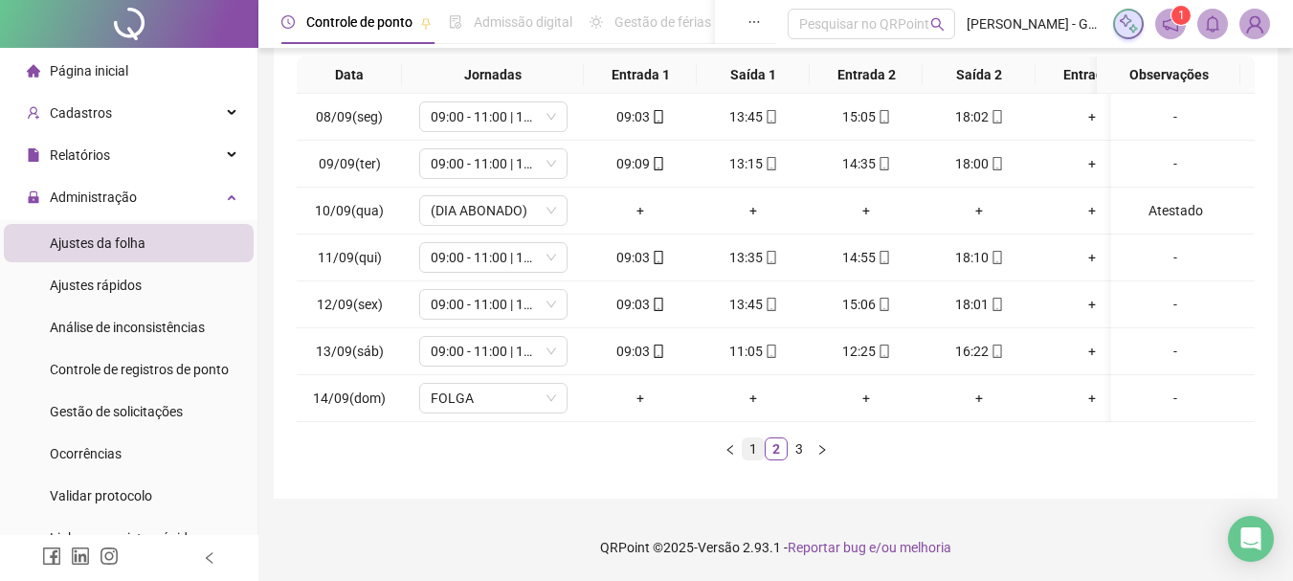
click at [749, 453] on link "1" at bounding box center [752, 448] width 21 height 21
click at [774, 455] on link "2" at bounding box center [775, 448] width 21 height 21
click at [798, 452] on link "3" at bounding box center [798, 448] width 21 height 21
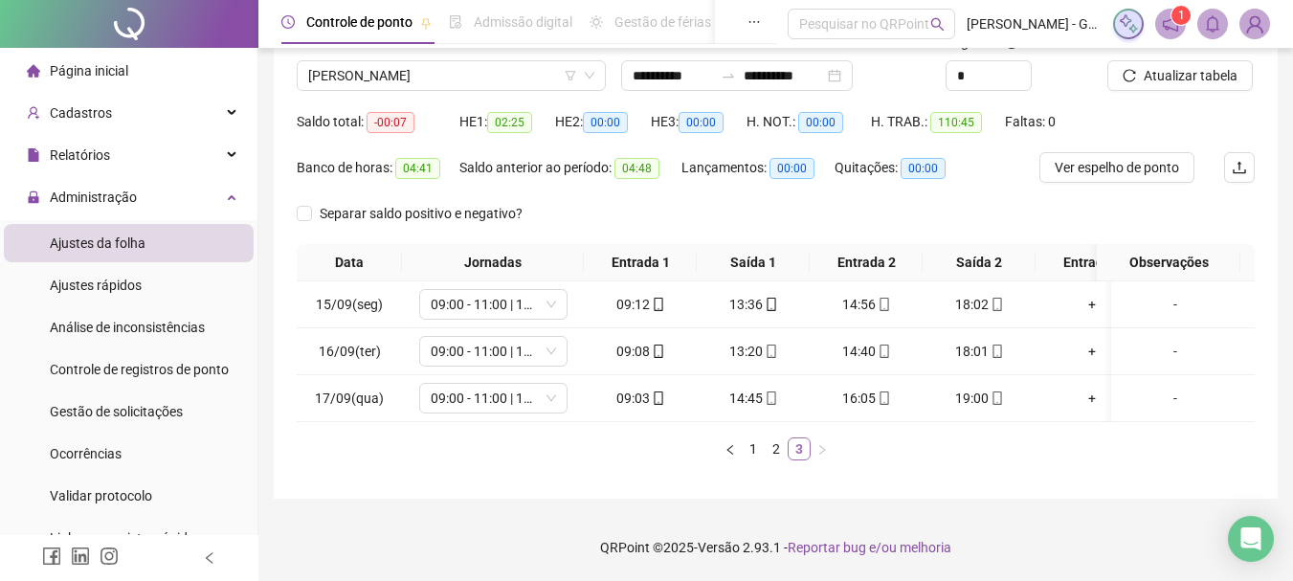
scroll to position [159, 0]
click at [778, 453] on link "2" at bounding box center [775, 448] width 21 height 21
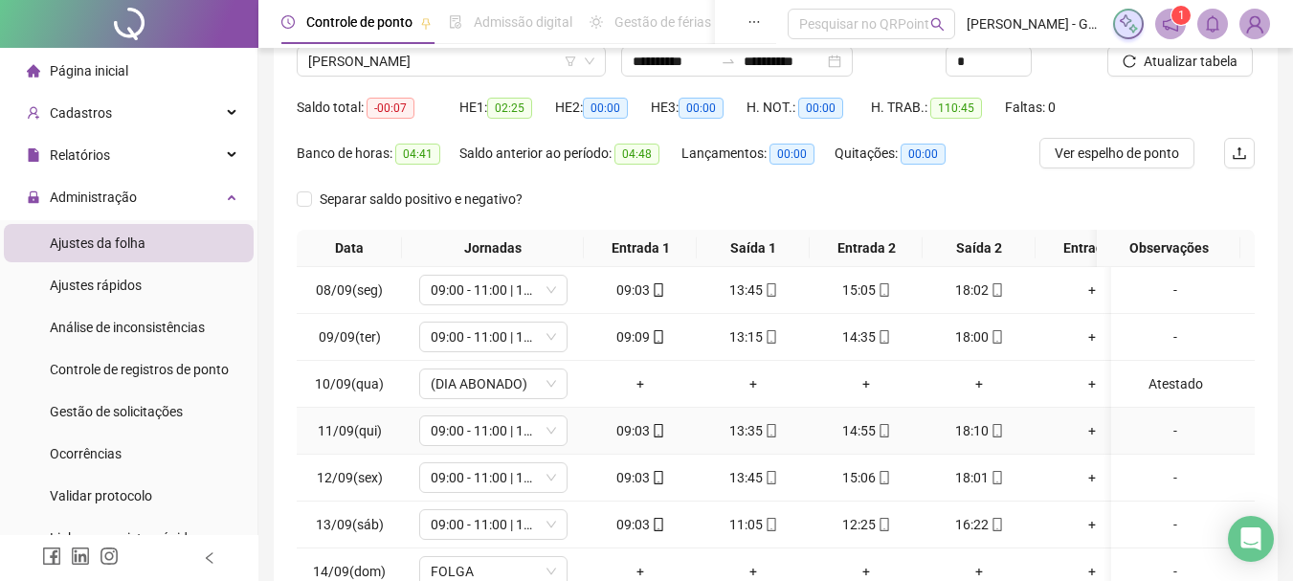
click at [770, 449] on td "13:35" at bounding box center [753, 431] width 113 height 47
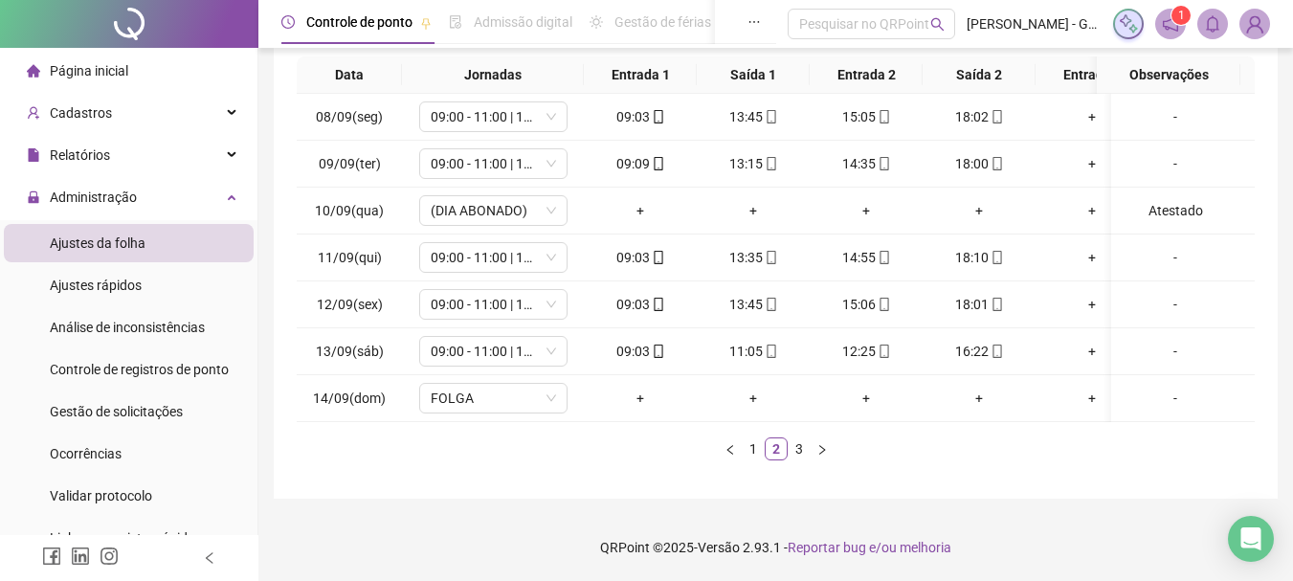
scroll to position [346, 0]
click at [755, 444] on link "1" at bounding box center [752, 448] width 21 height 21
click at [778, 448] on link "2" at bounding box center [775, 448] width 21 height 21
click at [808, 451] on link "3" at bounding box center [798, 448] width 21 height 21
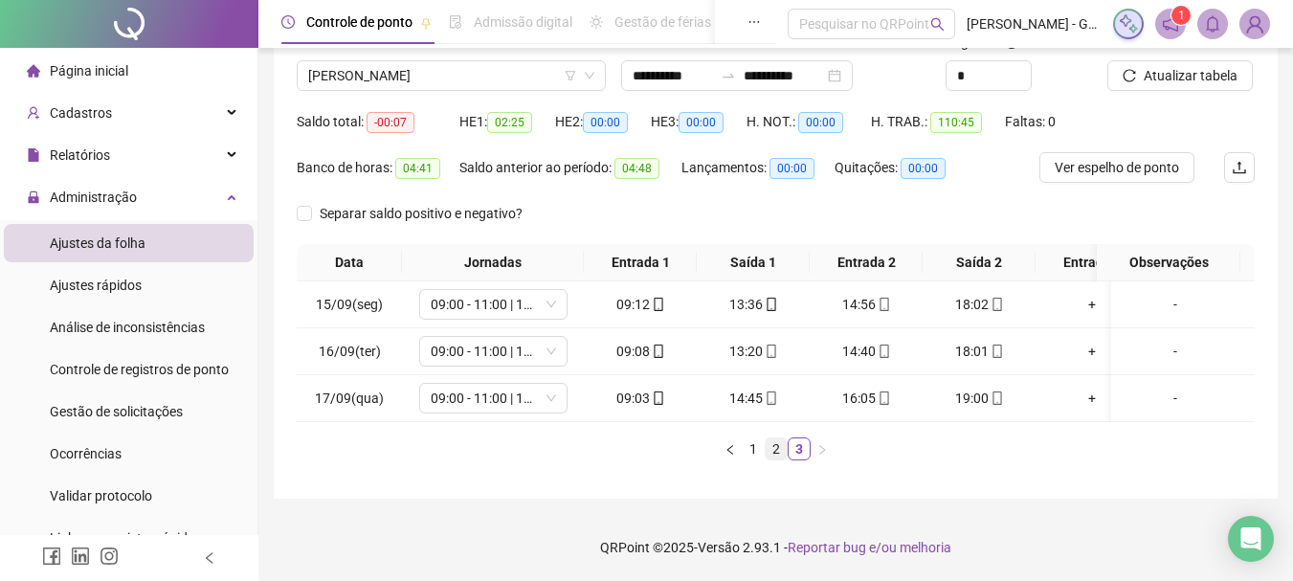
click at [775, 453] on link "2" at bounding box center [775, 448] width 21 height 21
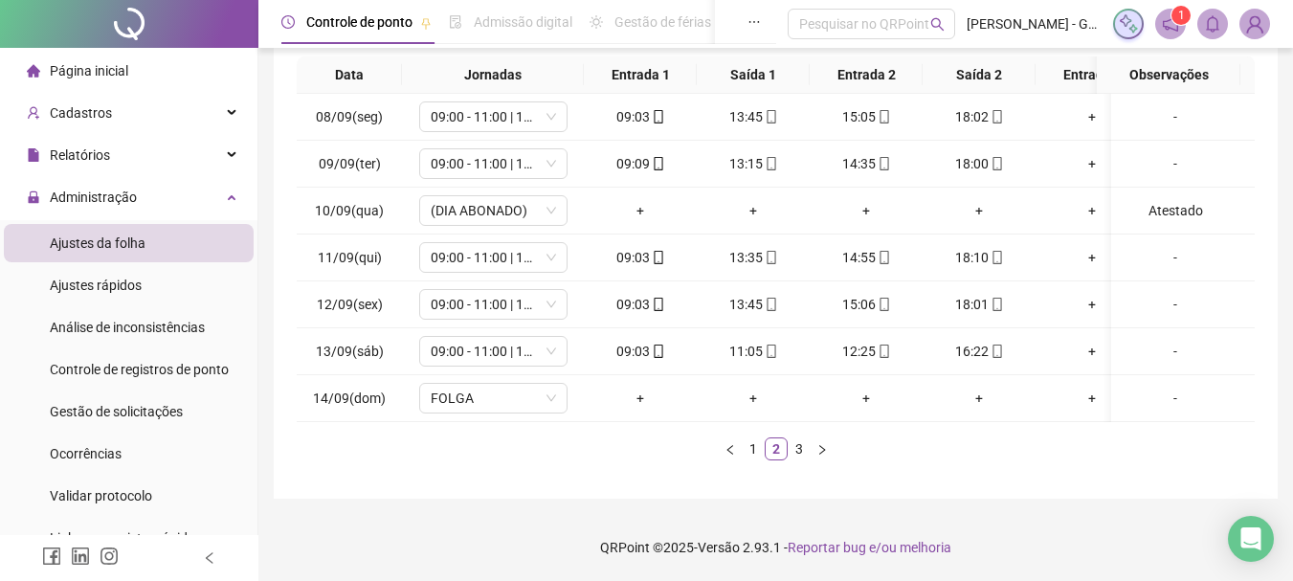
scroll to position [346, 0]
click at [801, 443] on link "3" at bounding box center [798, 448] width 21 height 21
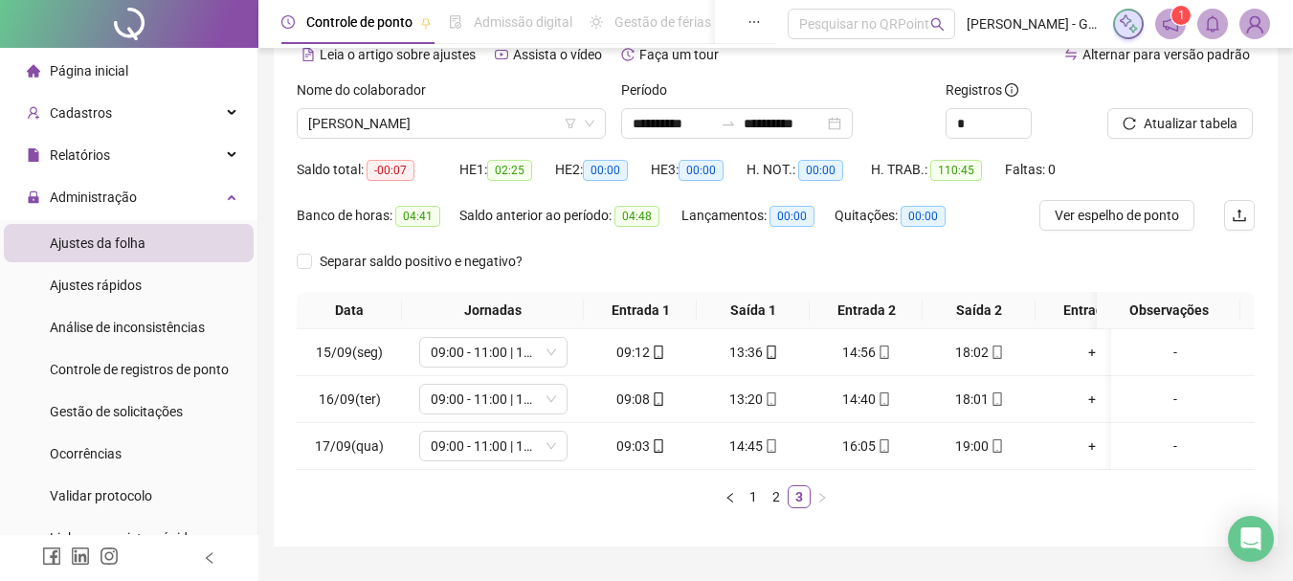
scroll to position [63, 0]
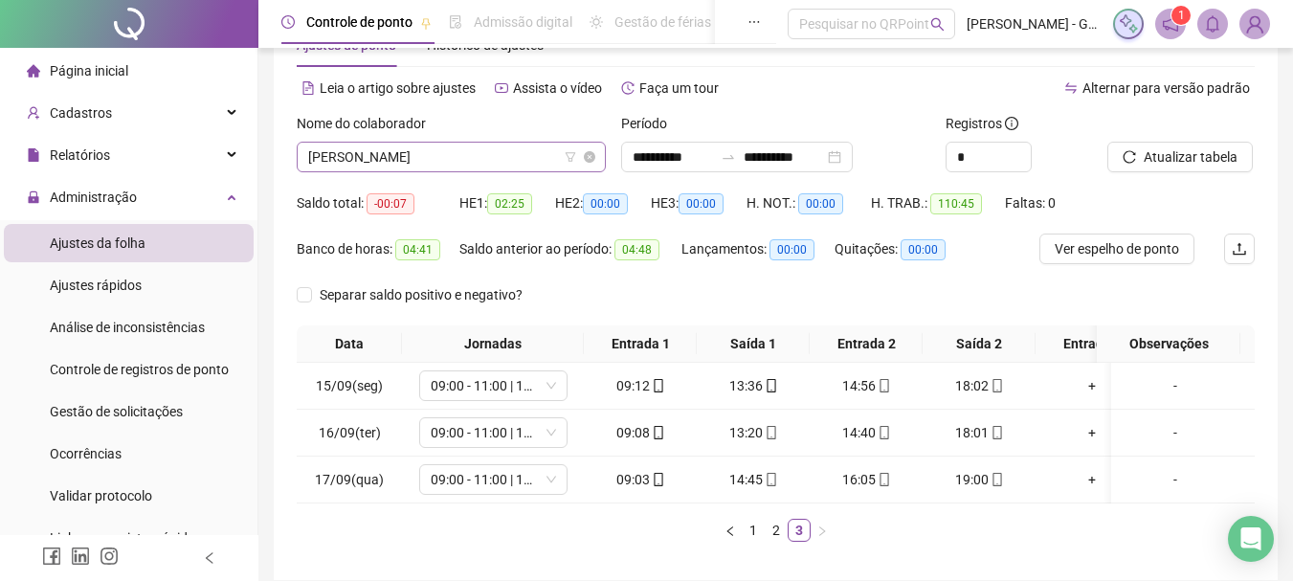
click at [343, 169] on span "THALIA MIRANDA RIBEIRO DOS SANTOS" at bounding box center [451, 157] width 286 height 29
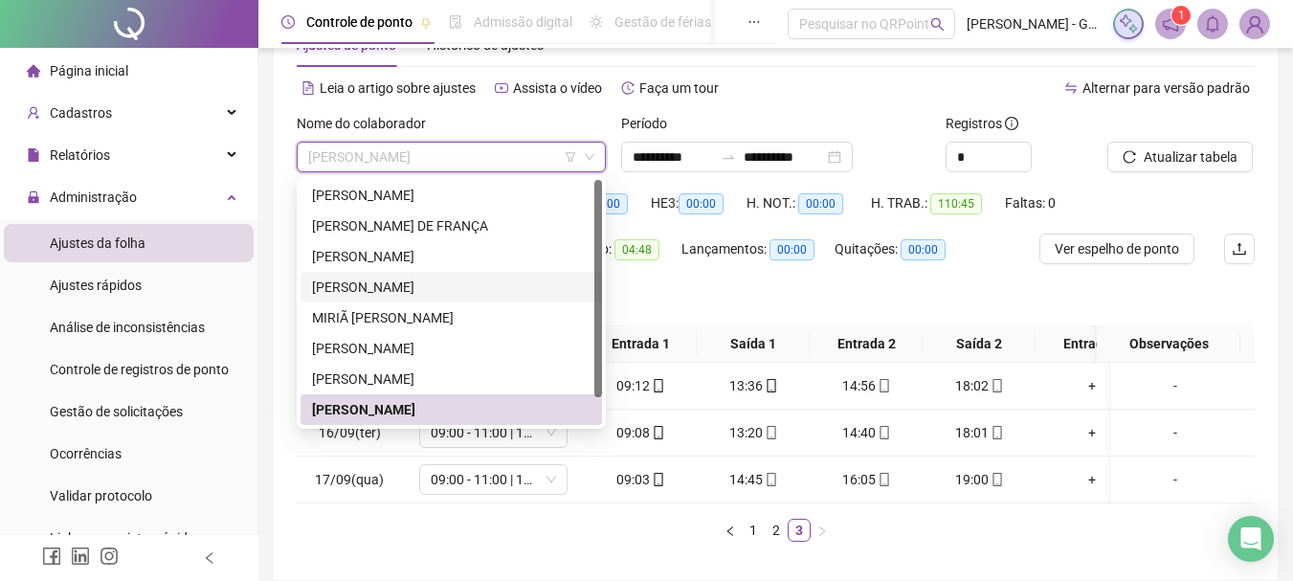
scroll to position [31, 0]
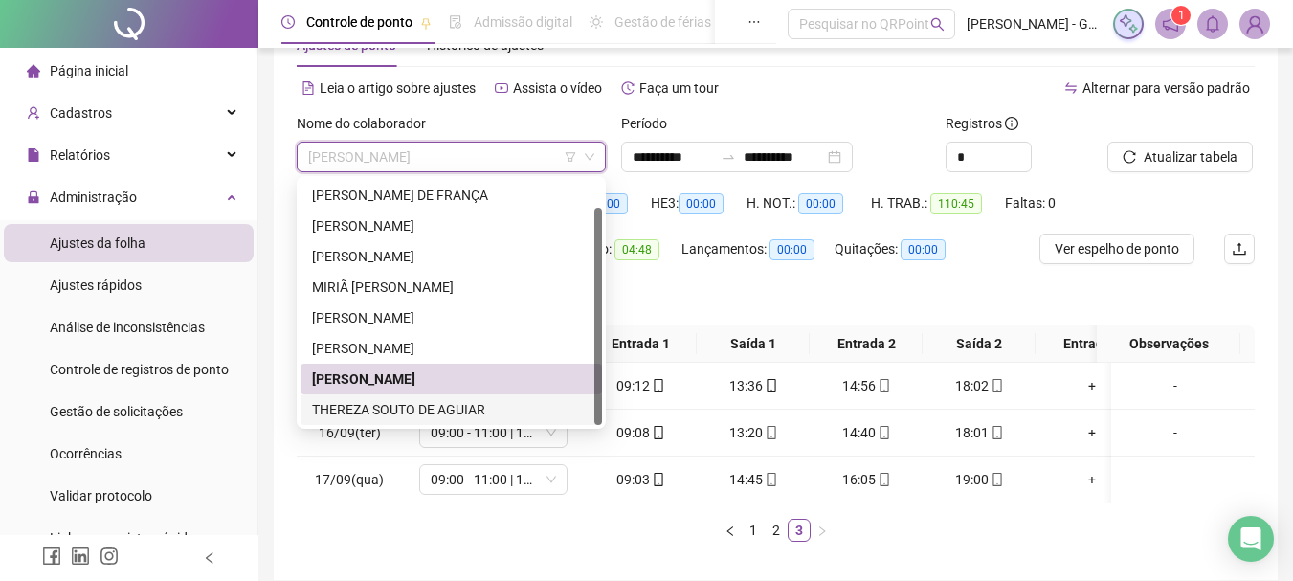
click at [435, 412] on div "THEREZA SOUTO DE AGUIAR" at bounding box center [451, 409] width 278 height 21
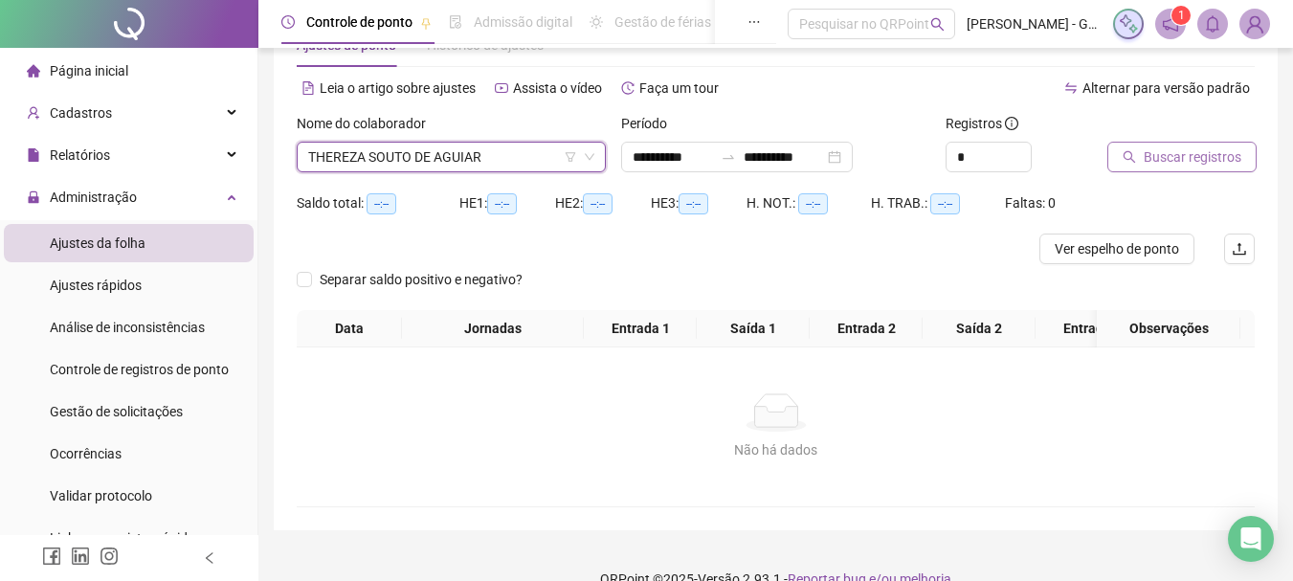
click at [1119, 147] on button "Buscar registros" at bounding box center [1181, 157] width 149 height 31
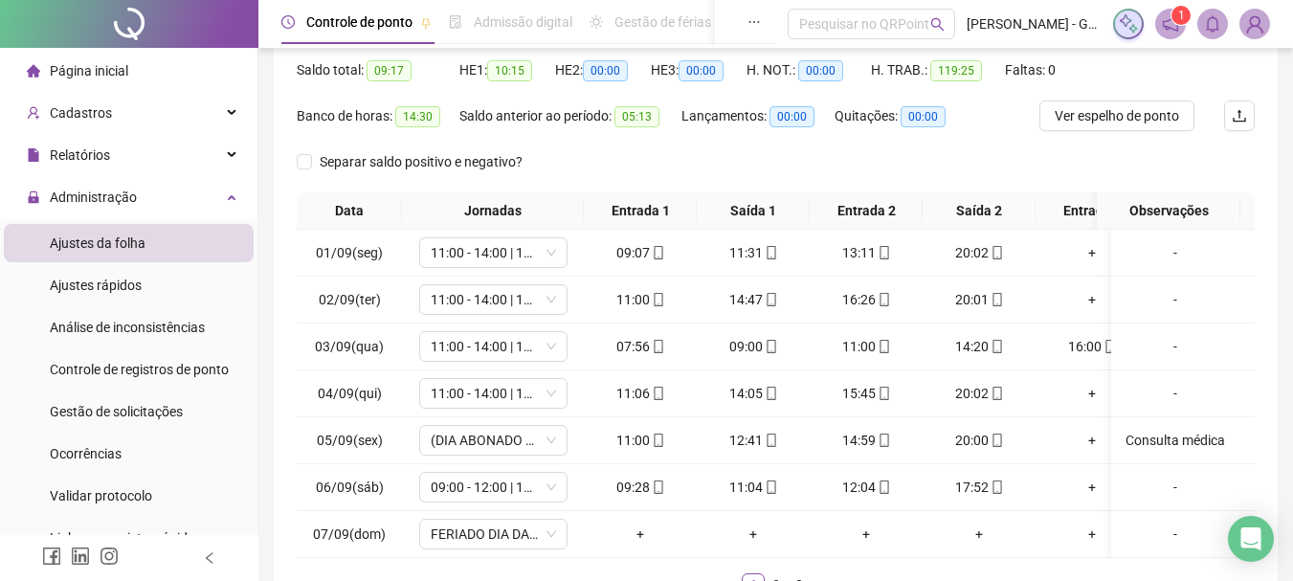
scroll to position [254, 0]
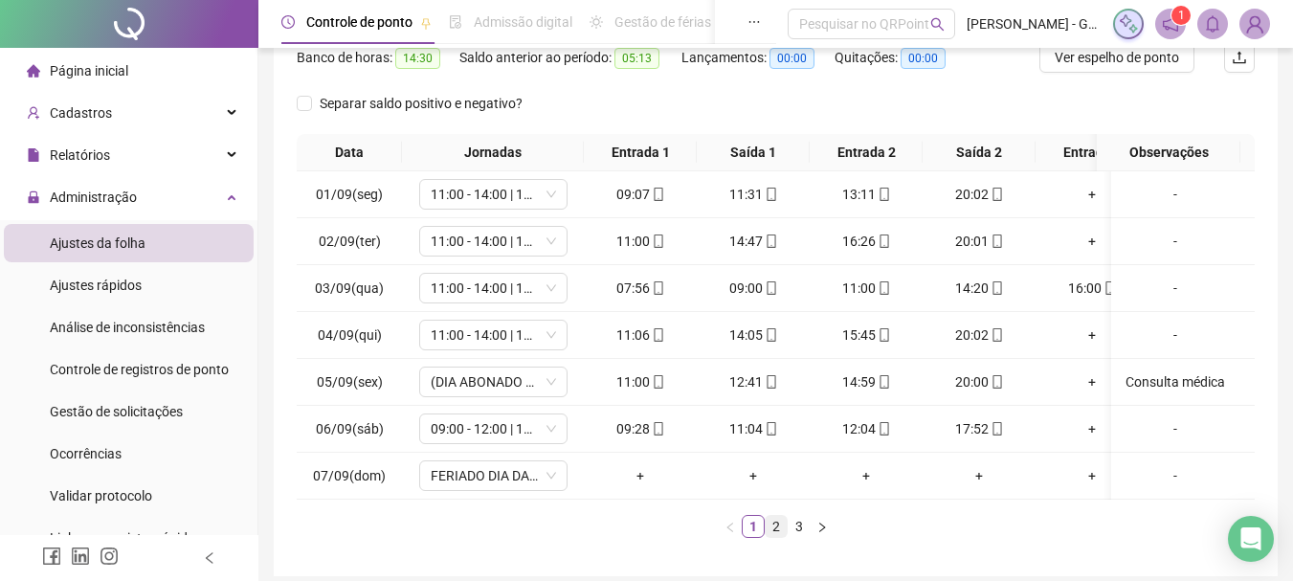
click at [773, 537] on link "2" at bounding box center [775, 526] width 21 height 21
click at [798, 538] on li "3" at bounding box center [798, 526] width 23 height 23
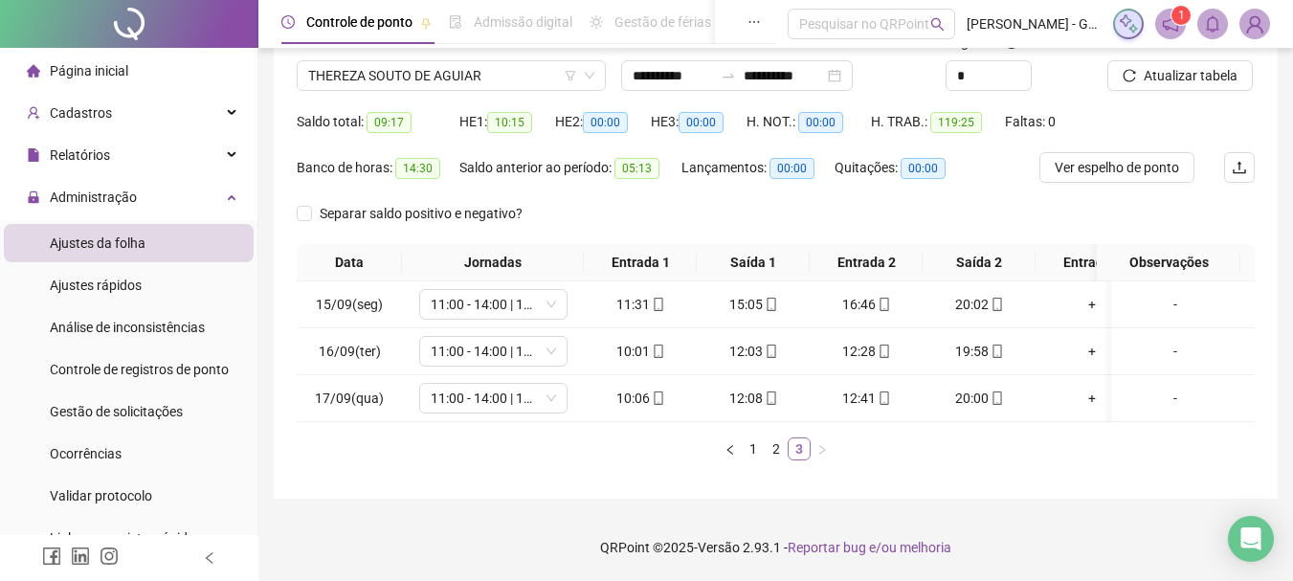
scroll to position [159, 0]
click at [348, 458] on ul "1 2 3" at bounding box center [776, 448] width 958 height 23
click at [779, 439] on link "2" at bounding box center [775, 448] width 21 height 21
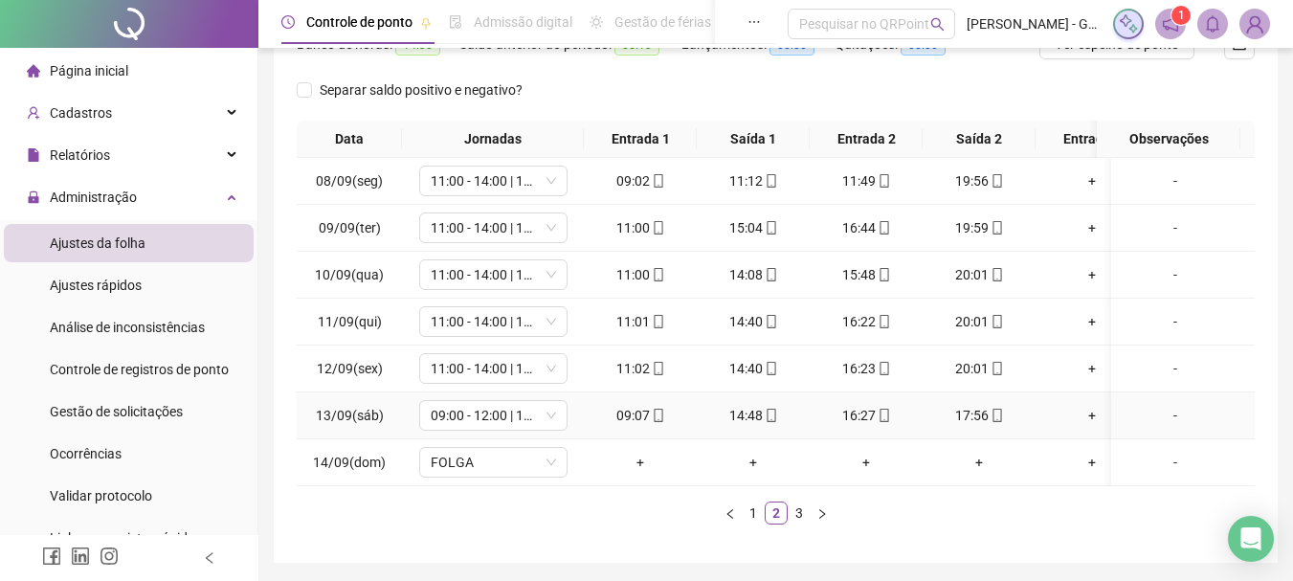
scroll to position [346, 0]
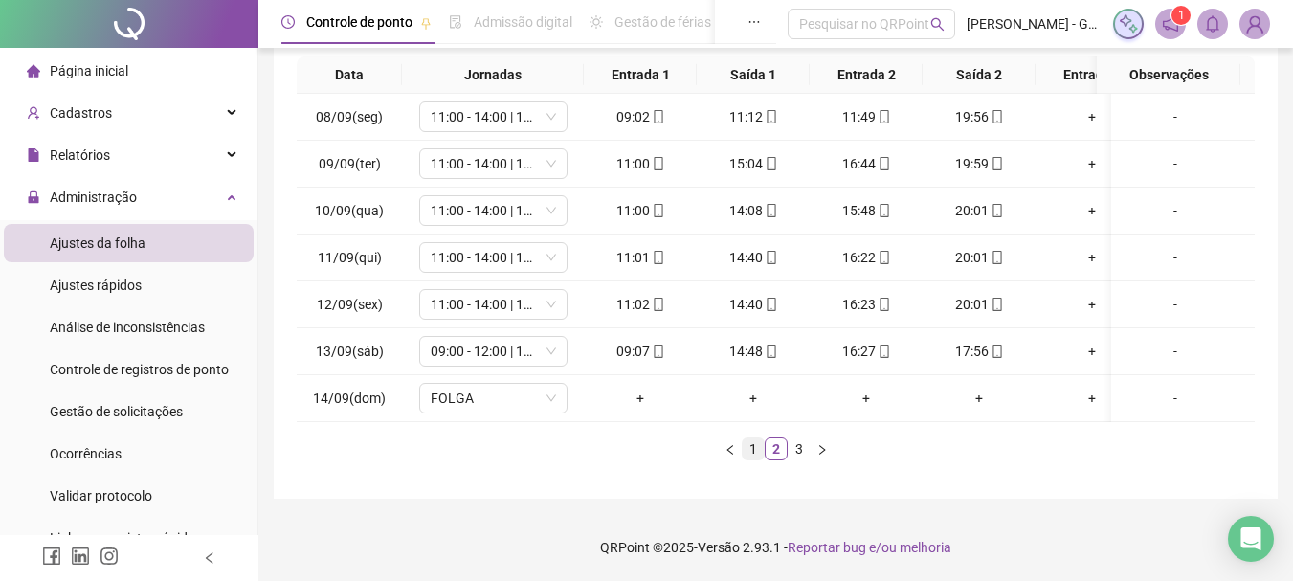
click at [758, 456] on link "1" at bounding box center [752, 448] width 21 height 21
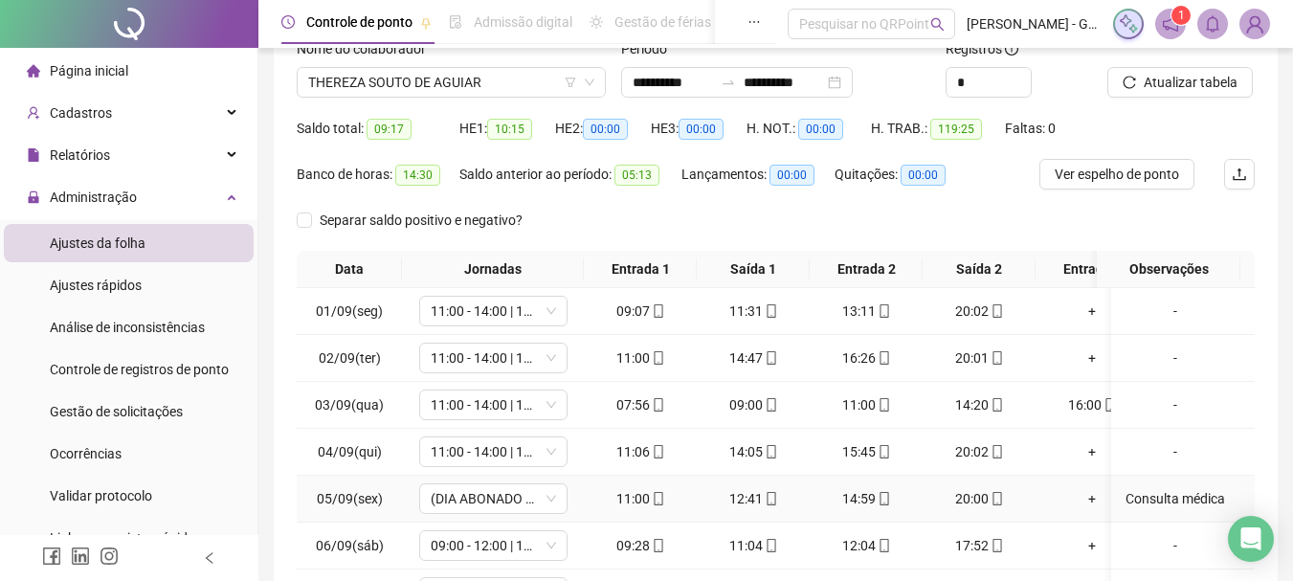
scroll to position [59, 0]
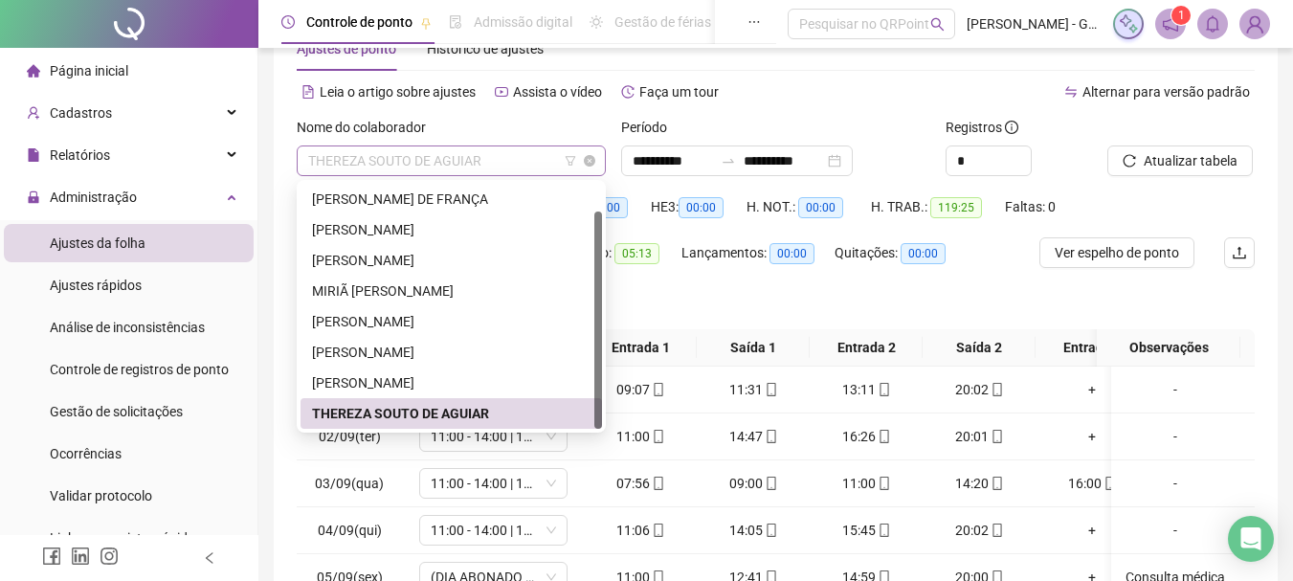
click at [396, 150] on span "THEREZA SOUTO DE AGUIAR" at bounding box center [451, 160] width 286 height 29
click at [431, 382] on div "THALIA MIRANDA RIBEIRO DOS SANTOS" at bounding box center [451, 382] width 278 height 21
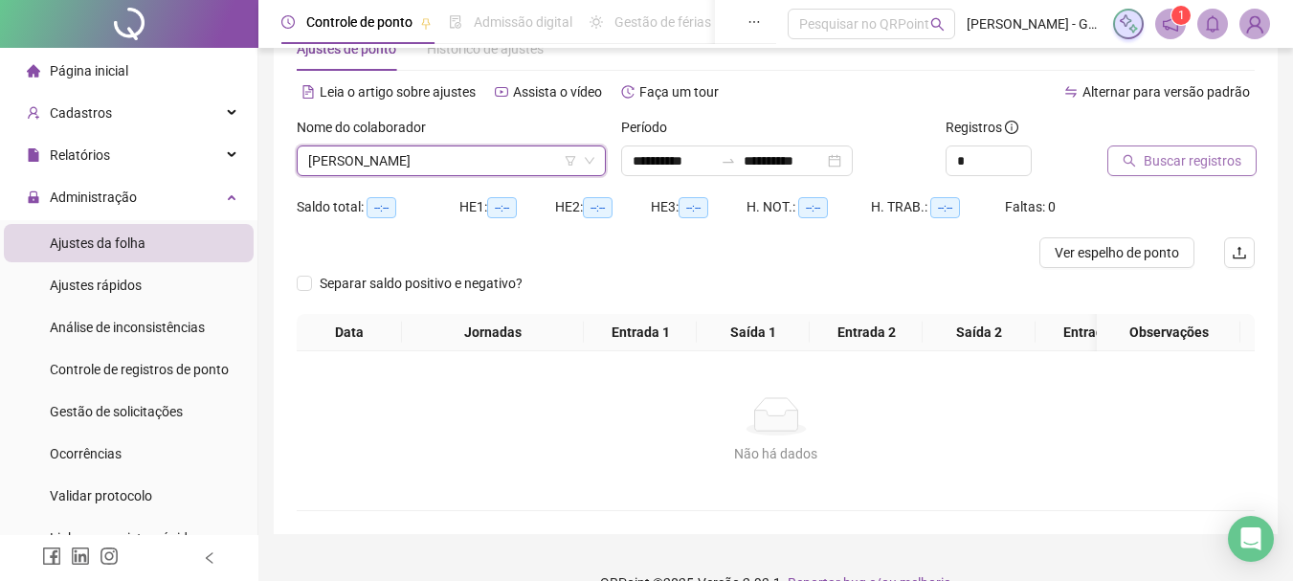
click at [1213, 161] on span "Buscar registros" at bounding box center [1192, 160] width 98 height 21
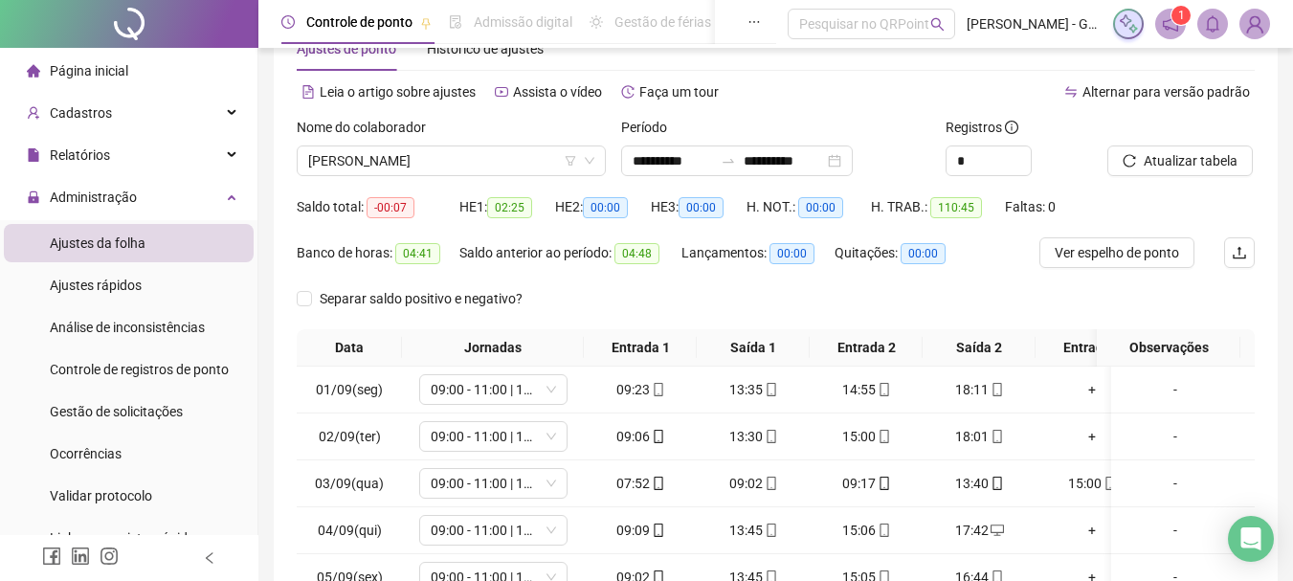
drag, startPoint x: 289, startPoint y: 133, endPoint x: 307, endPoint y: 140, distance: 19.4
click at [289, 132] on div "Nome do colaborador THALIA MIRANDA RIBEIRO DOS SANTOS" at bounding box center [451, 154] width 324 height 75
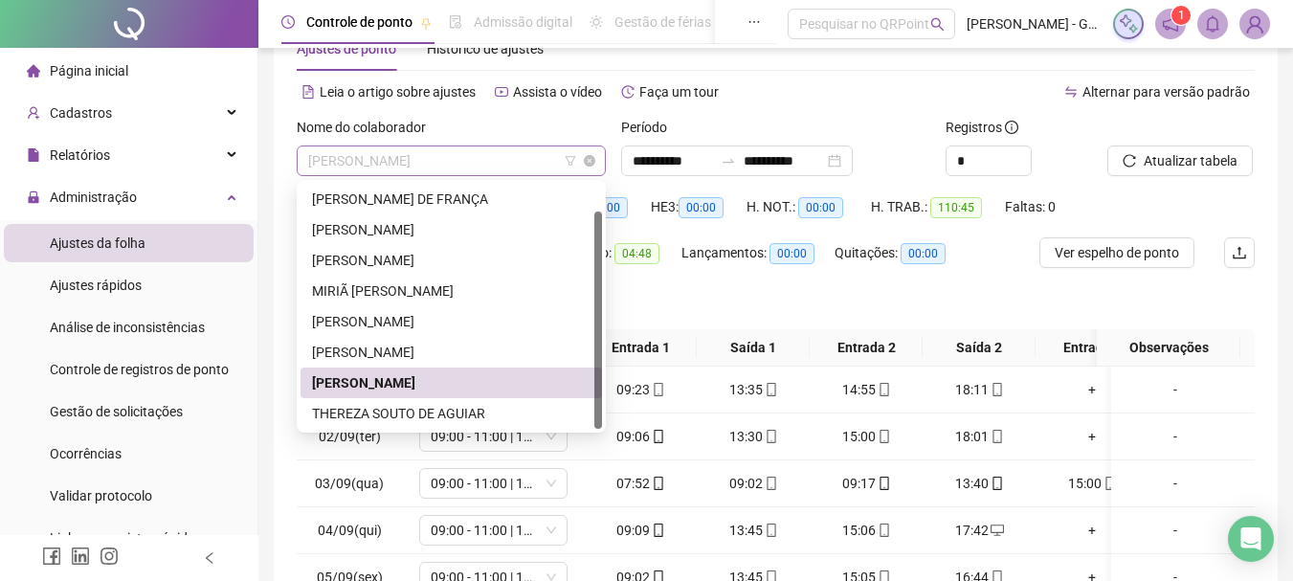
click at [326, 151] on span "THALIA MIRANDA RIBEIRO DOS SANTOS" at bounding box center [451, 160] width 286 height 29
click at [390, 356] on div "SANDRA SANTOS DE OLIVEIRA" at bounding box center [451, 352] width 278 height 21
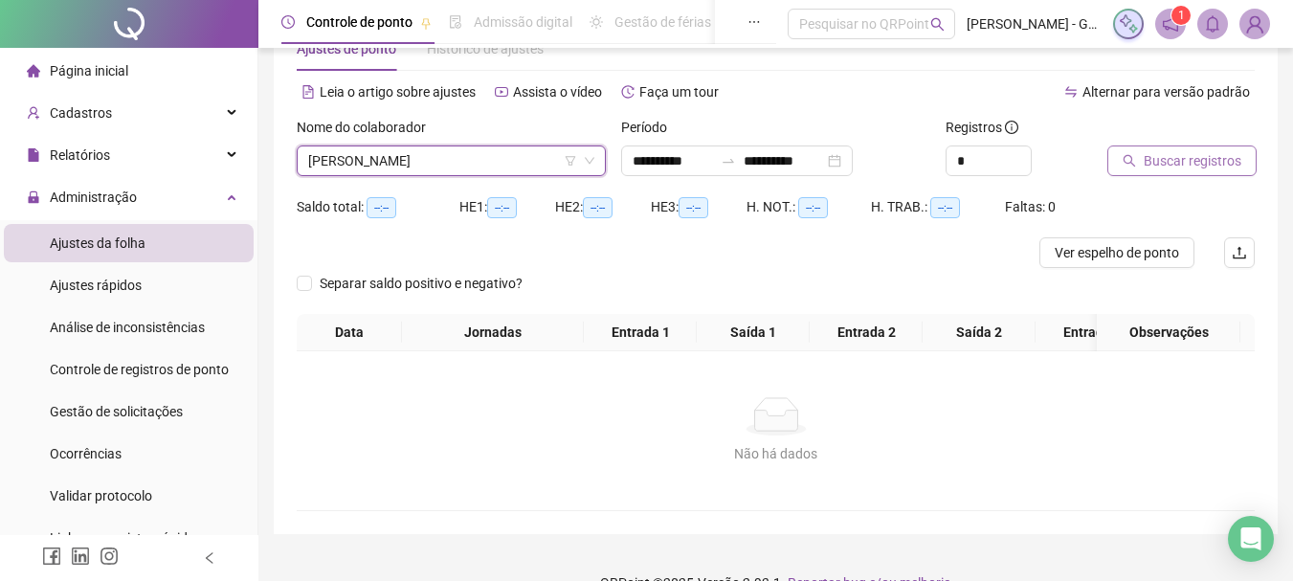
click at [1210, 168] on span "Buscar registros" at bounding box center [1192, 160] width 98 height 21
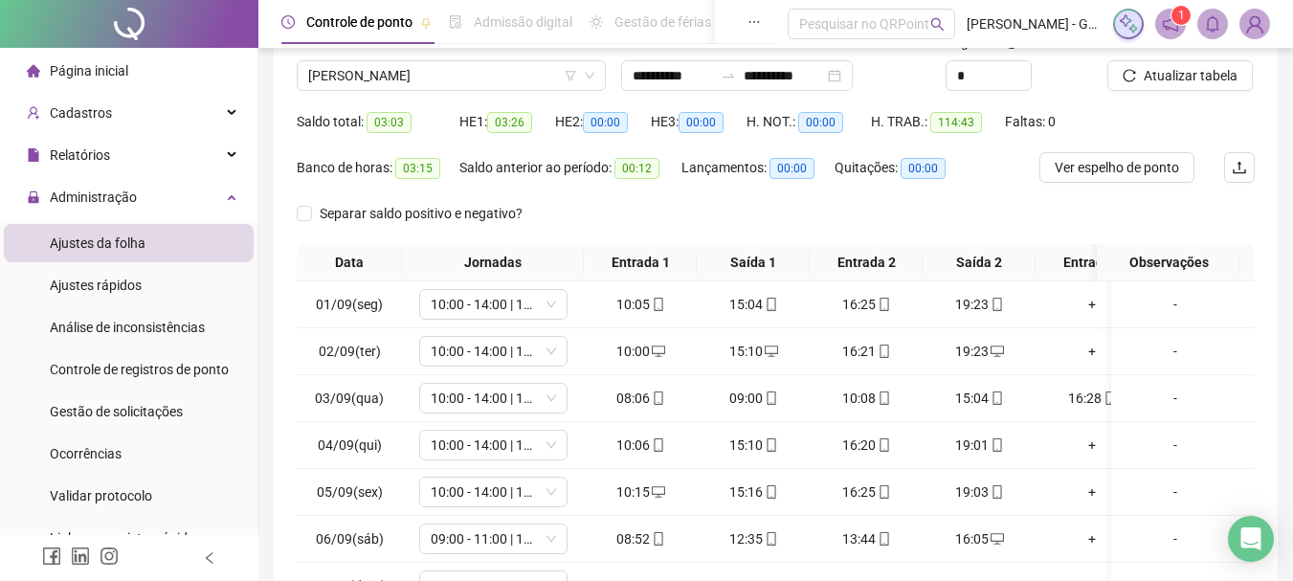
scroll to position [346, 0]
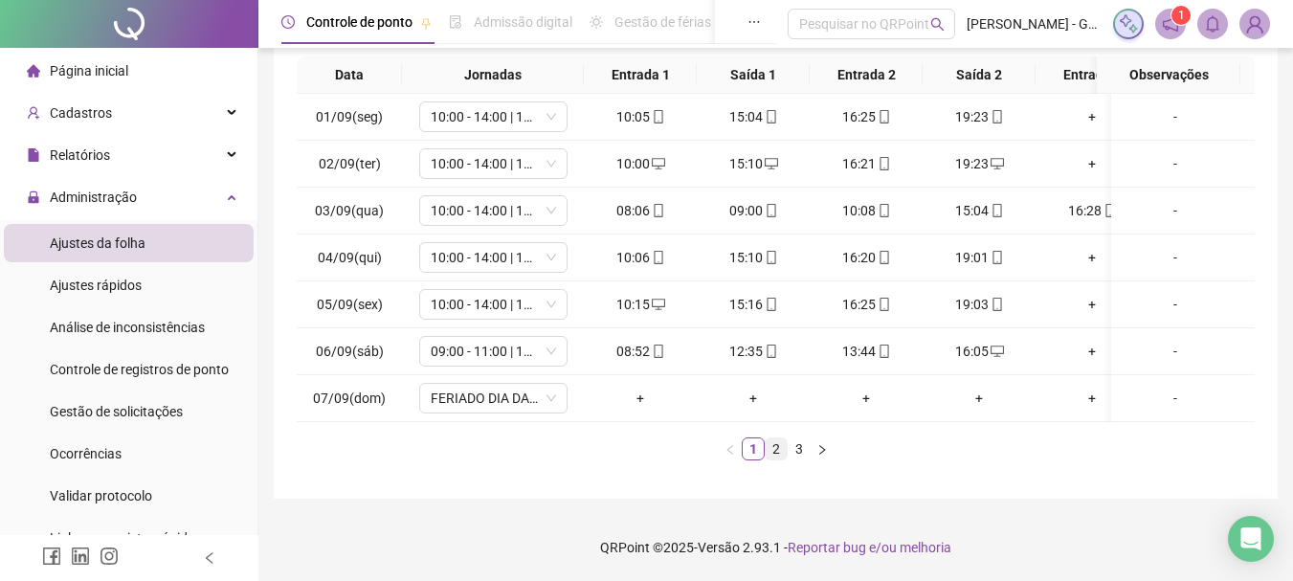
click at [776, 450] on link "2" at bounding box center [775, 448] width 21 height 21
click at [794, 450] on link "3" at bounding box center [798, 448] width 21 height 21
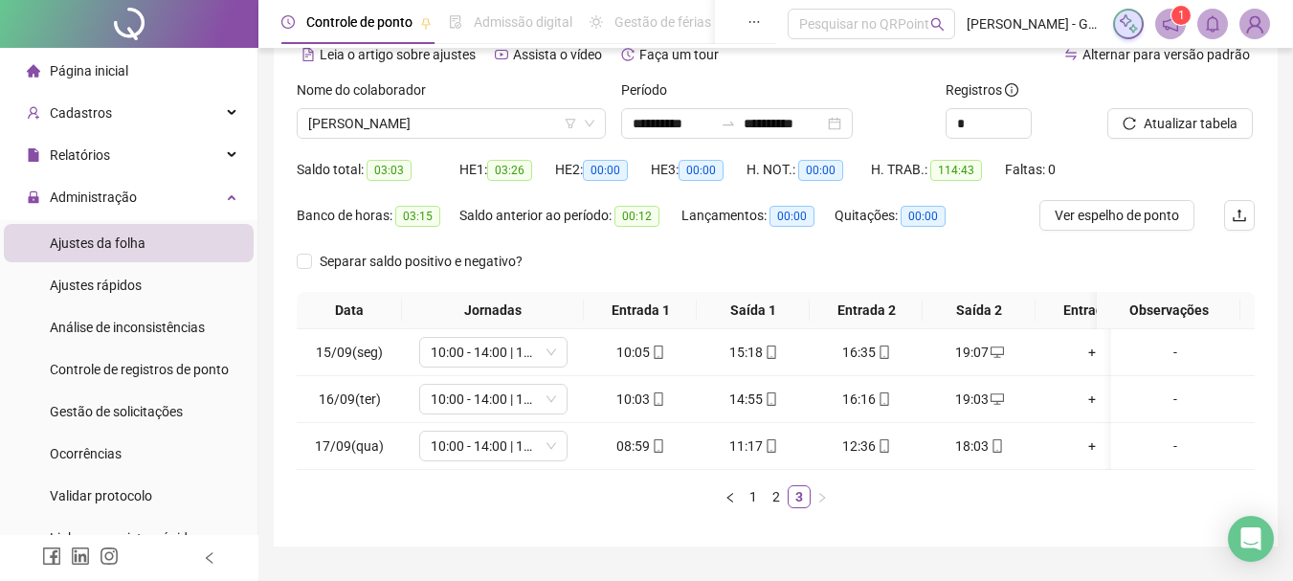
scroll to position [63, 0]
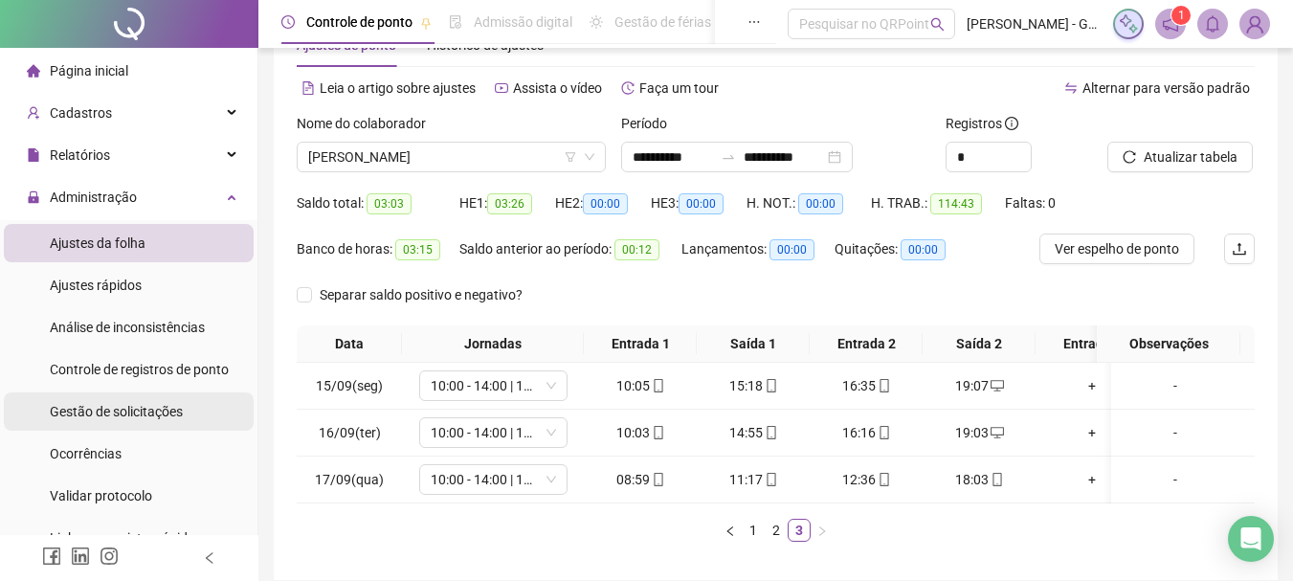
click at [126, 414] on span "Gestão de solicitações" at bounding box center [116, 411] width 133 height 15
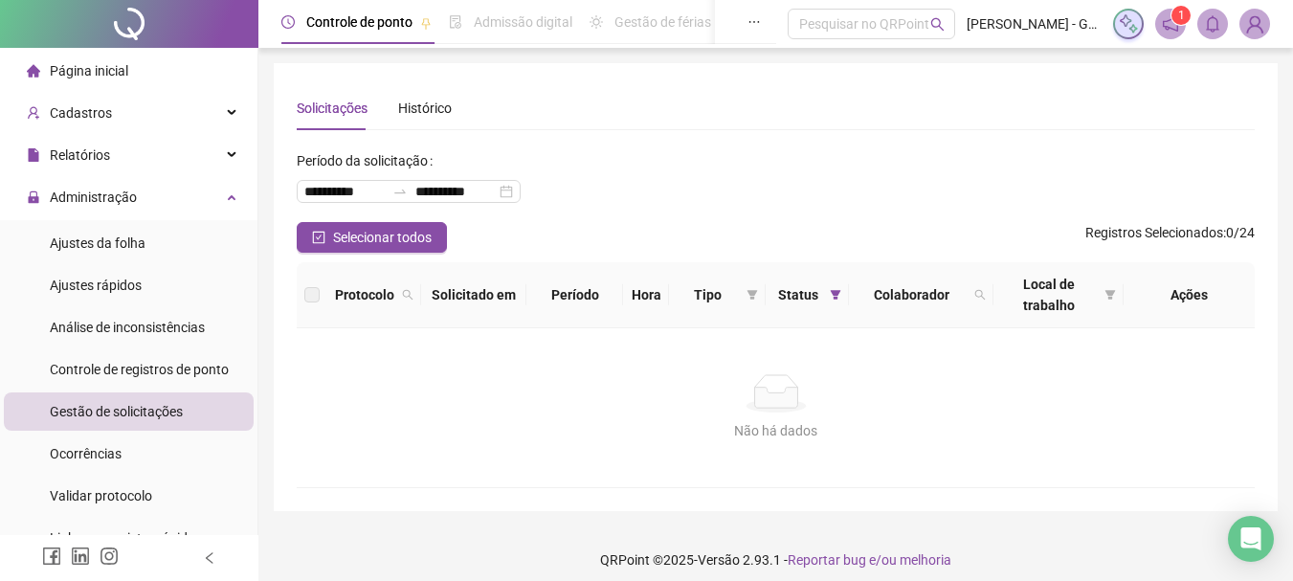
click at [94, 68] on span "Página inicial" at bounding box center [89, 70] width 78 height 15
